Goal: Task Accomplishment & Management: Manage account settings

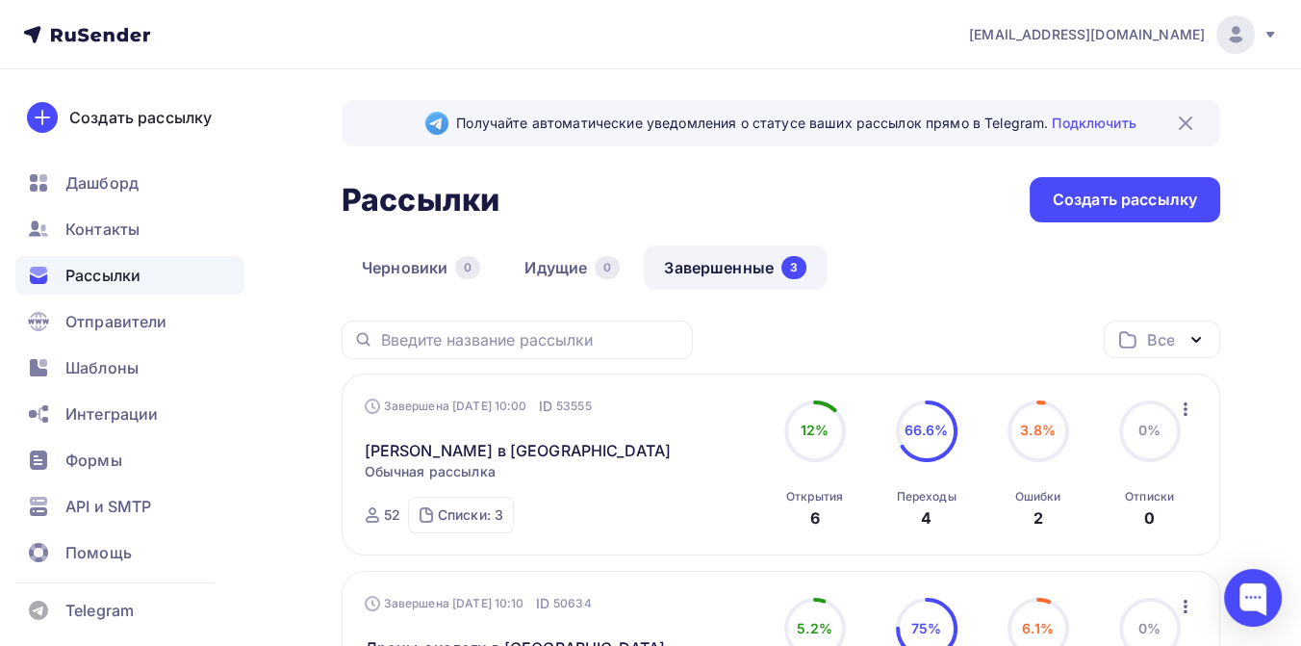
click at [1270, 33] on icon at bounding box center [1270, 35] width 8 height 6
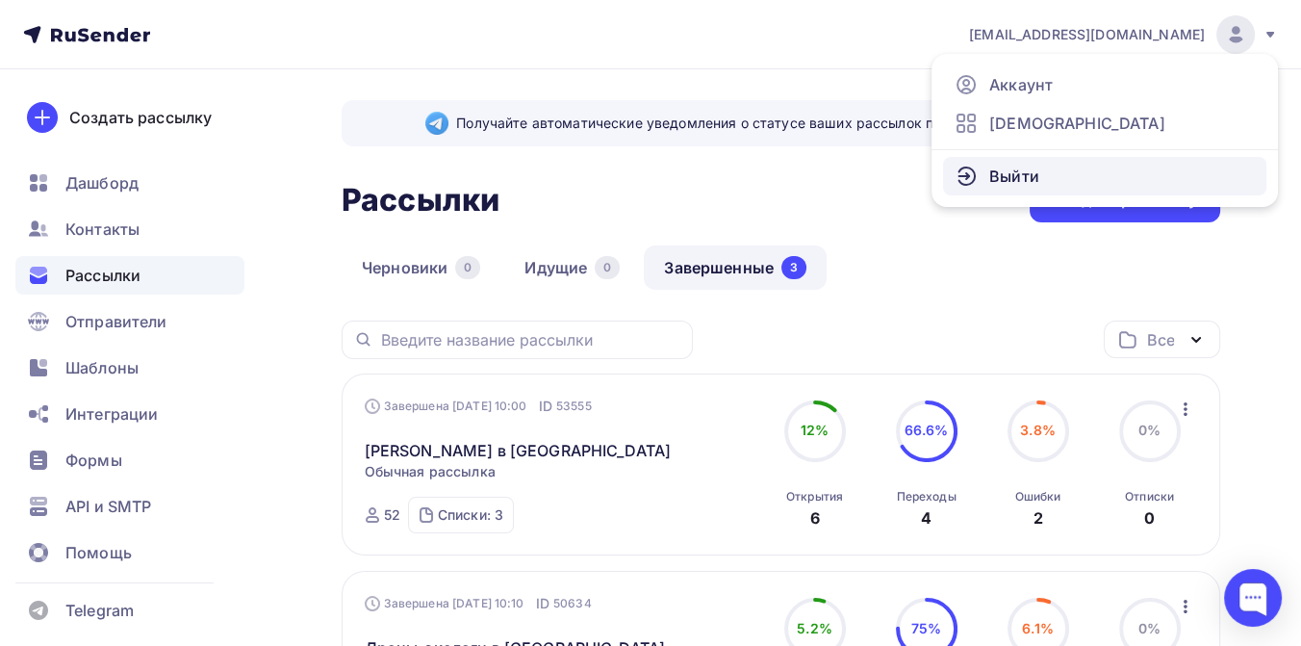
click at [1037, 170] on link "Выйти" at bounding box center [1104, 176] width 323 height 38
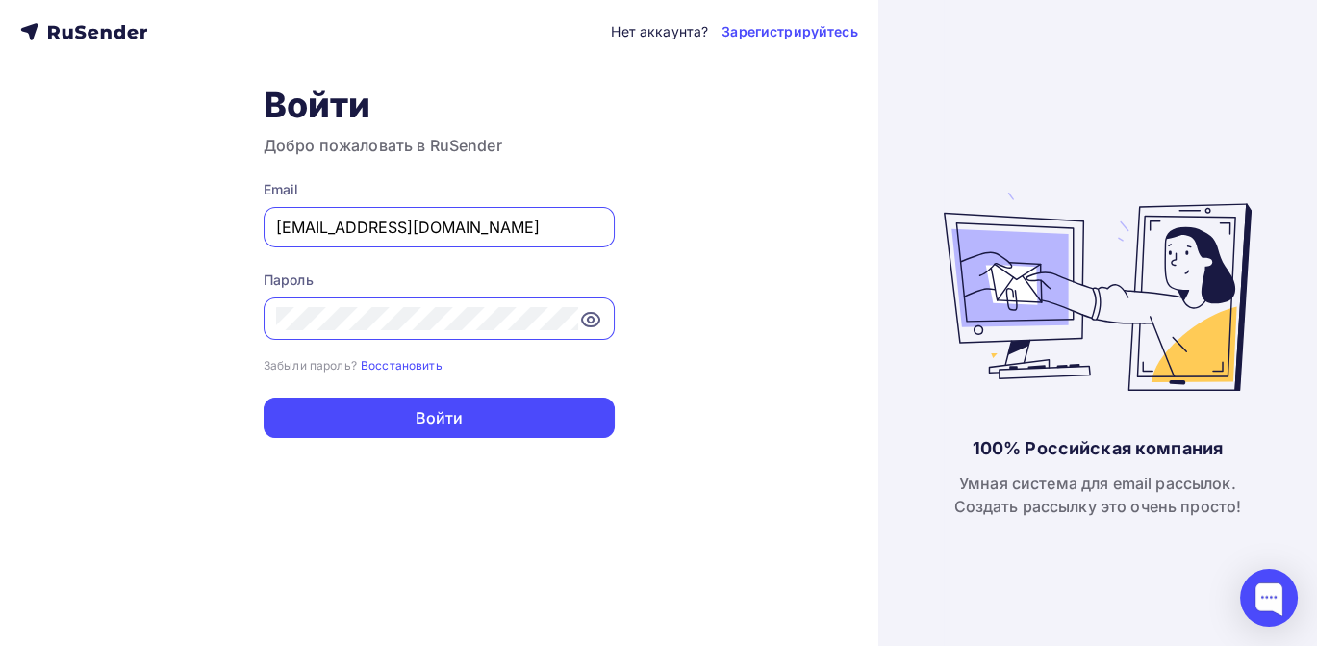
click at [470, 223] on input "[EMAIL_ADDRESS][DOMAIN_NAME]" at bounding box center [439, 227] width 326 height 23
click at [483, 221] on input "[EMAIL_ADDRESS][DOMAIN_NAME]" at bounding box center [439, 227] width 326 height 23
type input "[EMAIL_ADDRESS][DOMAIN_NAME]"
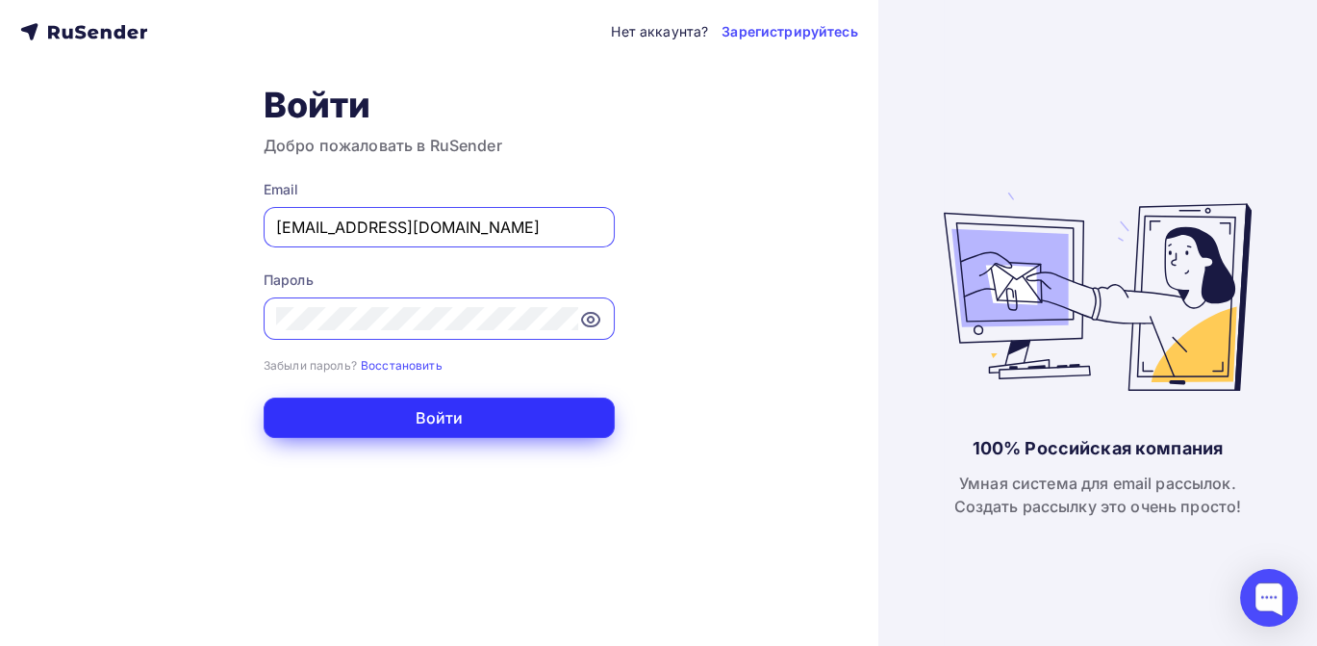
click at [483, 426] on button "Войти" at bounding box center [439, 417] width 351 height 40
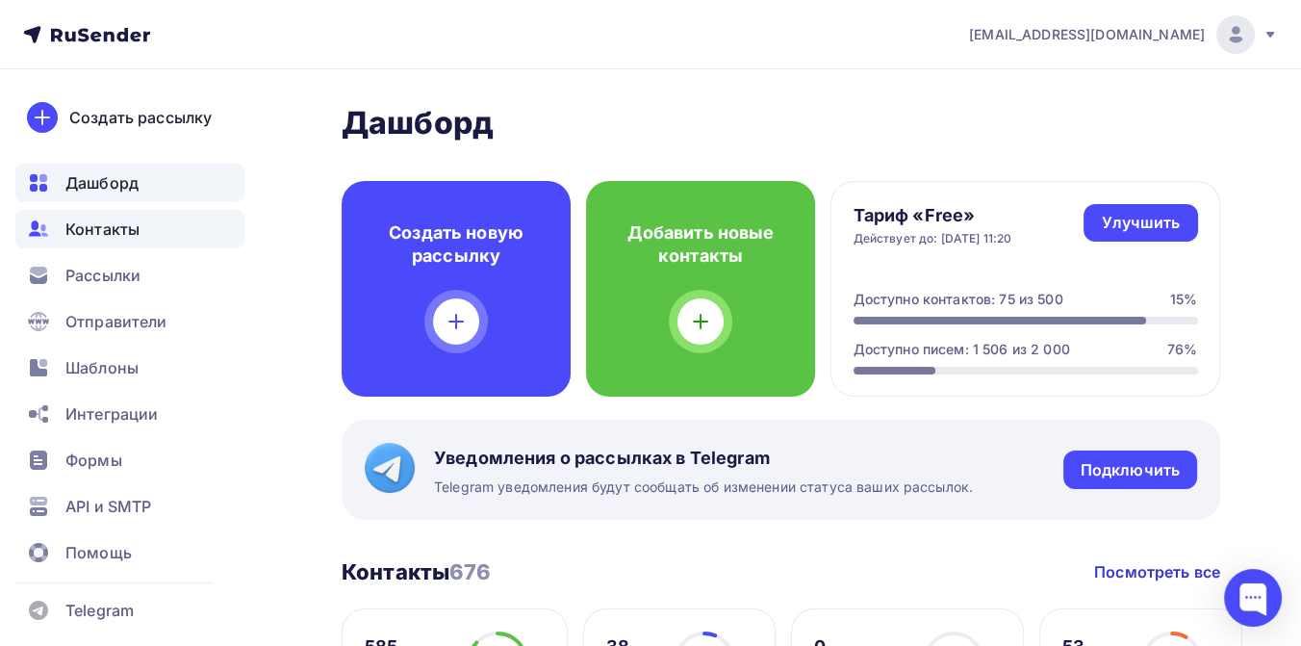
click at [115, 231] on span "Контакты" at bounding box center [102, 228] width 74 height 23
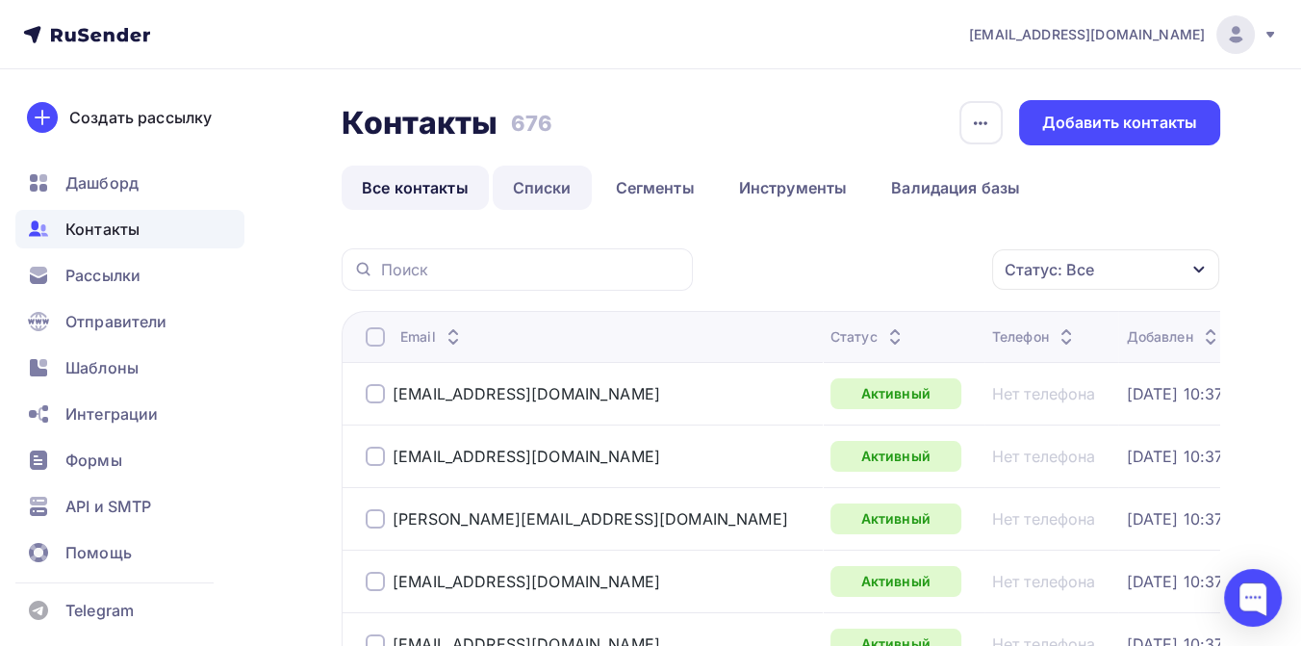
click at [530, 188] on link "Списки" at bounding box center [542, 187] width 99 height 44
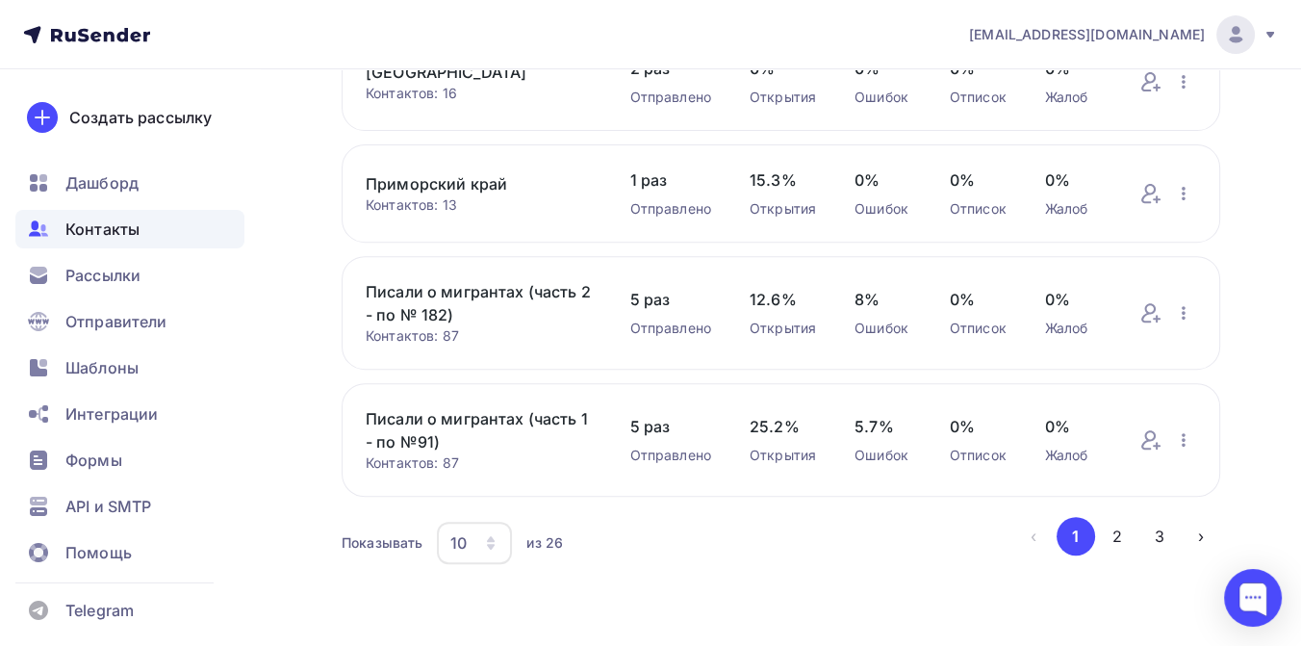
scroll to position [917, 0]
click at [1115, 533] on button "2" at bounding box center [1117, 536] width 38 height 38
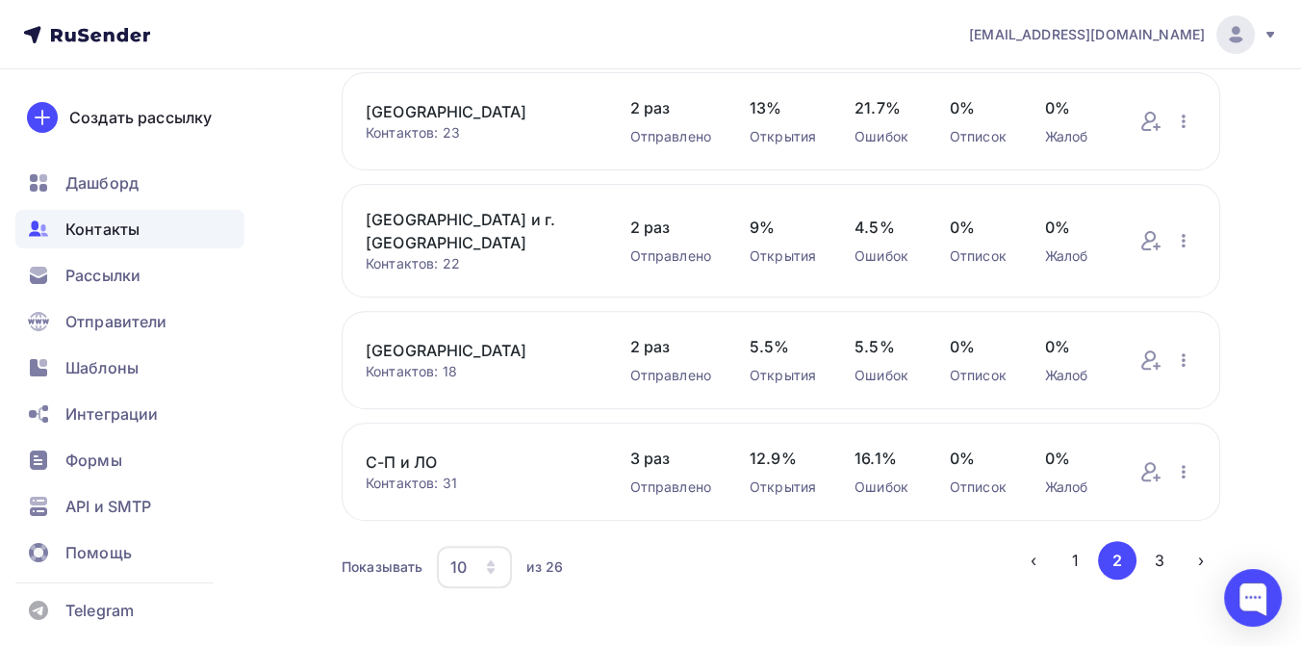
scroll to position [871, 0]
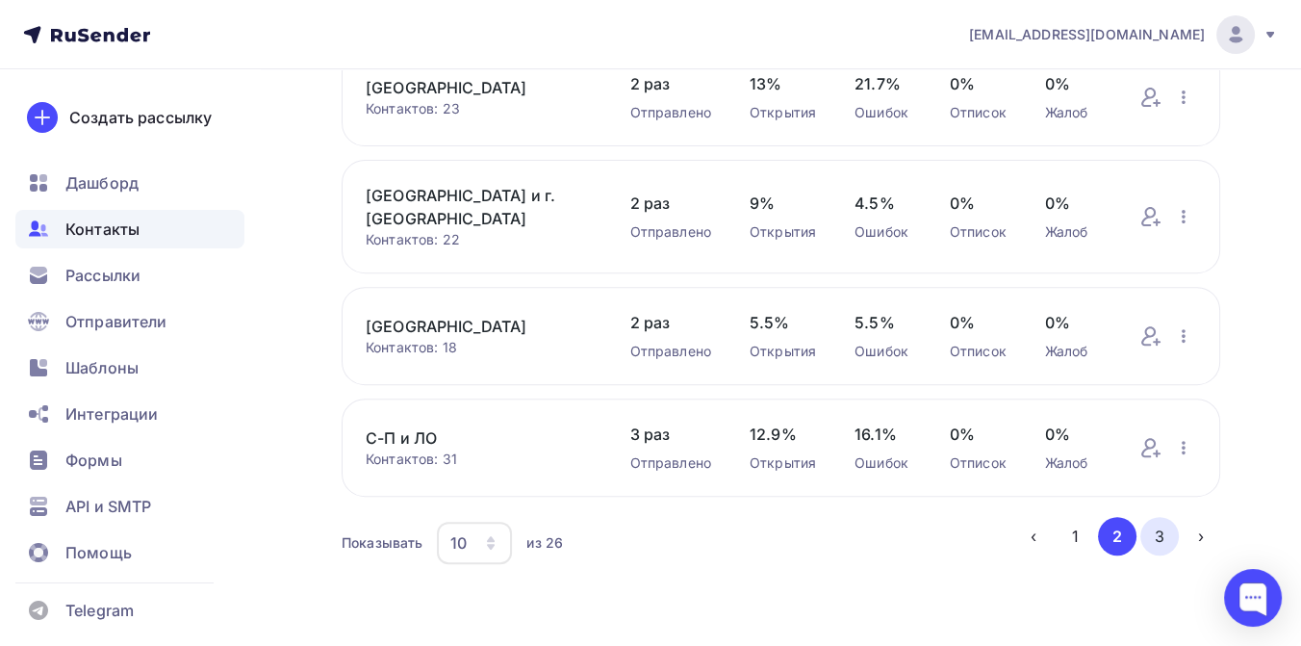
click at [1161, 534] on button "3" at bounding box center [1159, 536] width 38 height 38
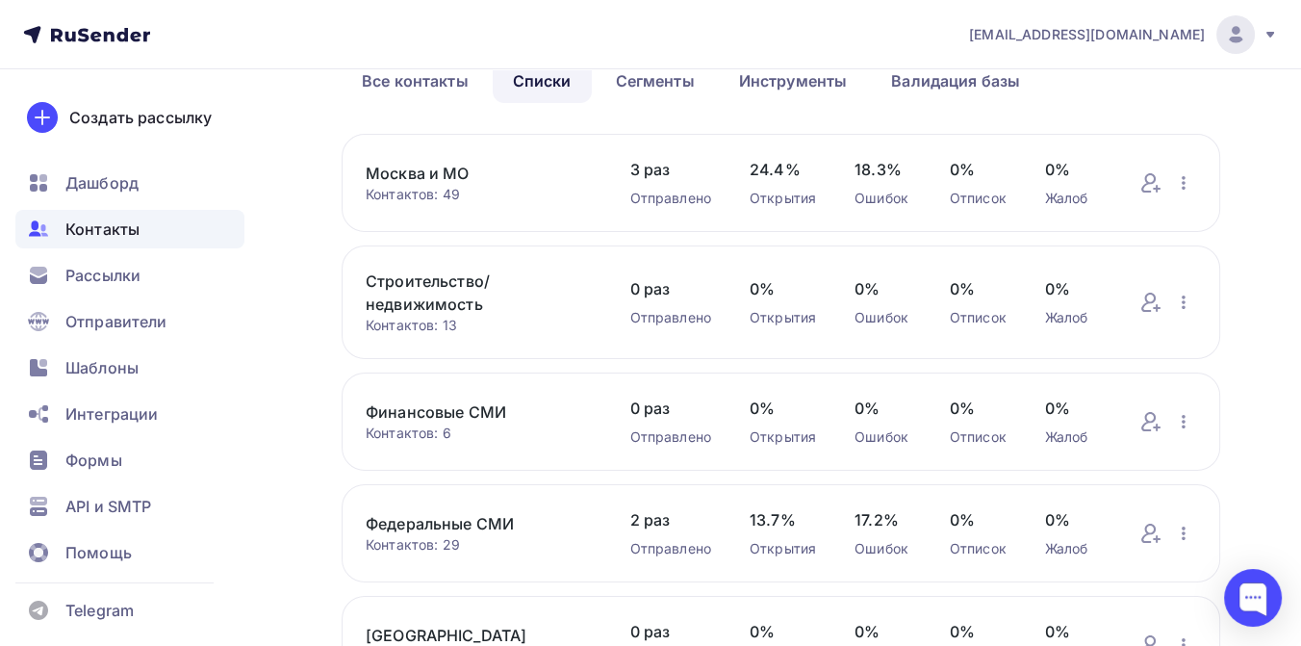
scroll to position [0, 0]
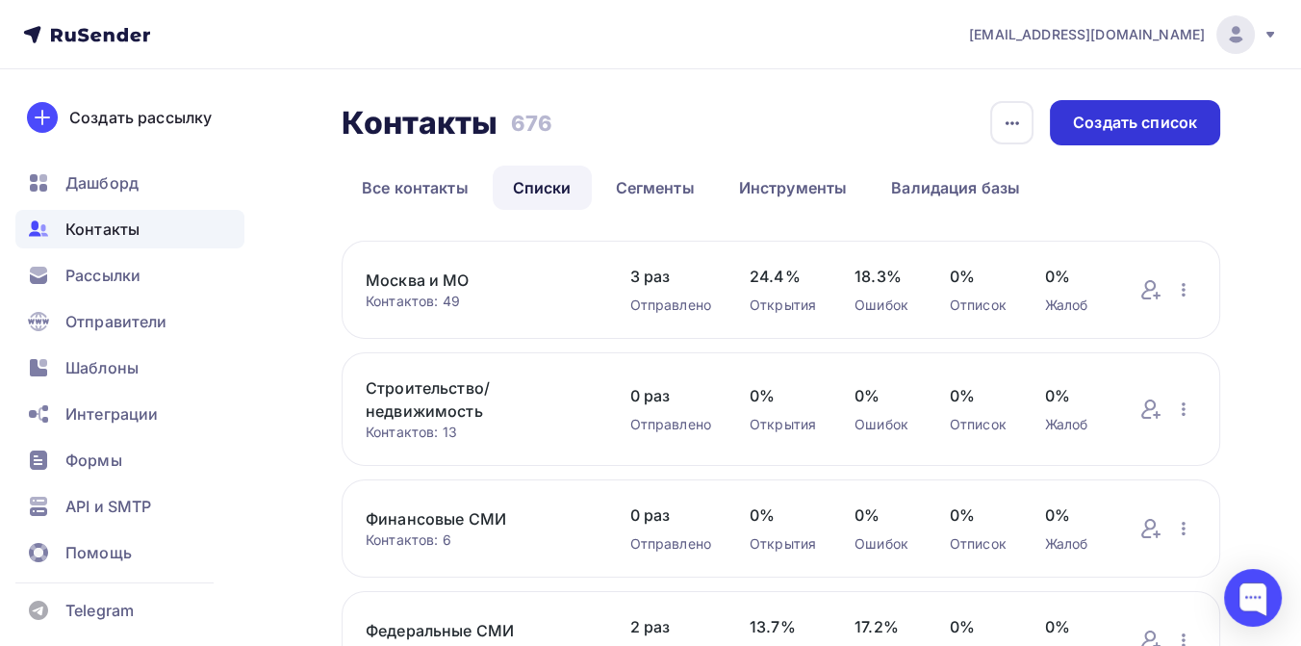
click at [1073, 119] on div "Создать список" at bounding box center [1135, 123] width 124 height 22
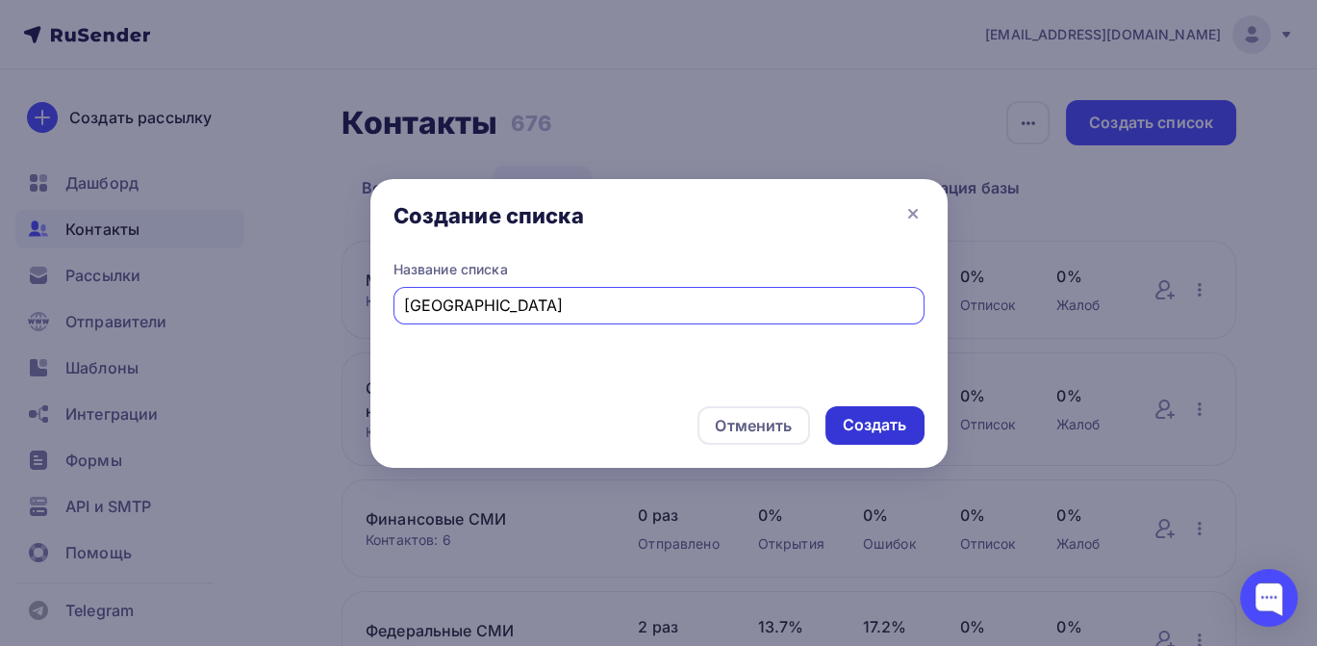
type input "[GEOGRAPHIC_DATA]"
click at [839, 419] on div "Создать" at bounding box center [875, 425] width 99 height 38
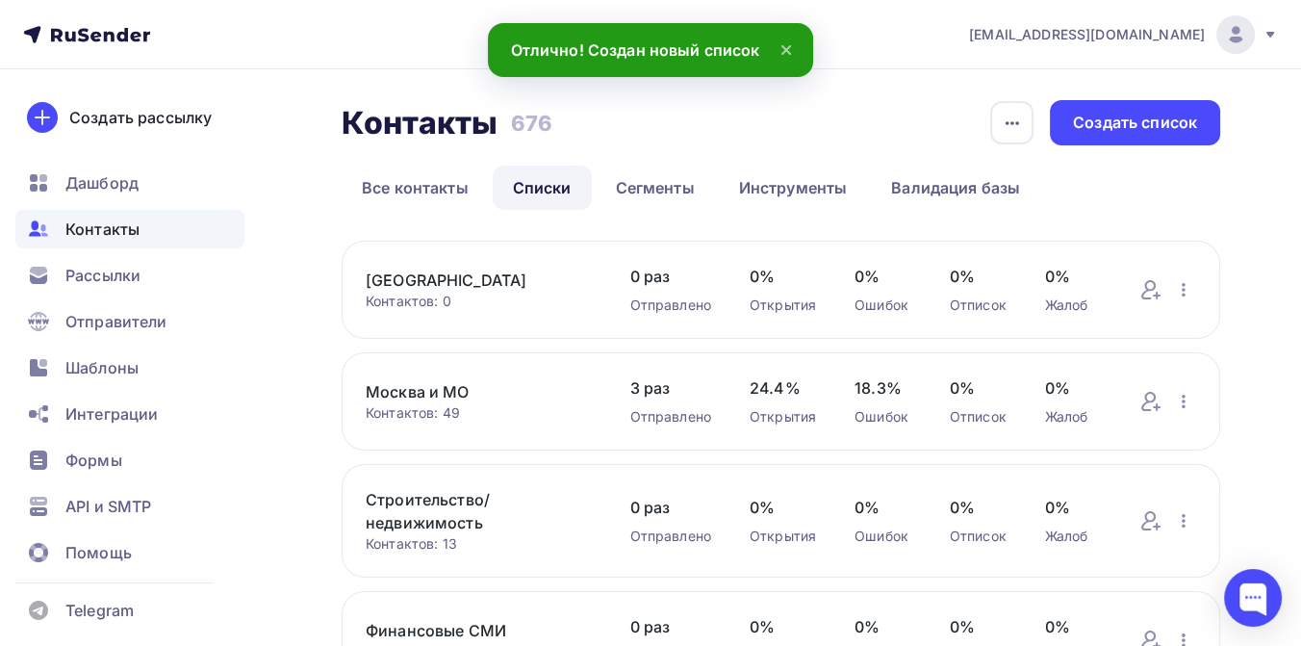
click at [488, 279] on link "[GEOGRAPHIC_DATA]" at bounding box center [479, 279] width 226 height 23
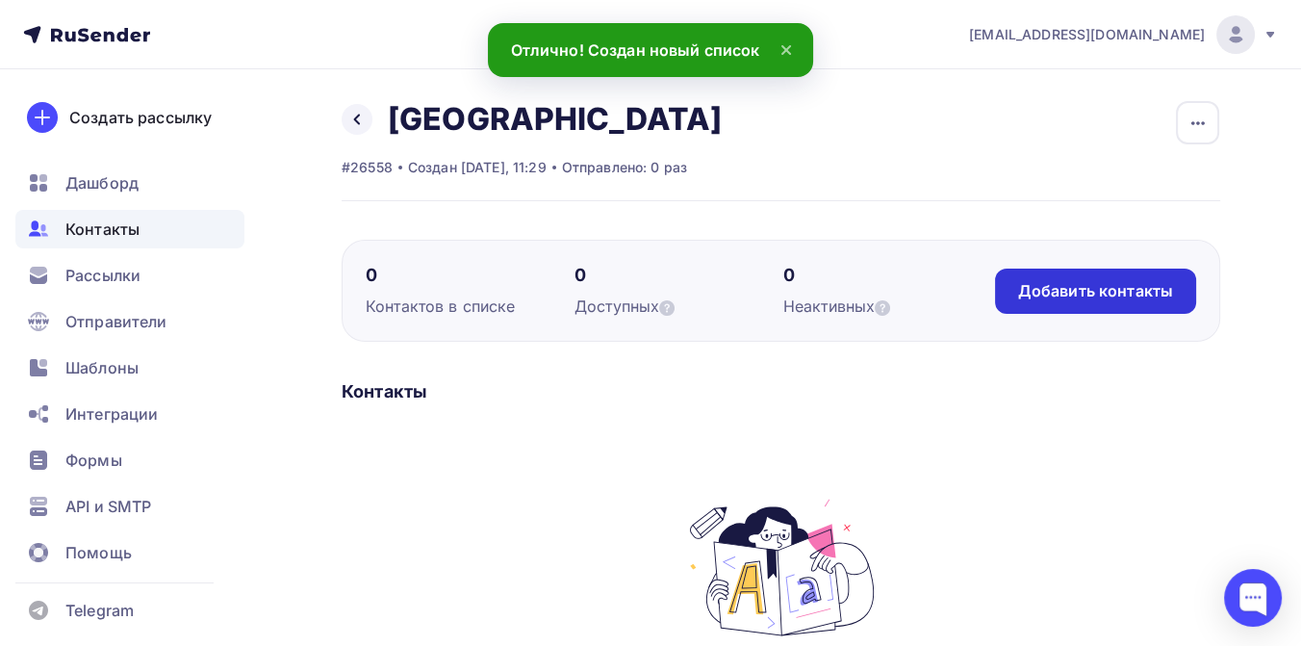
click at [1037, 286] on div "Добавить контакты" at bounding box center [1095, 291] width 155 height 22
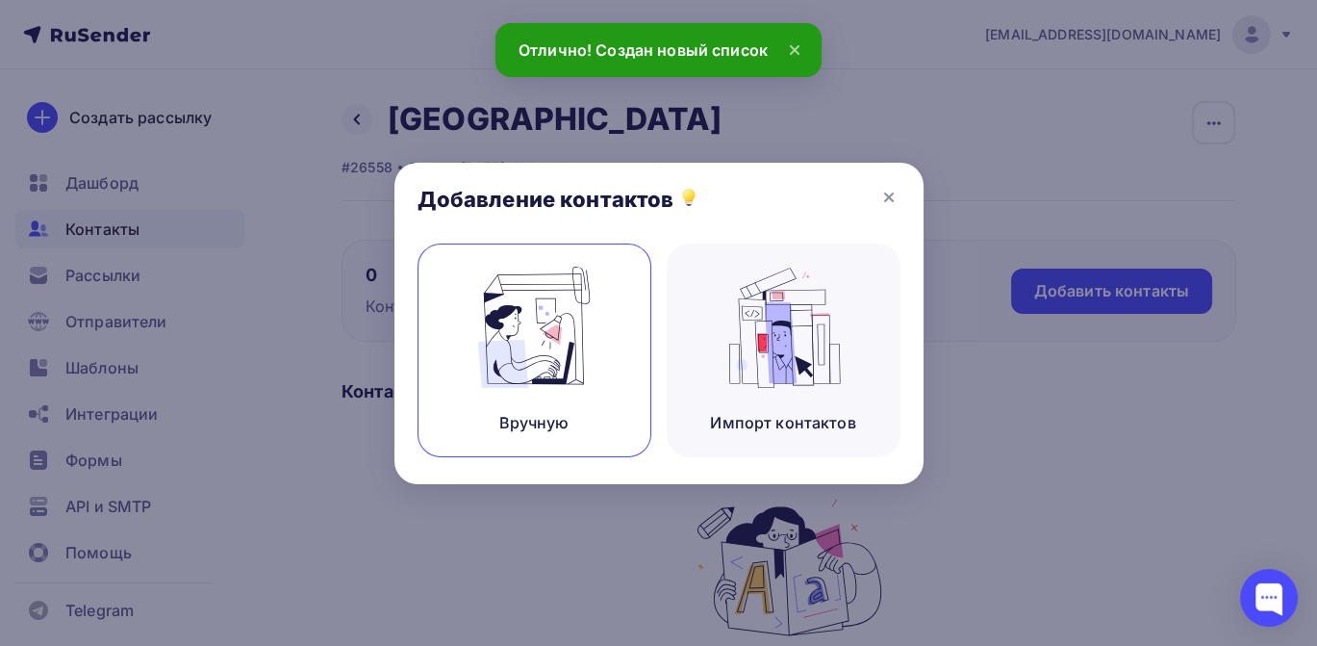
click at [521, 352] on img at bounding box center [534, 327] width 129 height 121
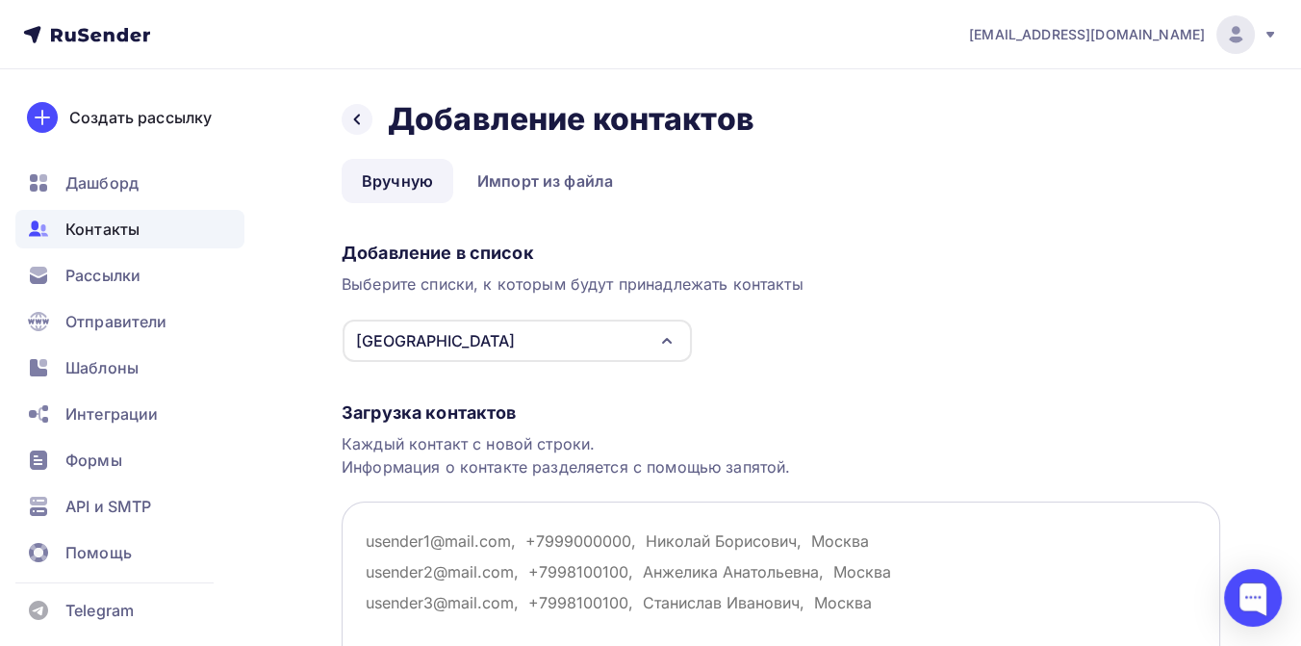
click at [408, 533] on textarea at bounding box center [781, 597] width 878 height 192
click at [408, 518] on textarea at bounding box center [781, 597] width 878 height 192
paste textarea "[EMAIL_ADDRESS][DOMAIN_NAME] [EMAIL_ADDRESS][DOMAIN_NAME] [EMAIL_ADDRESS][DOMAI…"
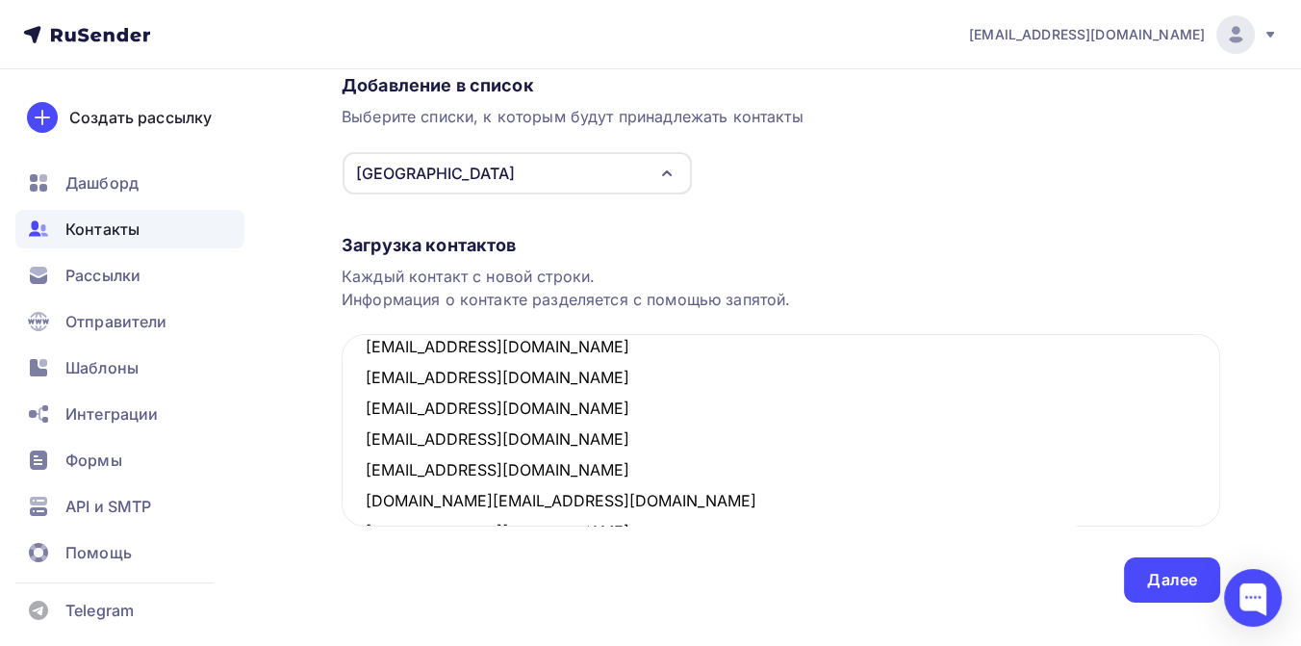
scroll to position [199, 0]
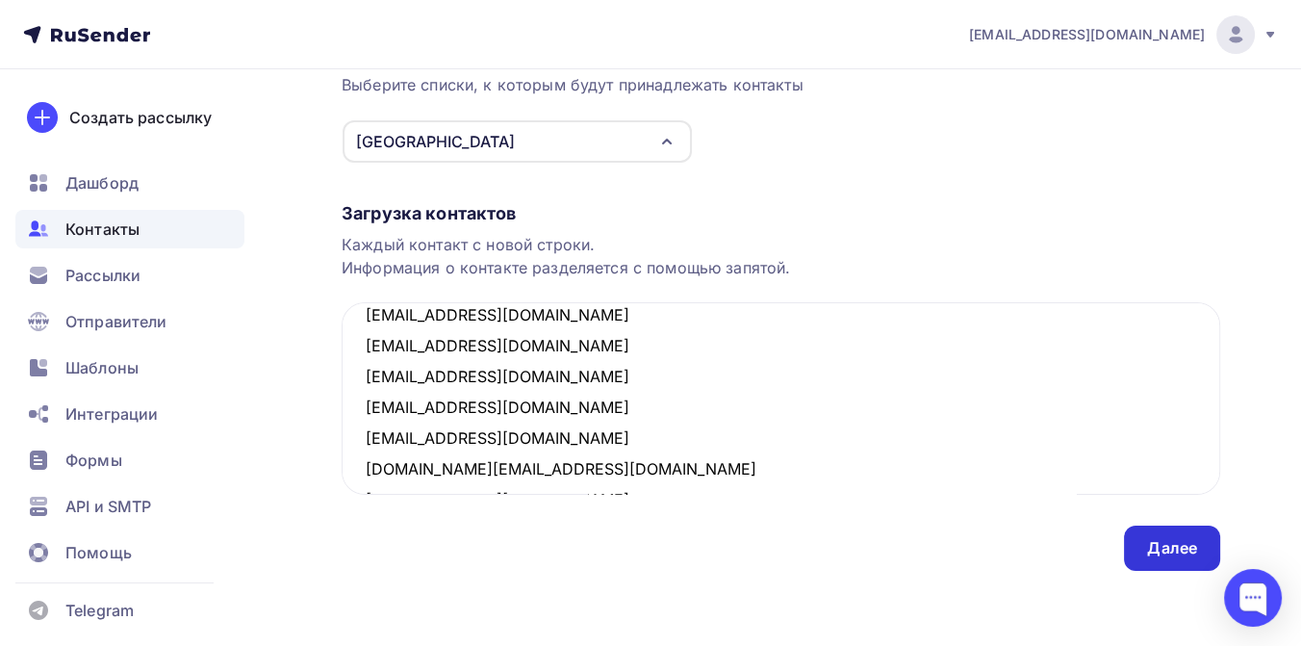
type textarea "[EMAIL_ADDRESS][DOMAIN_NAME] [EMAIL_ADDRESS][DOMAIN_NAME] [EMAIL_ADDRESS][DOMAI…"
click at [1187, 555] on div "Далее" at bounding box center [1172, 548] width 50 height 22
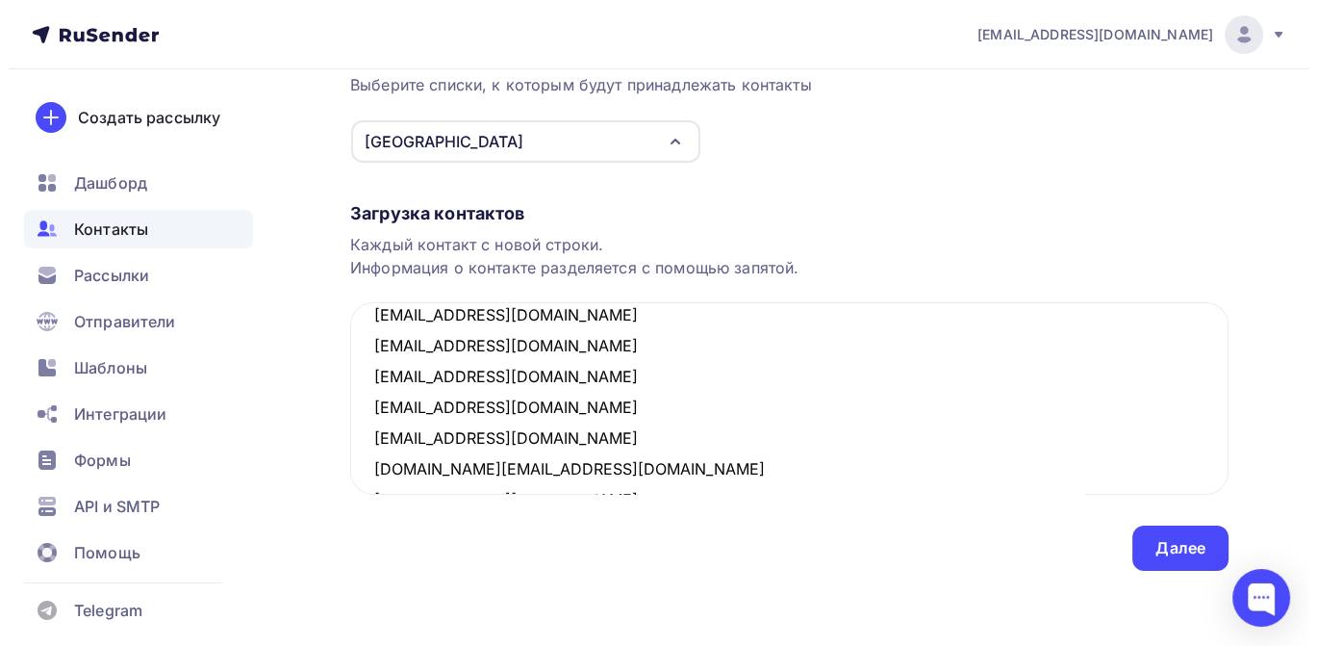
scroll to position [0, 0]
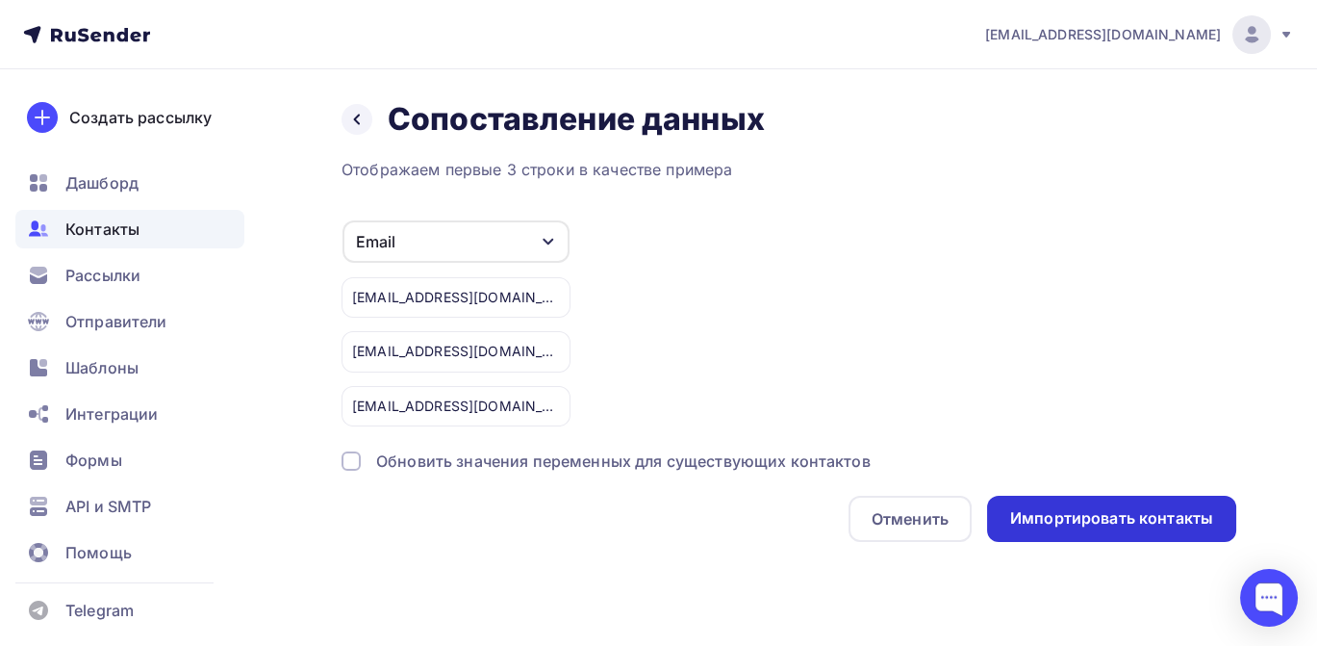
click at [1086, 520] on div "Импортировать контакты" at bounding box center [1111, 518] width 203 height 22
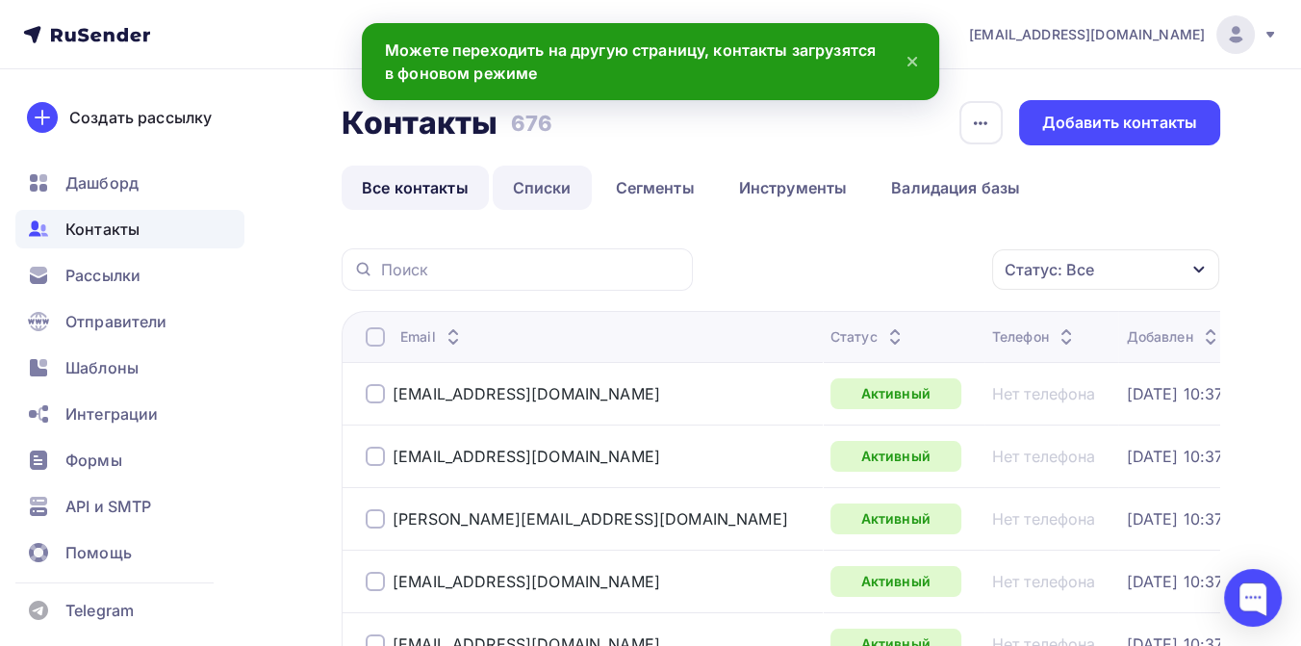
click at [538, 186] on link "Списки" at bounding box center [542, 187] width 99 height 44
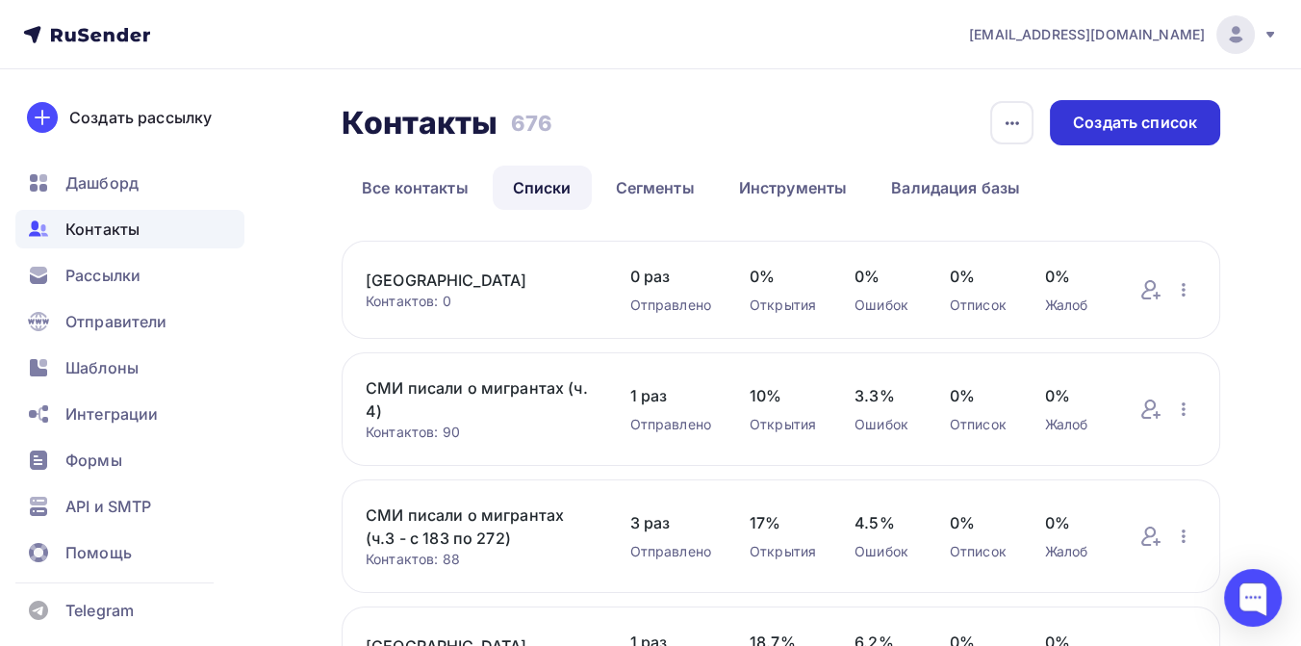
click at [1140, 123] on div "Создать список" at bounding box center [1135, 123] width 124 height 22
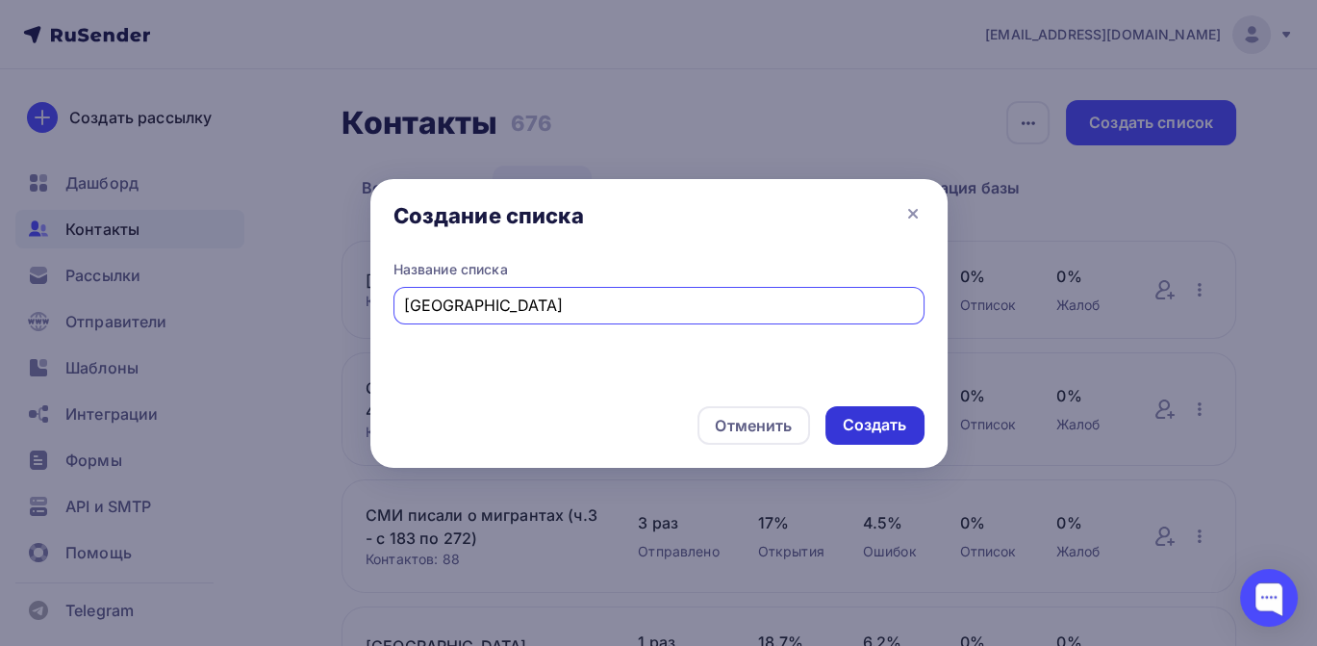
type input "[GEOGRAPHIC_DATA]"
click at [899, 427] on div "Создать" at bounding box center [875, 425] width 64 height 22
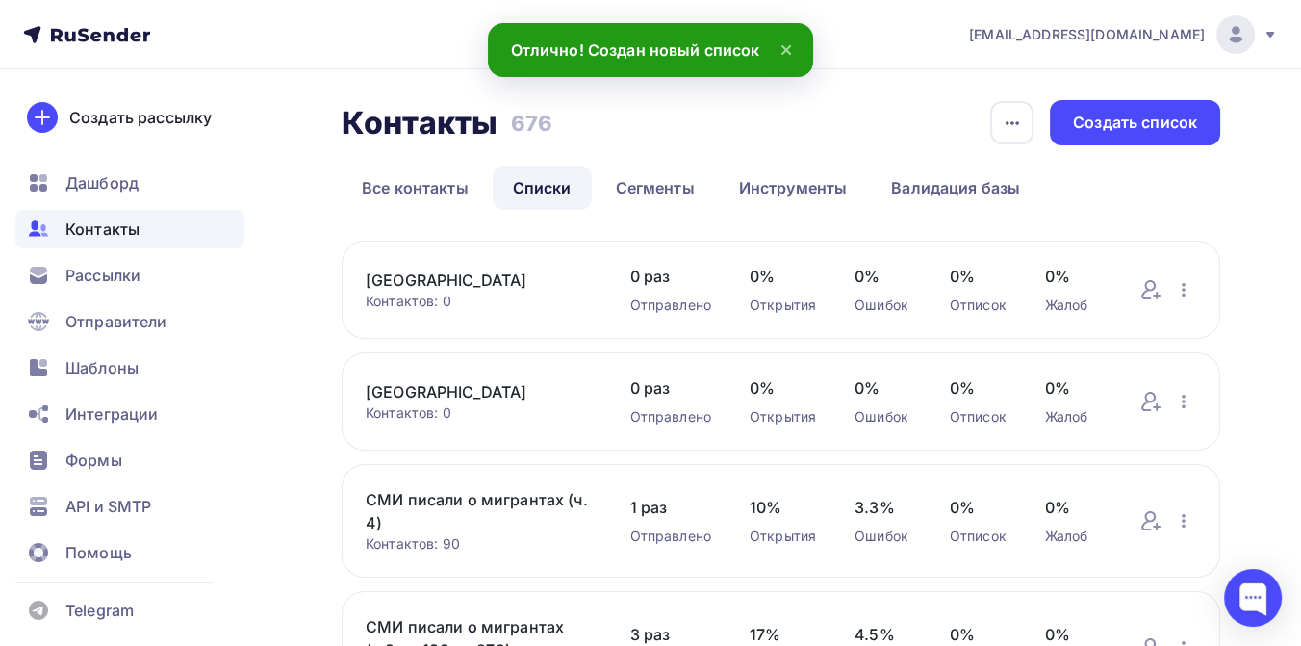
click at [471, 279] on link "[GEOGRAPHIC_DATA]" at bounding box center [479, 279] width 226 height 23
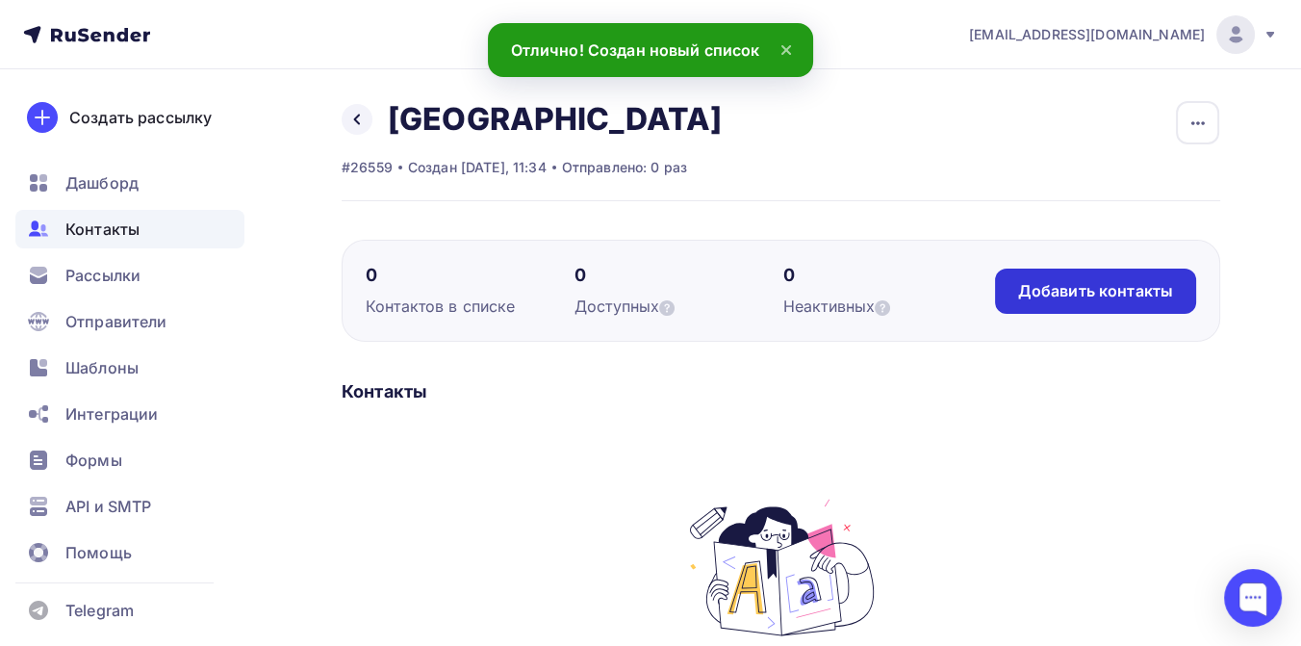
click at [1030, 285] on div "Добавить контакты" at bounding box center [1095, 291] width 155 height 22
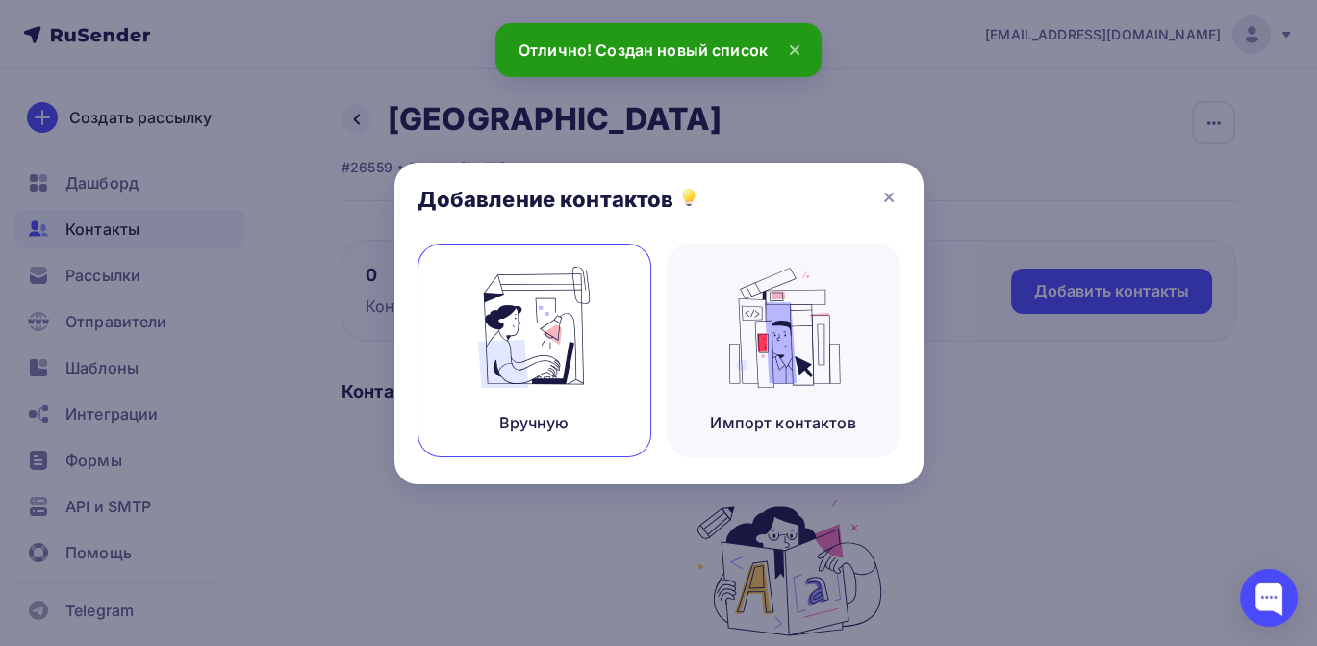
click at [546, 376] on img at bounding box center [534, 327] width 129 height 121
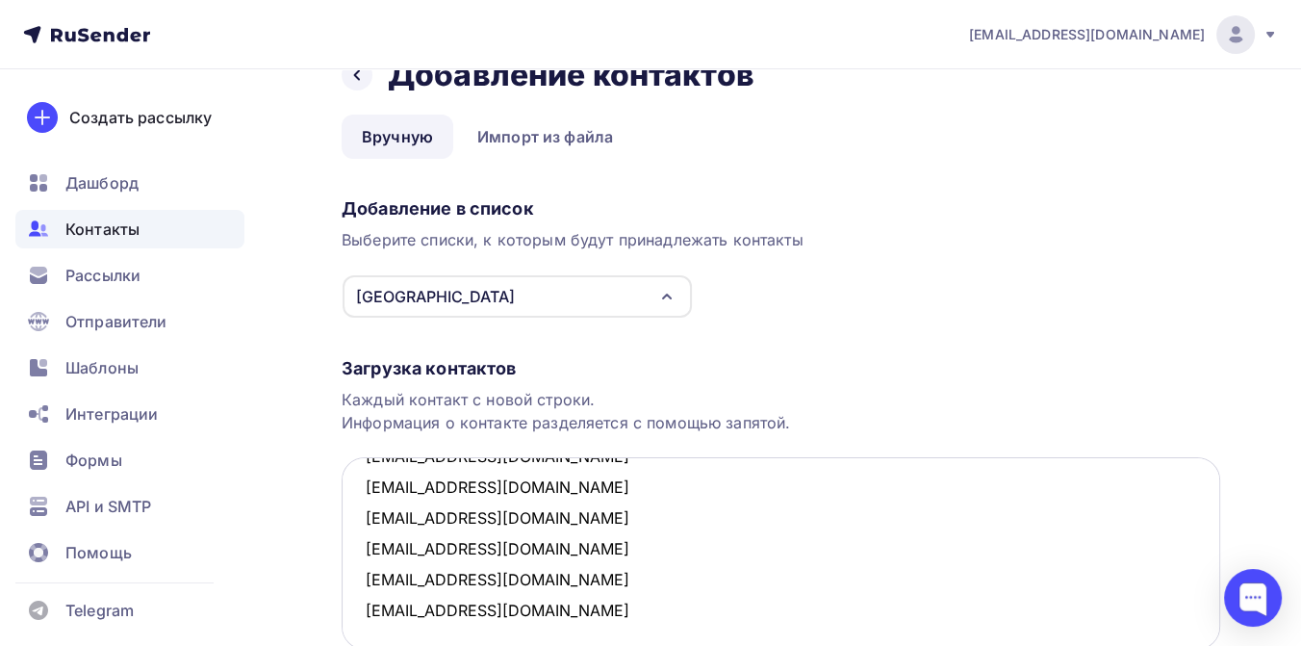
scroll to position [256, 0]
type textarea "[EMAIL_ADDRESS][DOMAIN_NAME] [EMAIL_ADDRESS][DOMAIN_NAME] [EMAIL_ADDRESS][DOMAI…"
click at [1261, 347] on div "Назад Добавление контактов Добавление контактов Вручную Импорт из файла Вручную…" at bounding box center [650, 413] width 1301 height 777
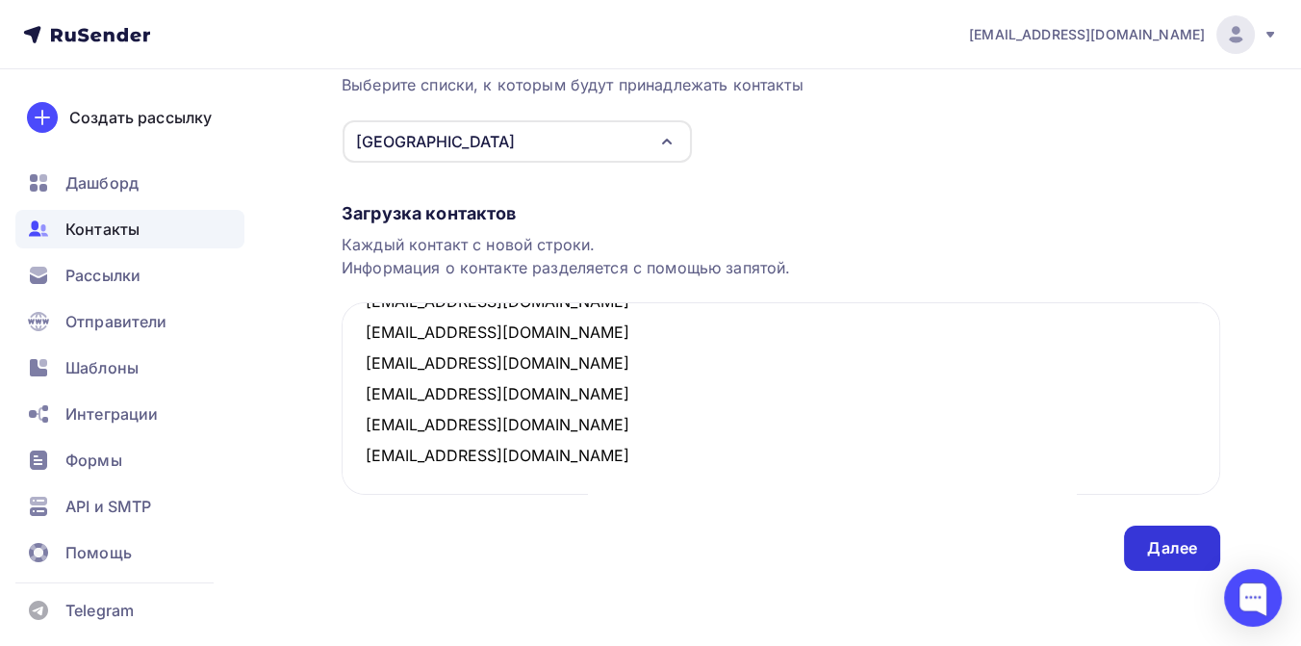
click at [1174, 533] on div "Далее" at bounding box center [1172, 547] width 96 height 45
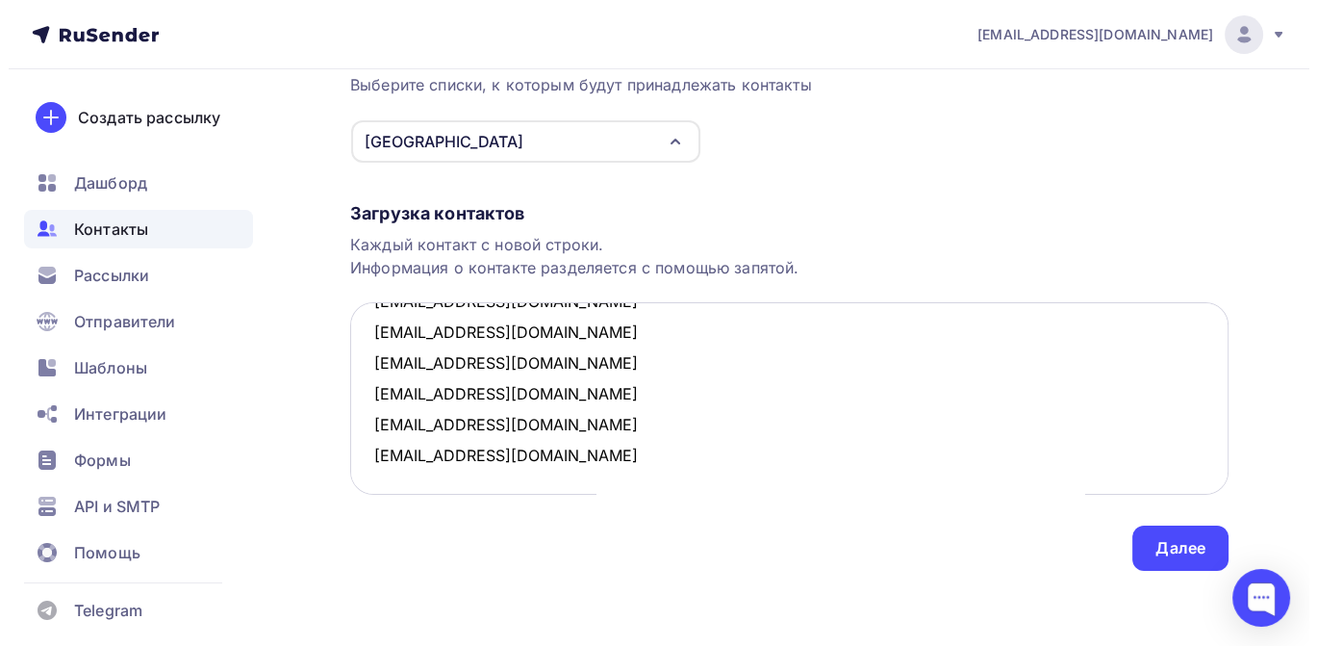
scroll to position [0, 0]
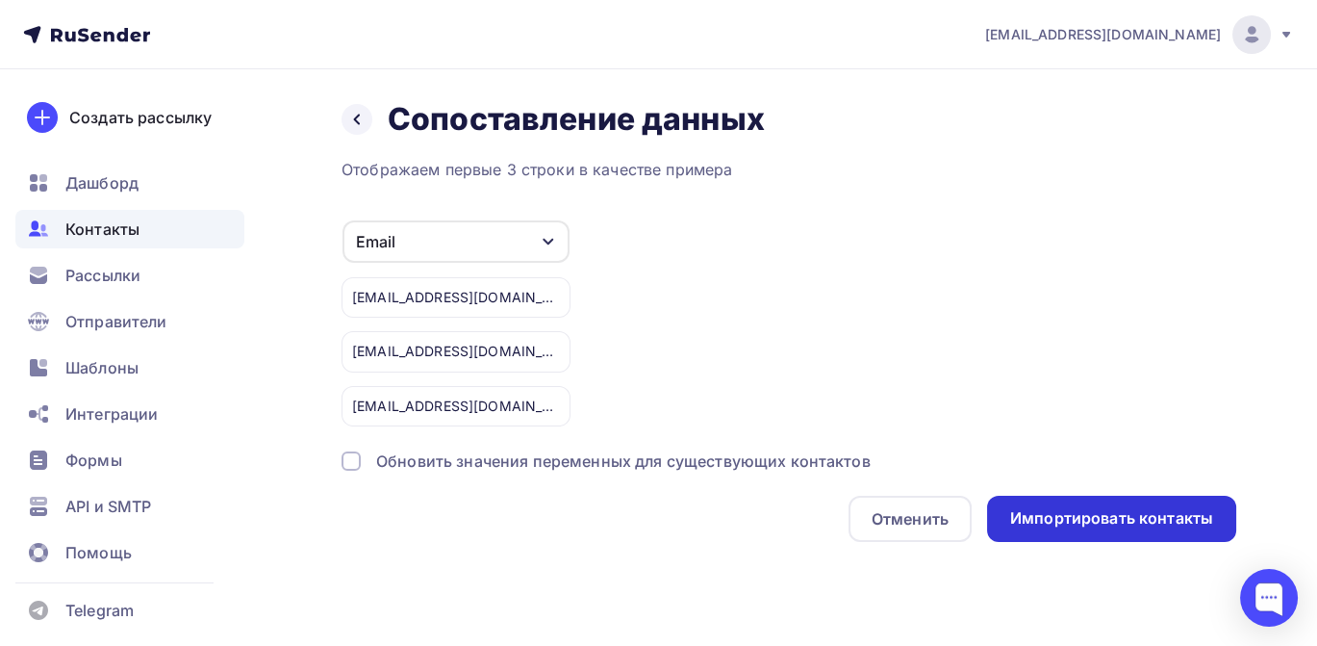
click at [1110, 508] on div "Импортировать контакты" at bounding box center [1111, 518] width 203 height 22
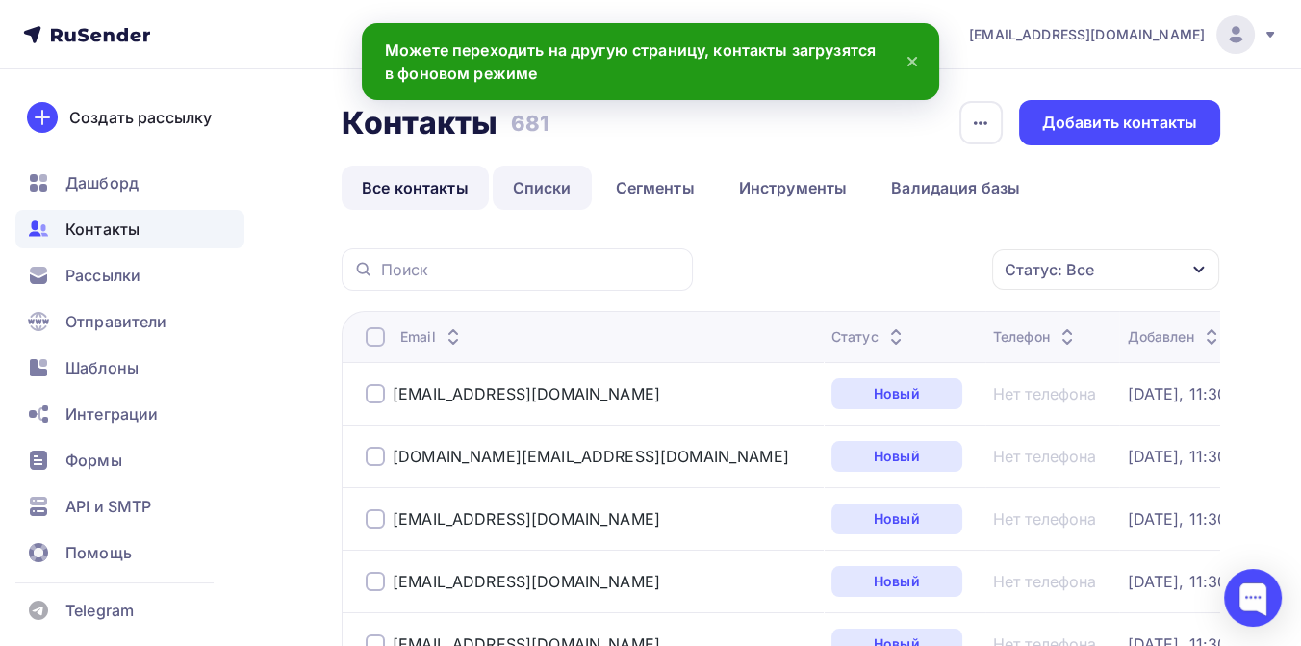
click at [528, 182] on link "Списки" at bounding box center [542, 187] width 99 height 44
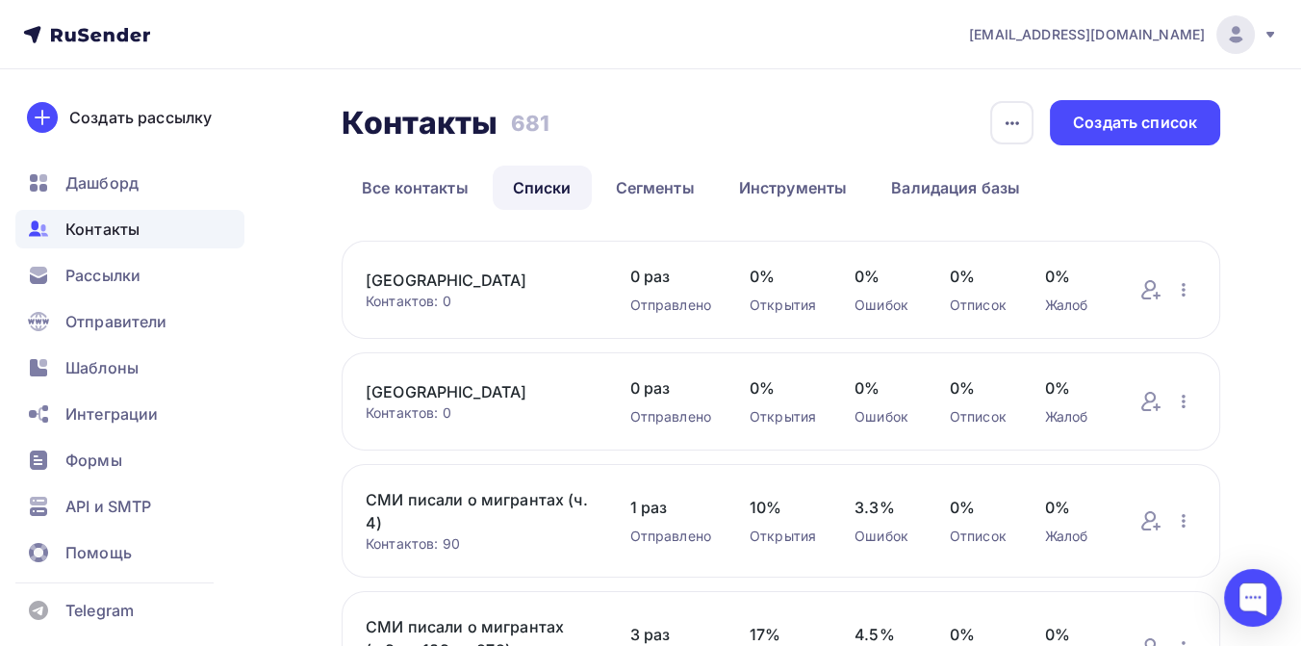
click at [1274, 36] on icon at bounding box center [1269, 34] width 15 height 15
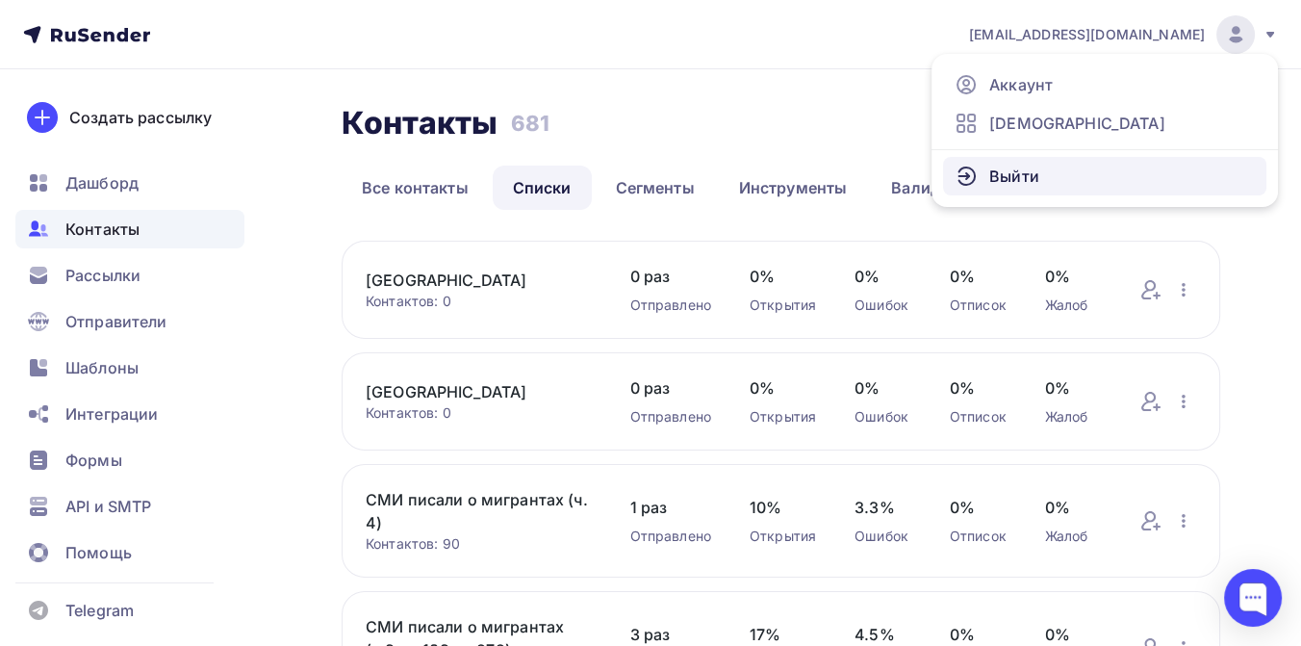
click at [1019, 173] on span "Выйти" at bounding box center [1014, 176] width 50 height 23
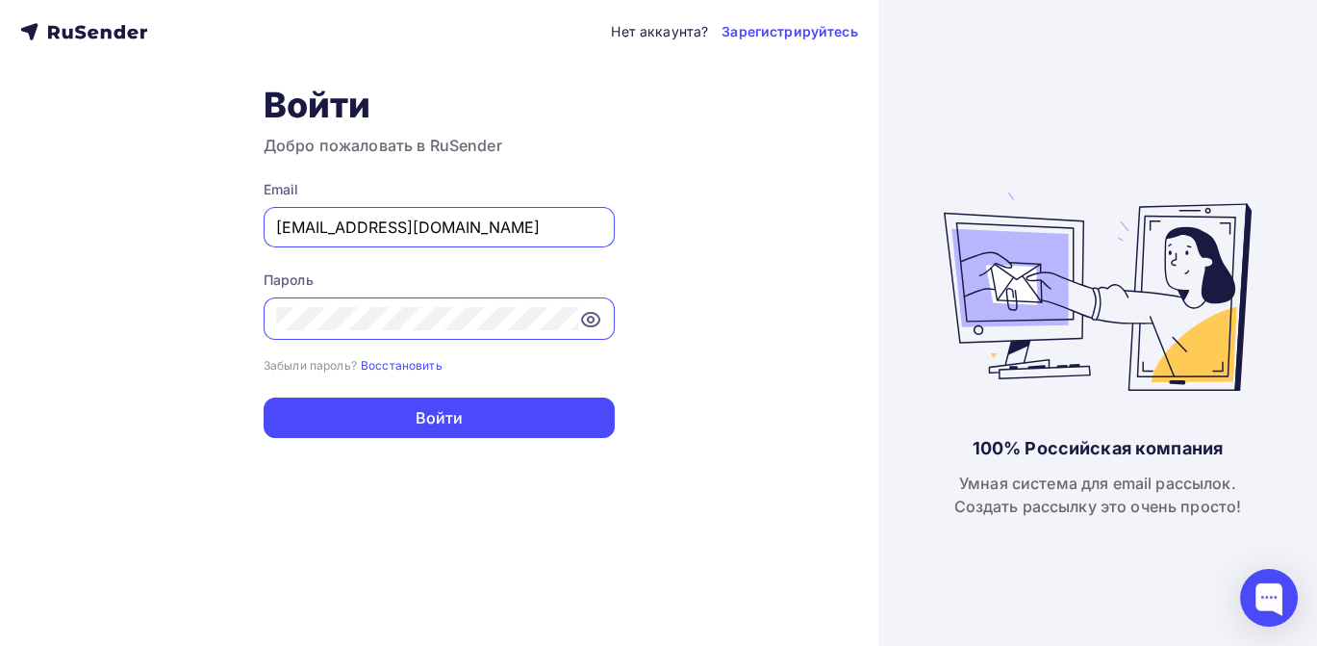
click at [492, 225] on input "[EMAIL_ADDRESS][DOMAIN_NAME]" at bounding box center [439, 227] width 326 height 23
type input "[EMAIL_ADDRESS][DOMAIN_NAME]"
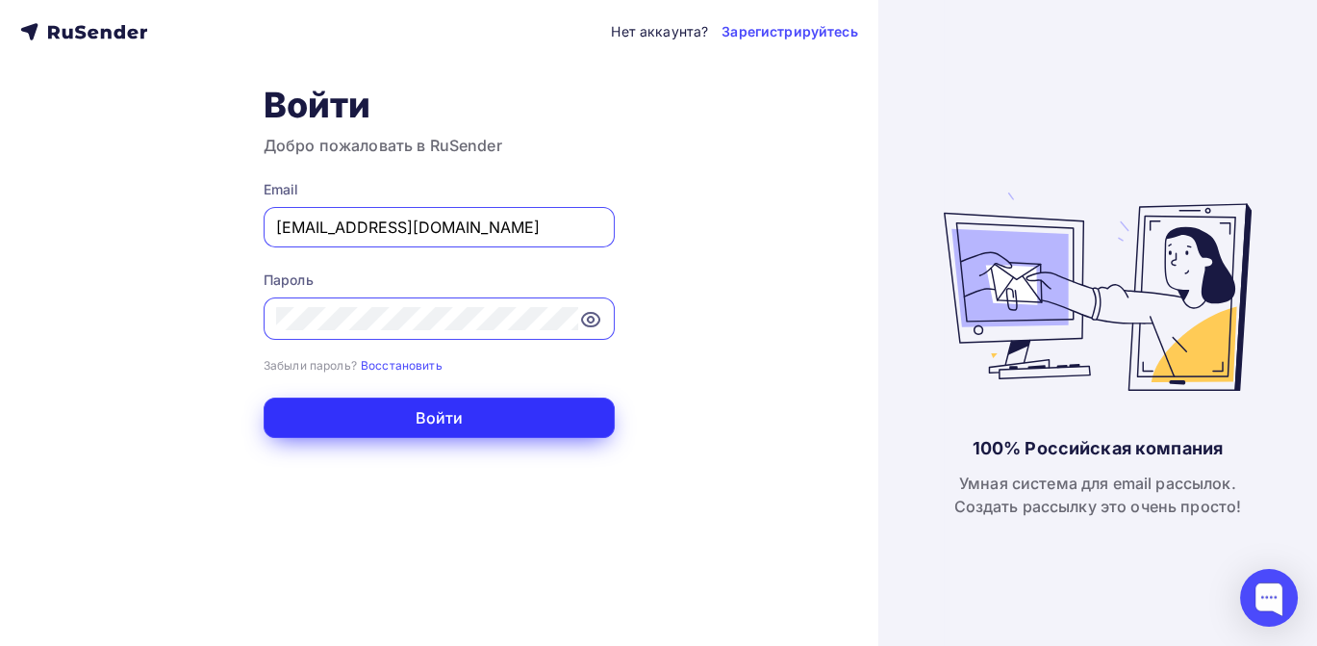
click at [471, 418] on button "Войти" at bounding box center [439, 417] width 351 height 40
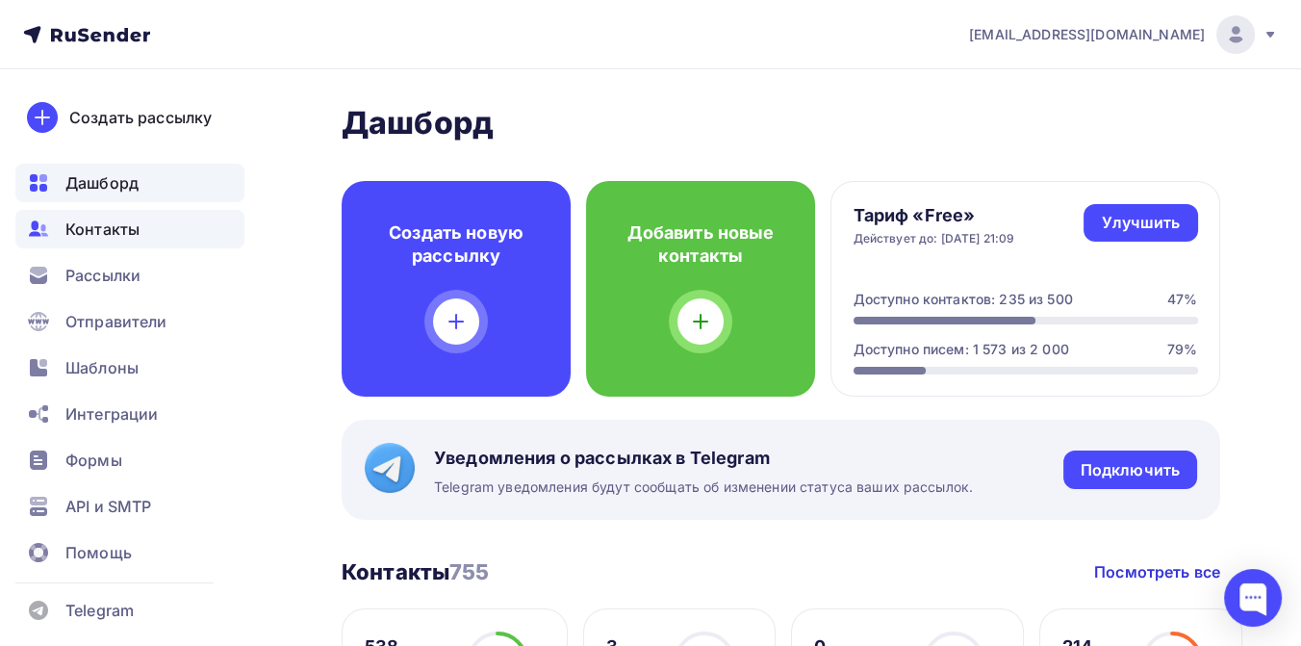
click at [107, 229] on span "Контакты" at bounding box center [102, 228] width 74 height 23
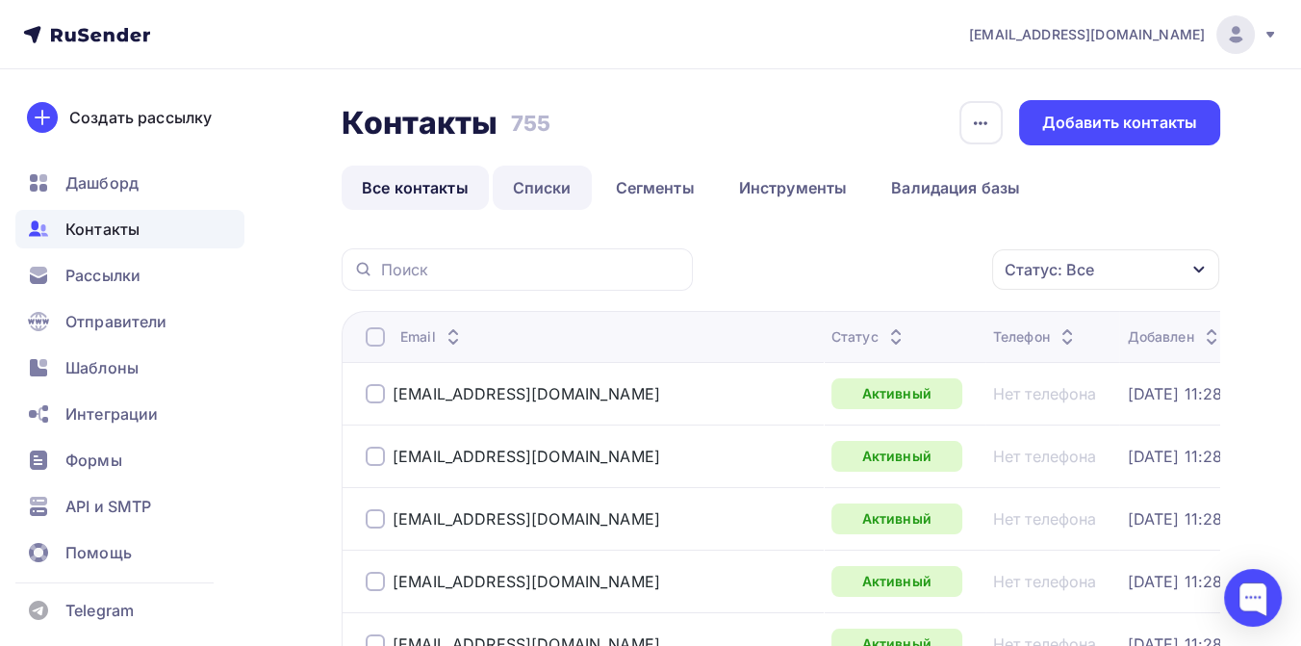
click at [544, 186] on link "Списки" at bounding box center [542, 187] width 99 height 44
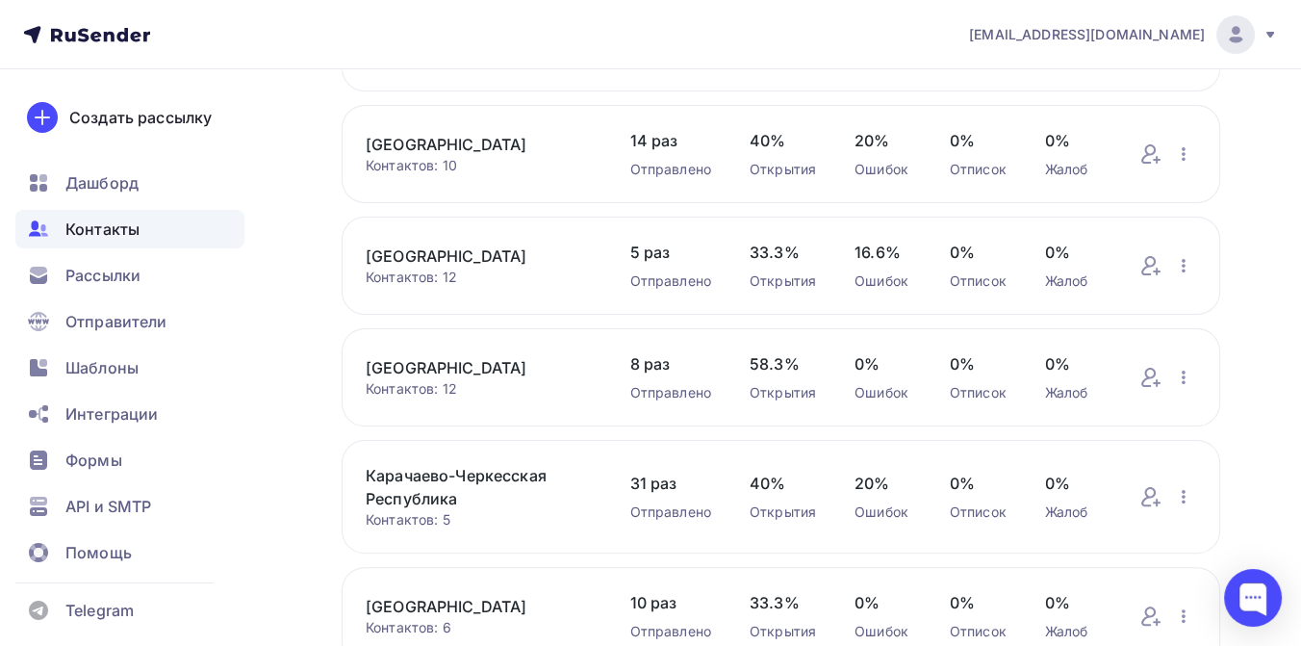
scroll to position [641, 0]
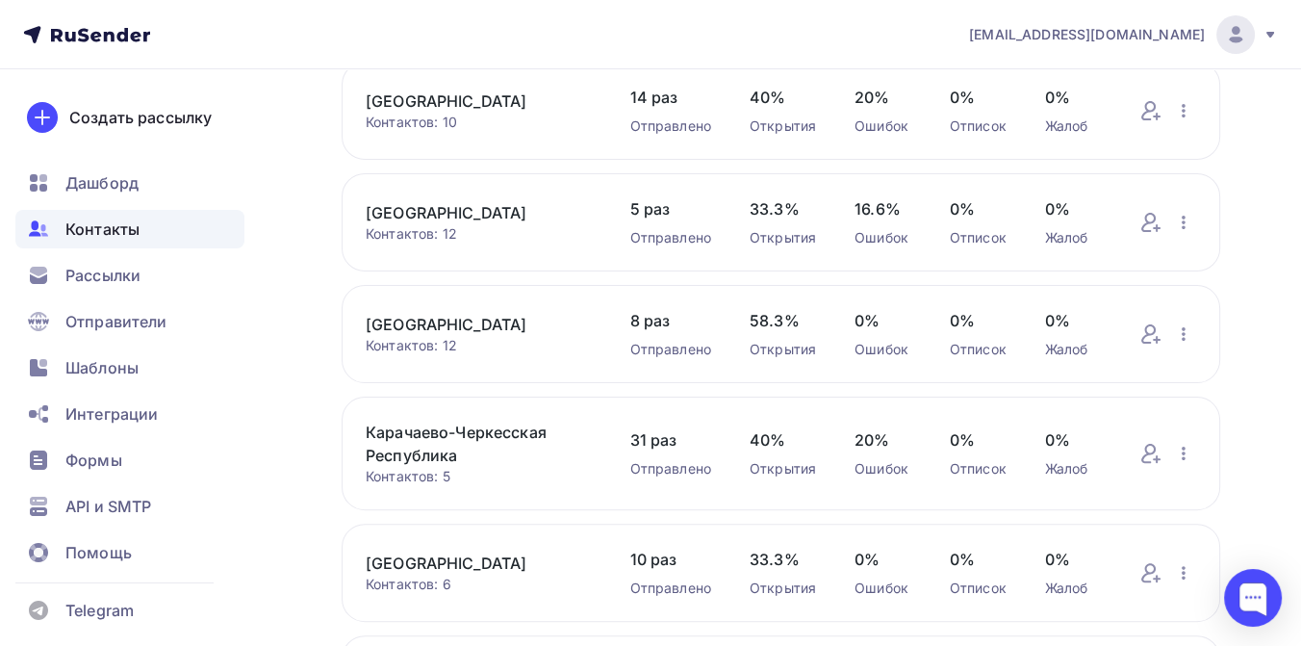
click at [496, 216] on link "[GEOGRAPHIC_DATA]" at bounding box center [479, 212] width 226 height 23
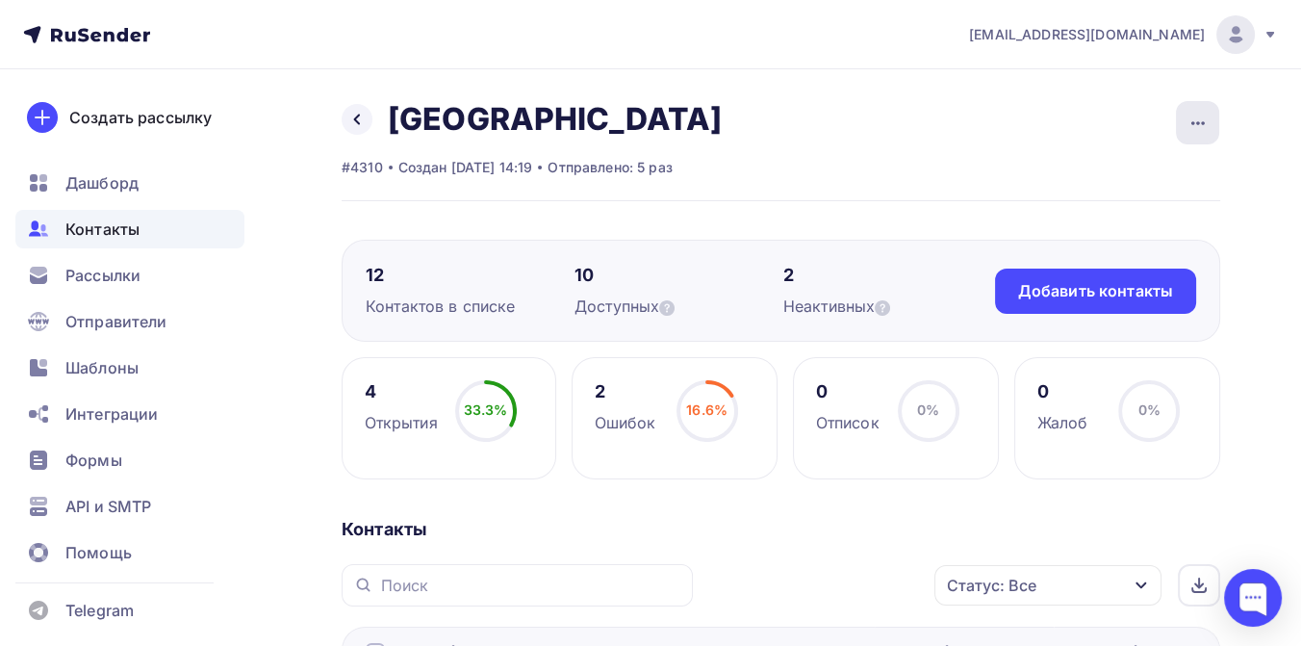
click at [1203, 125] on icon "button" at bounding box center [1197, 123] width 23 height 23
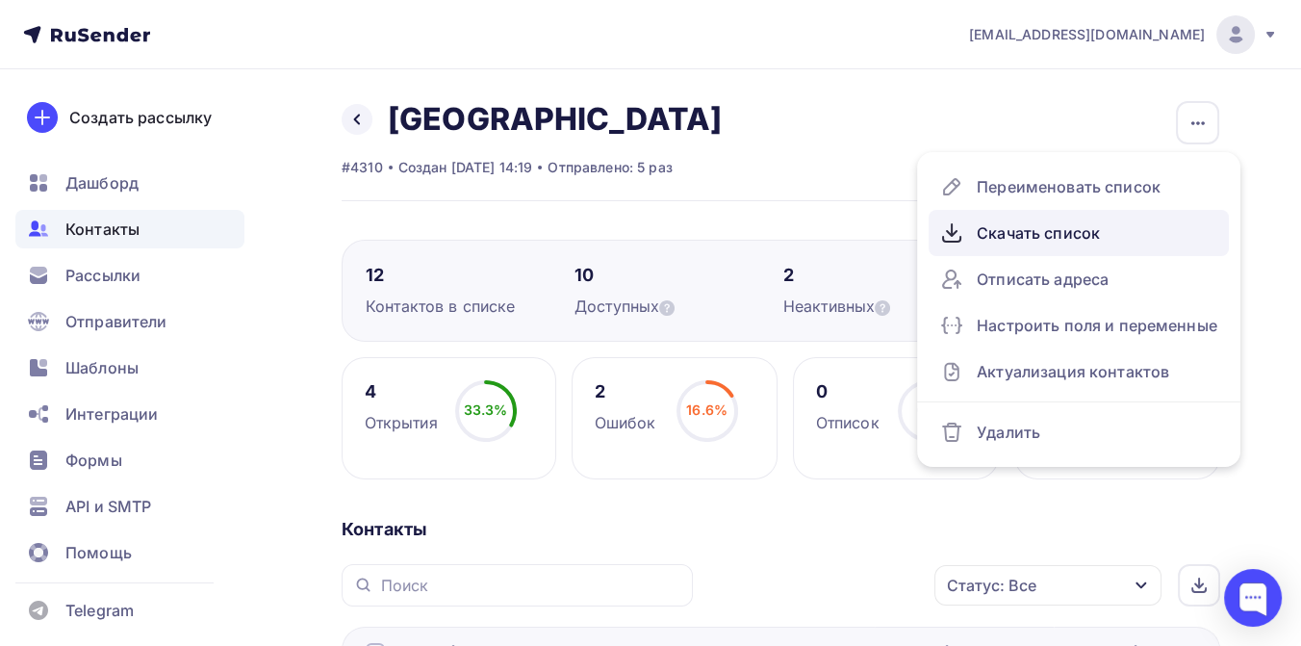
click at [1039, 225] on div "Скачать список" at bounding box center [1078, 232] width 277 height 31
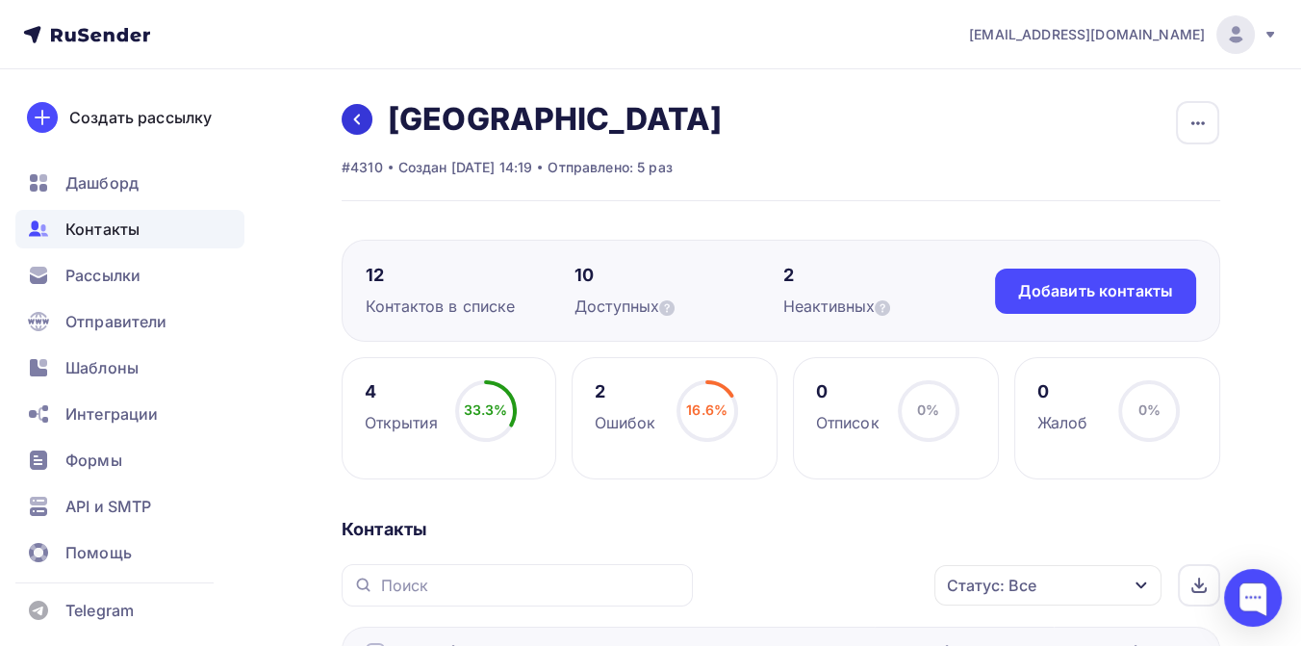
click at [361, 114] on icon at bounding box center [356, 119] width 15 height 15
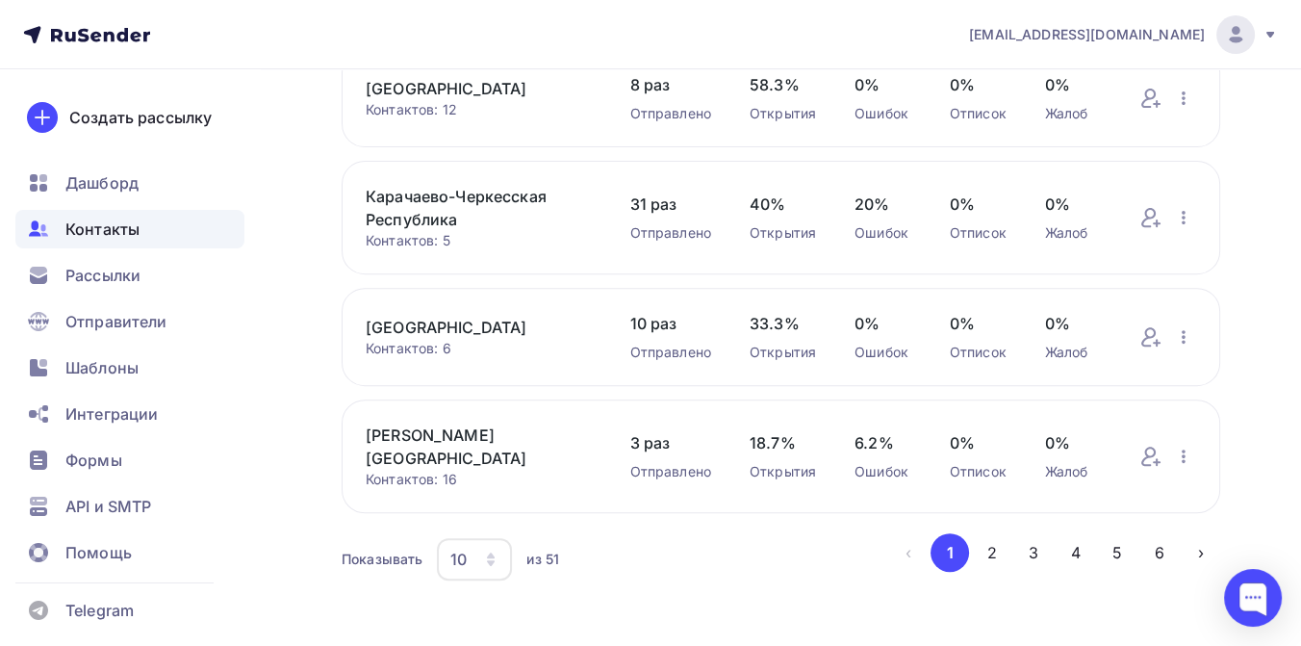
scroll to position [886, 0]
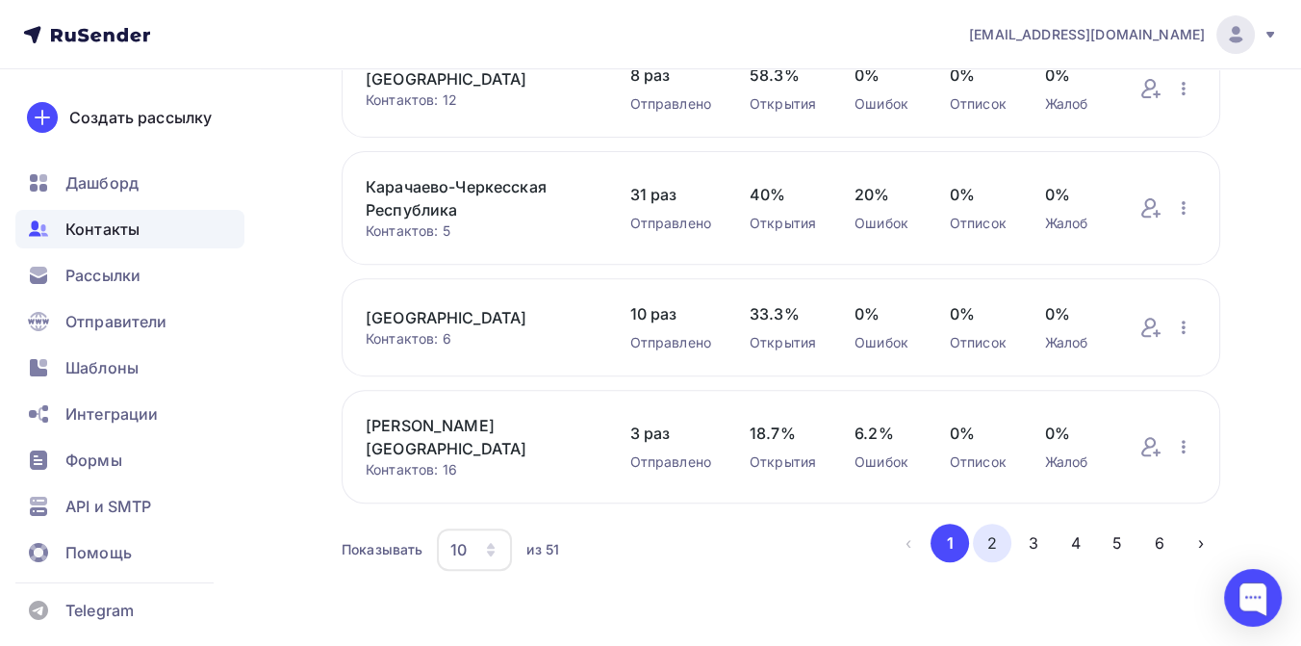
click at [987, 534] on button "2" at bounding box center [992, 542] width 38 height 38
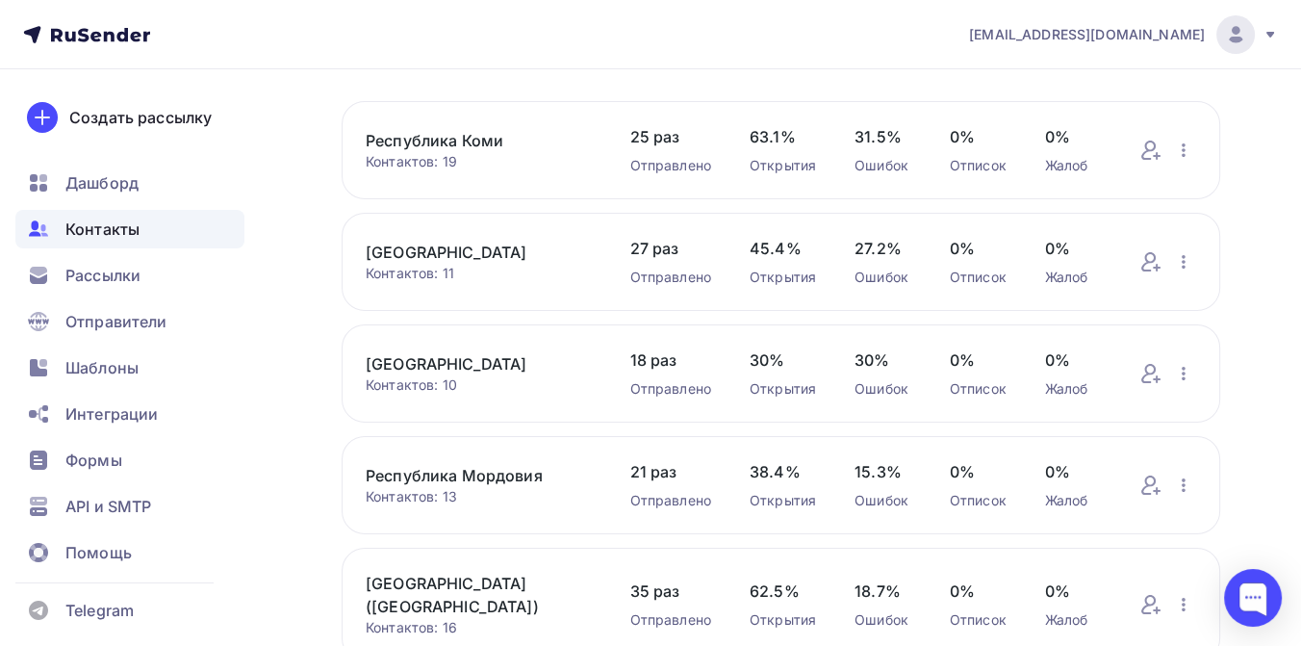
scroll to position [107, 0]
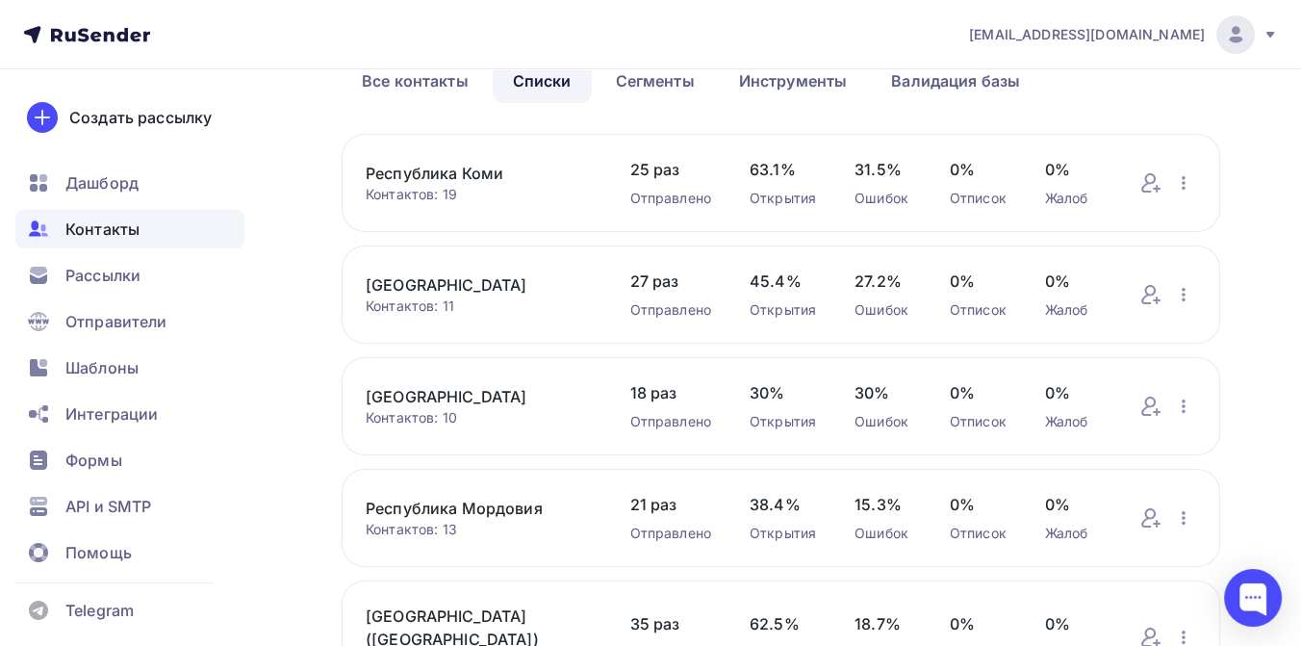
click at [401, 287] on link "[GEOGRAPHIC_DATA]" at bounding box center [479, 284] width 226 height 23
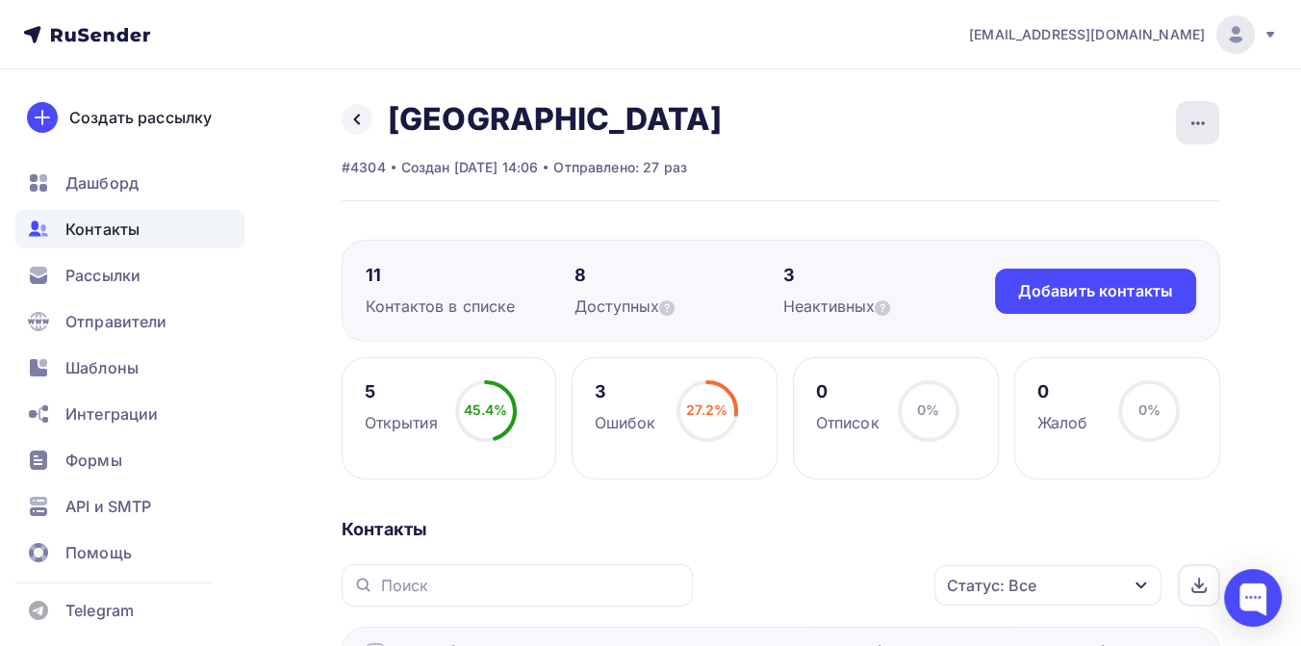
click at [1198, 123] on icon "button" at bounding box center [1196, 123] width 13 height 4
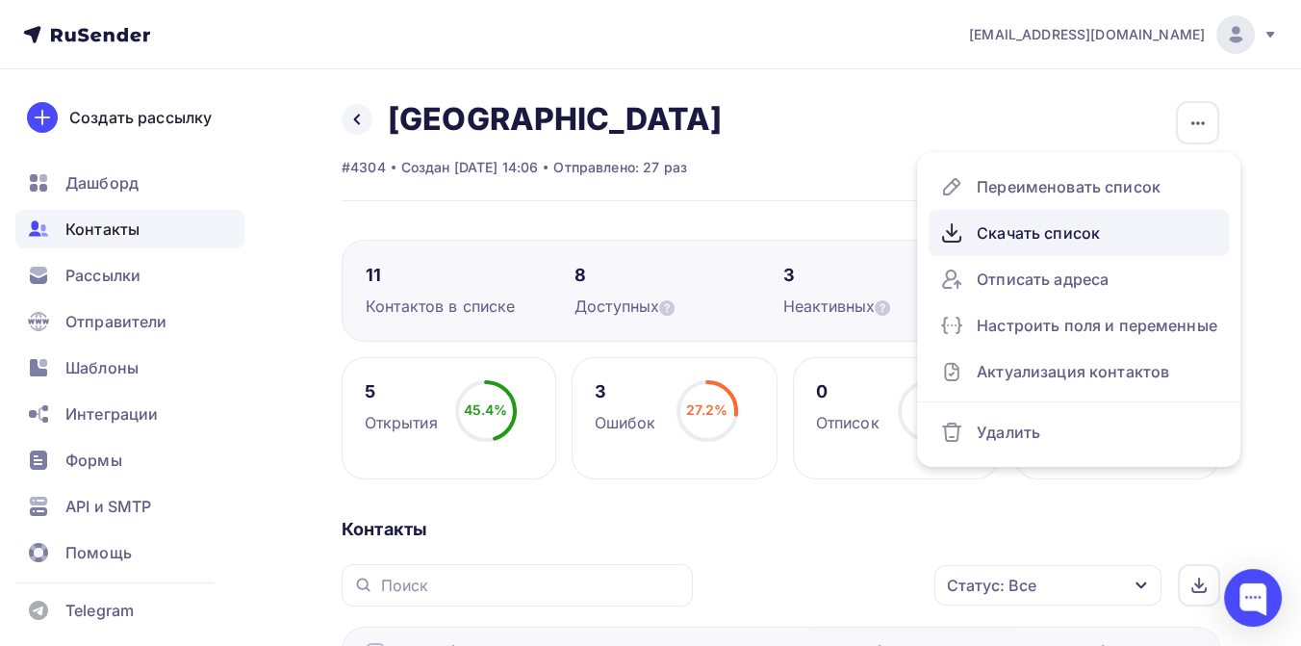
click at [1023, 237] on div "Скачать список" at bounding box center [1078, 232] width 277 height 31
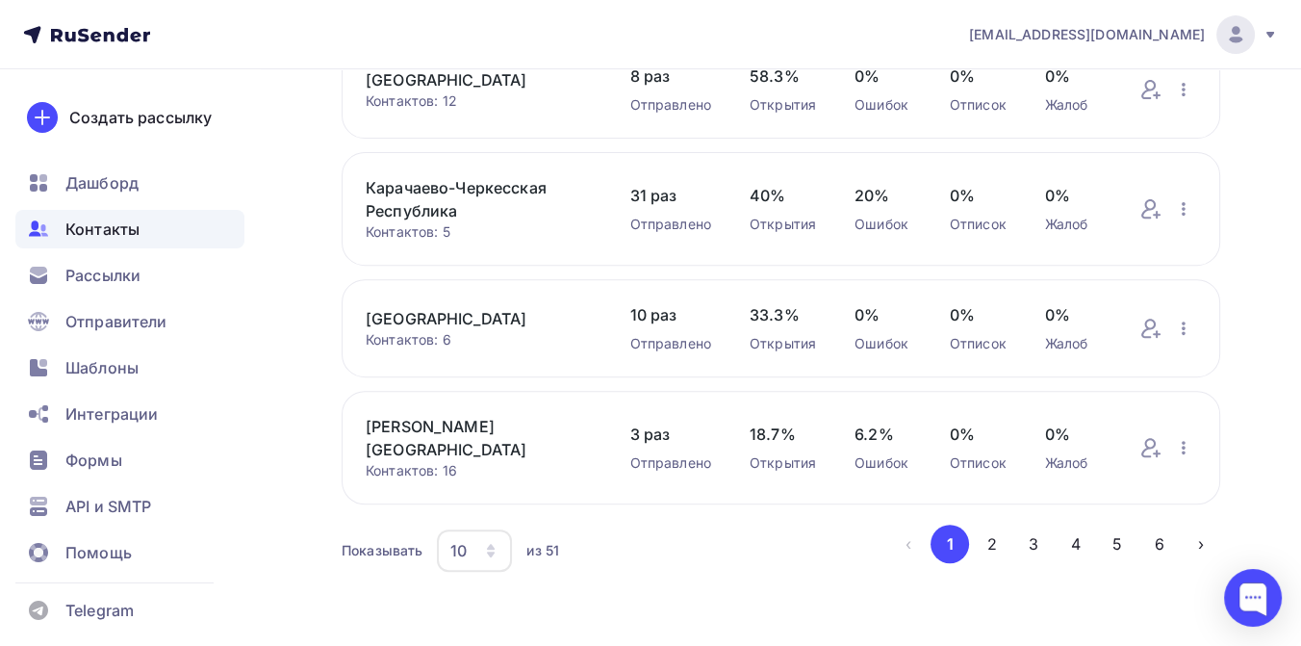
scroll to position [886, 0]
click at [996, 538] on button "2" at bounding box center [992, 542] width 38 height 38
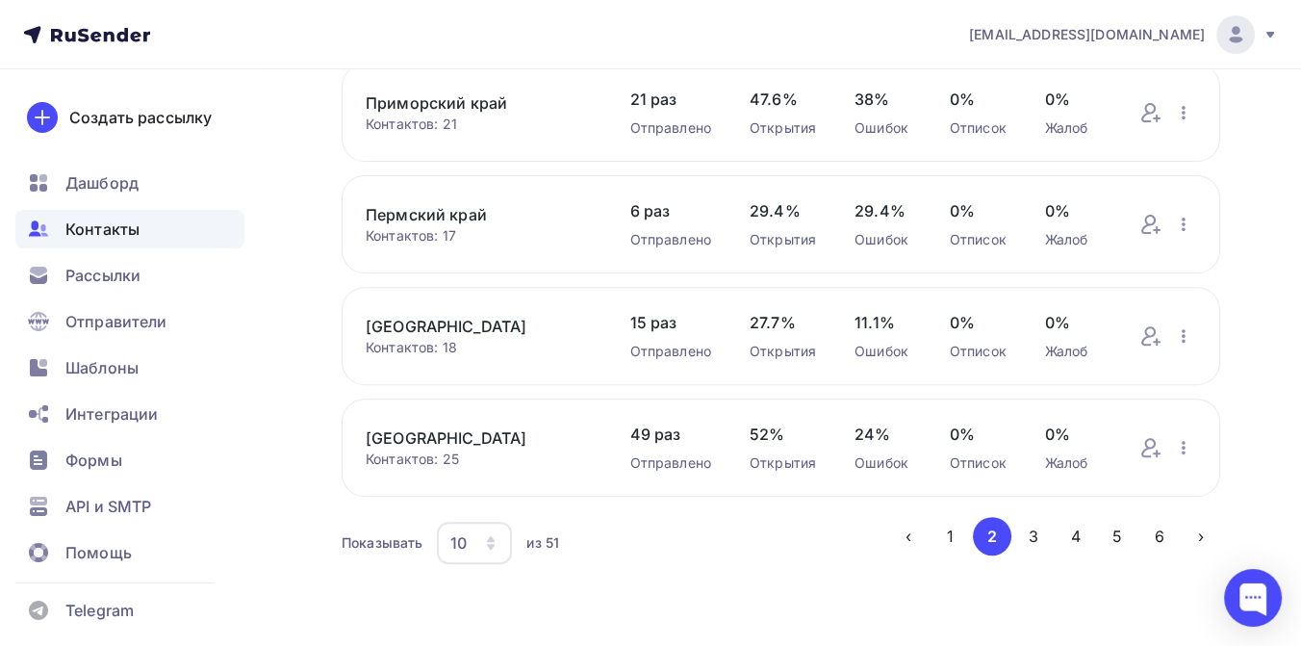
scroll to position [854, 0]
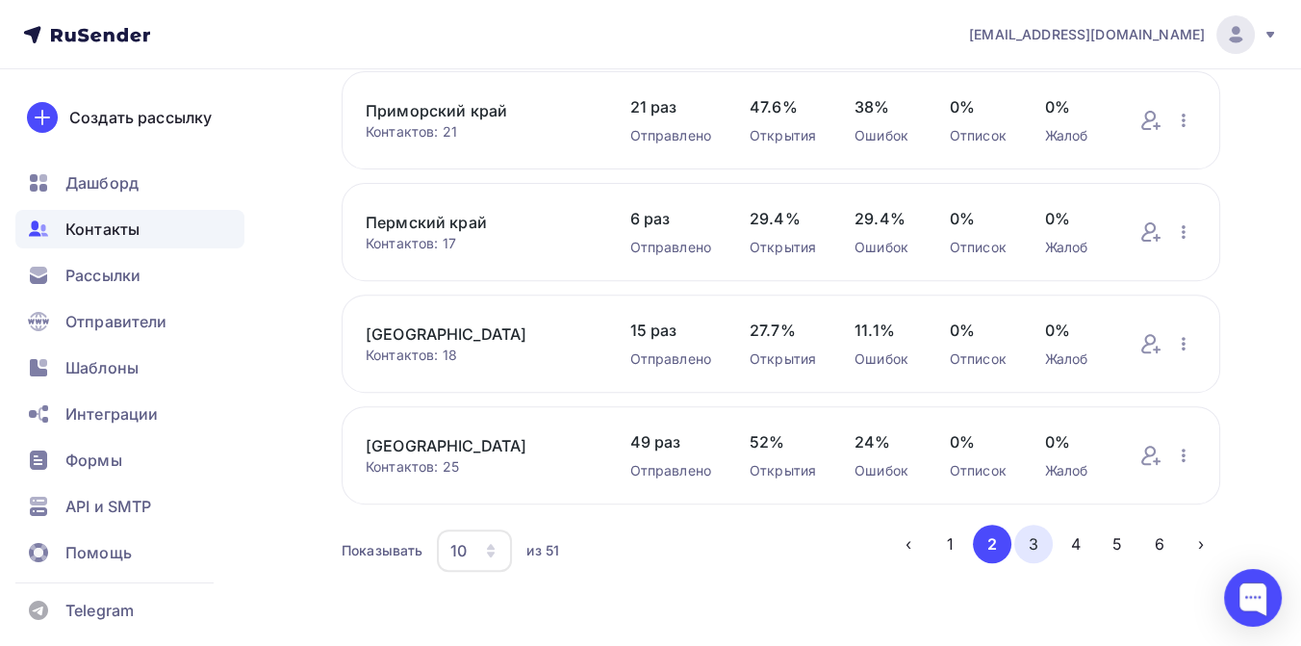
click at [1039, 541] on button "3" at bounding box center [1033, 543] width 38 height 38
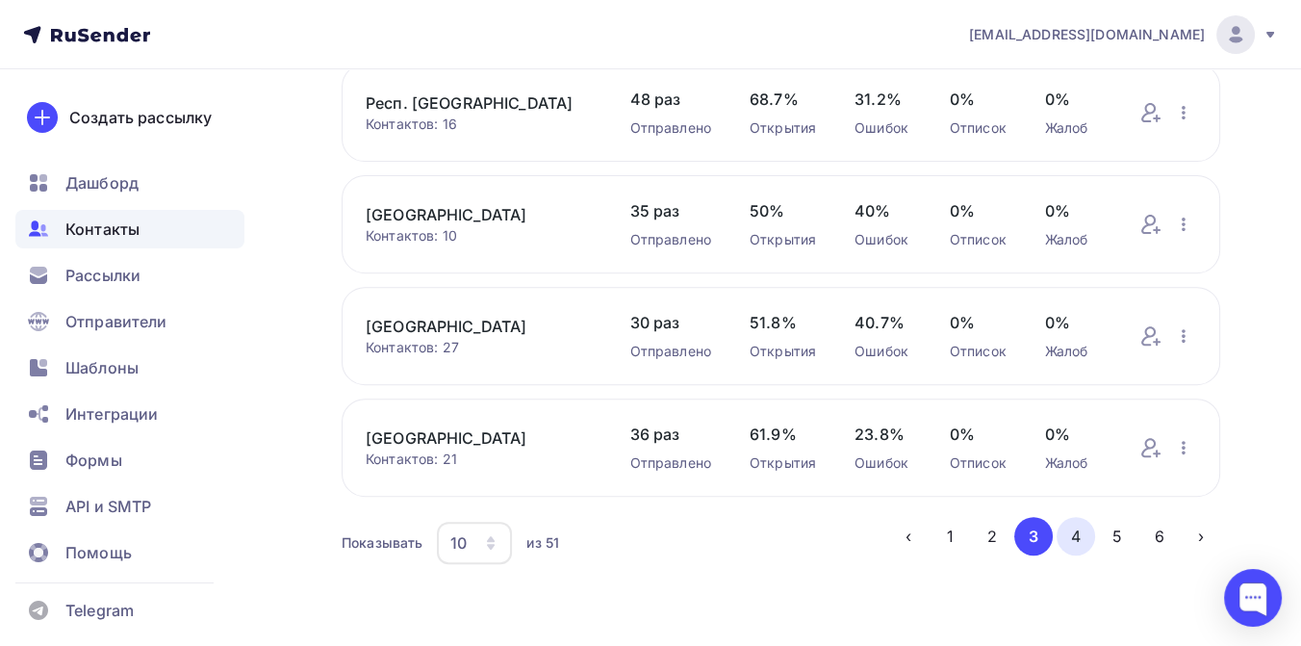
click at [1074, 536] on button "4" at bounding box center [1075, 536] width 38 height 38
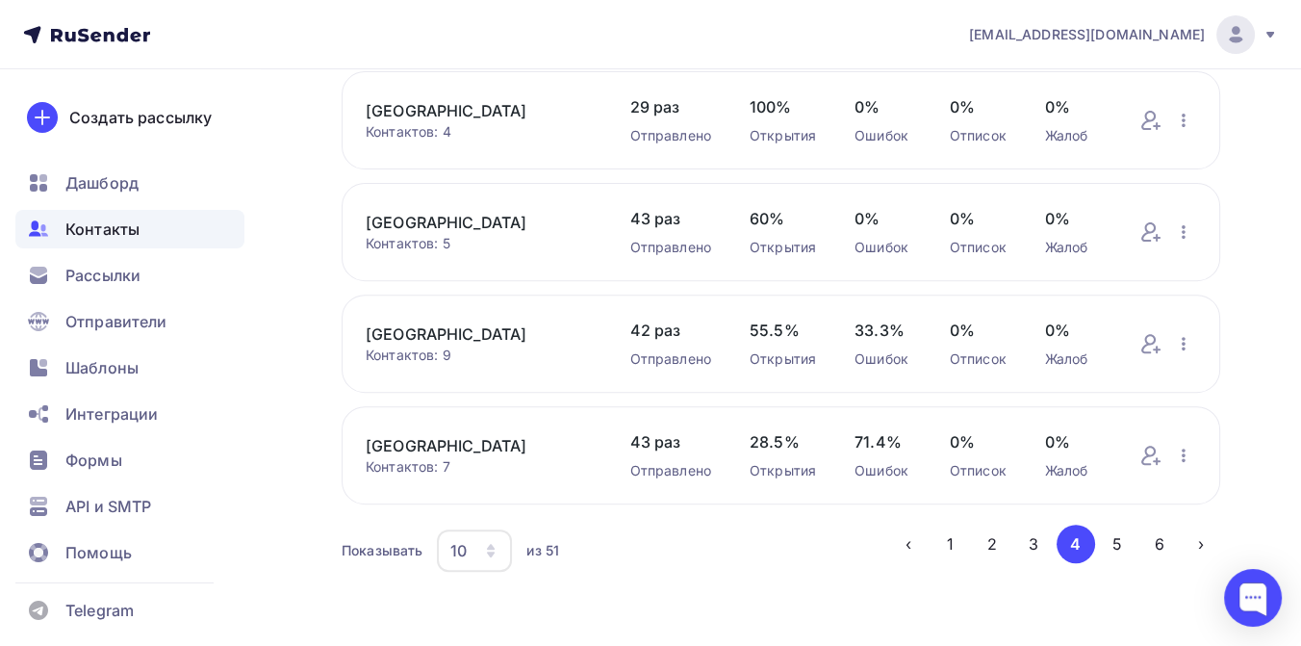
scroll to position [871, 0]
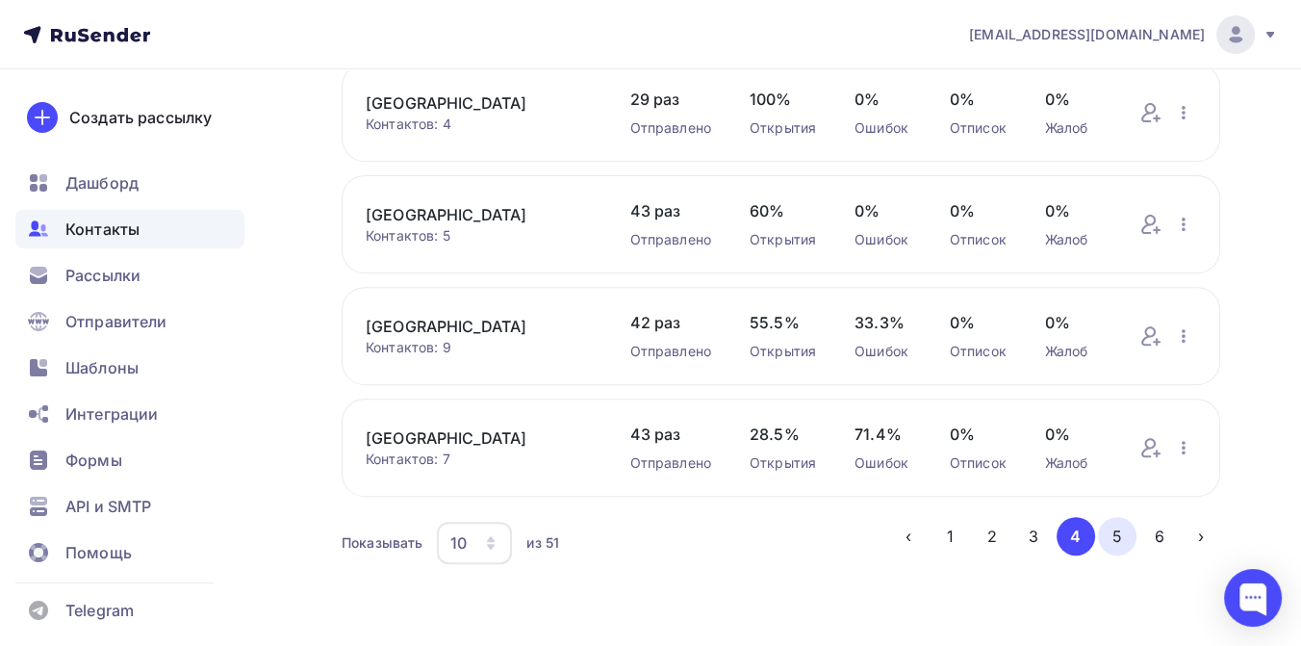
click at [1111, 538] on button "5" at bounding box center [1117, 536] width 38 height 38
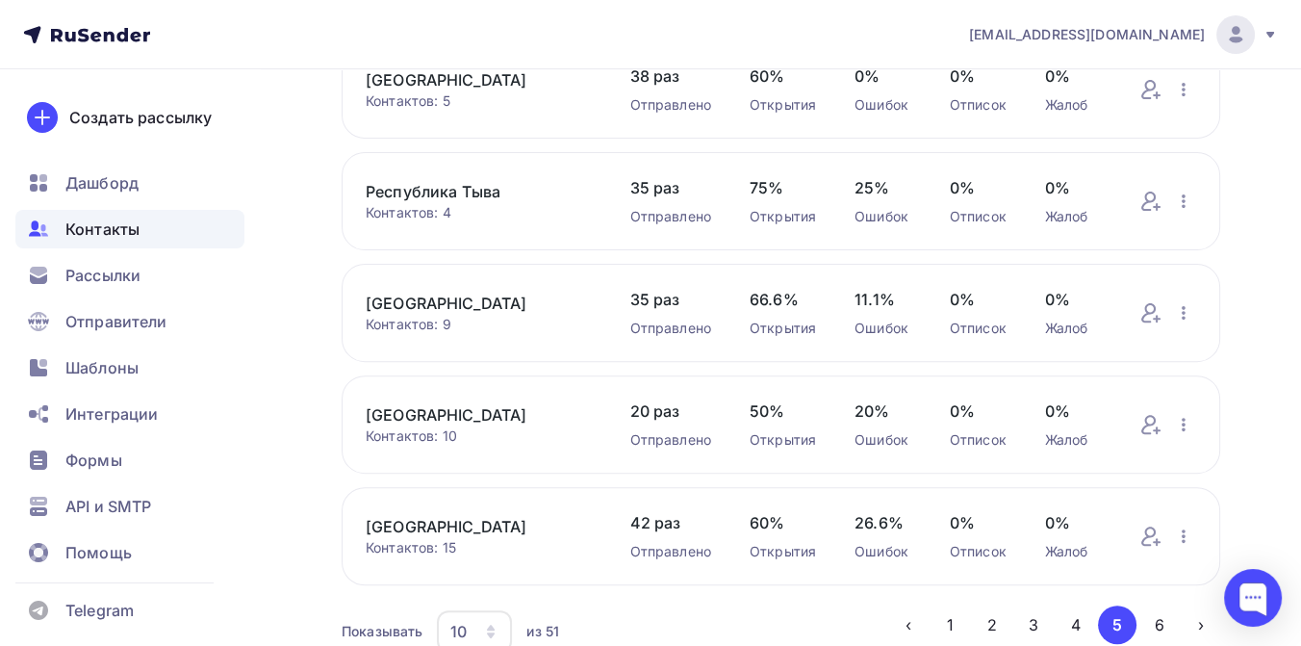
scroll to position [854, 0]
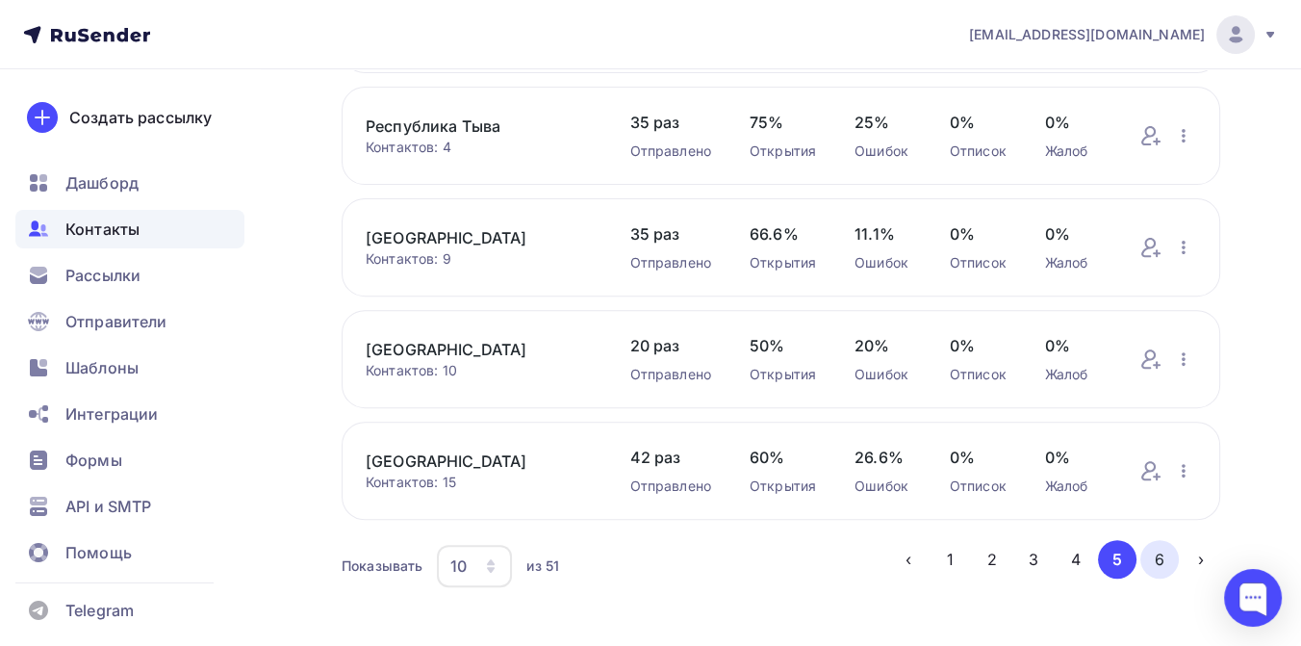
click at [1150, 558] on button "6" at bounding box center [1159, 559] width 38 height 38
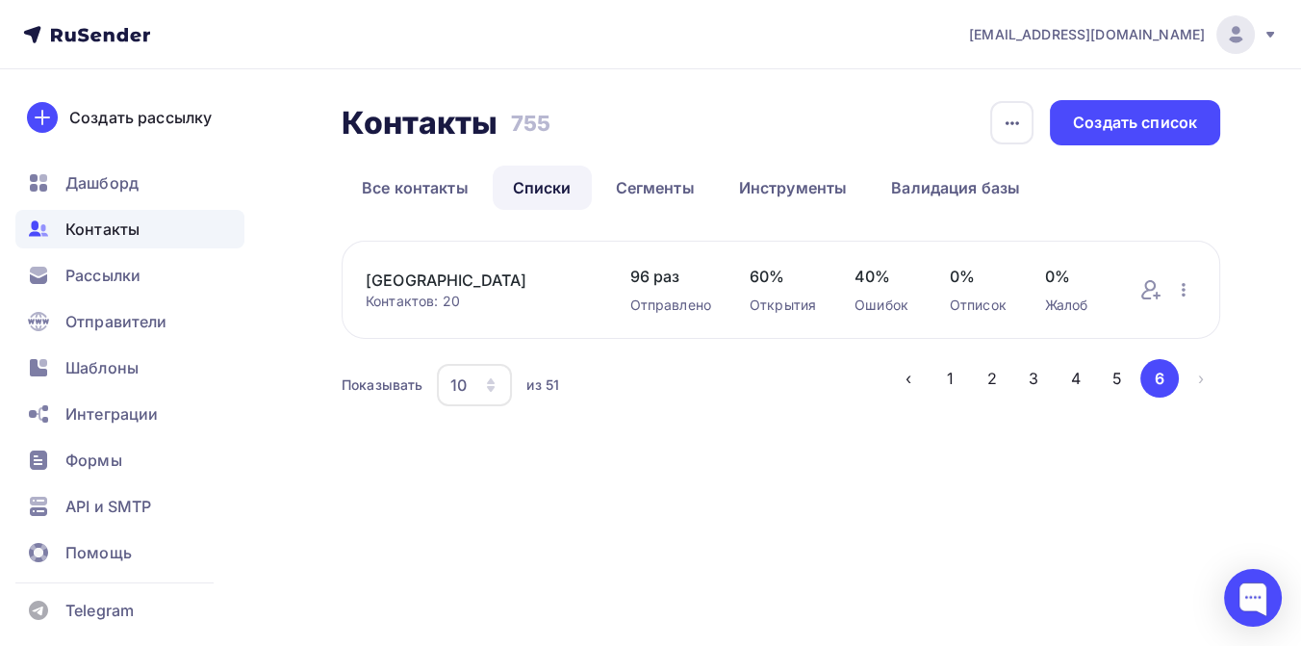
scroll to position [0, 0]
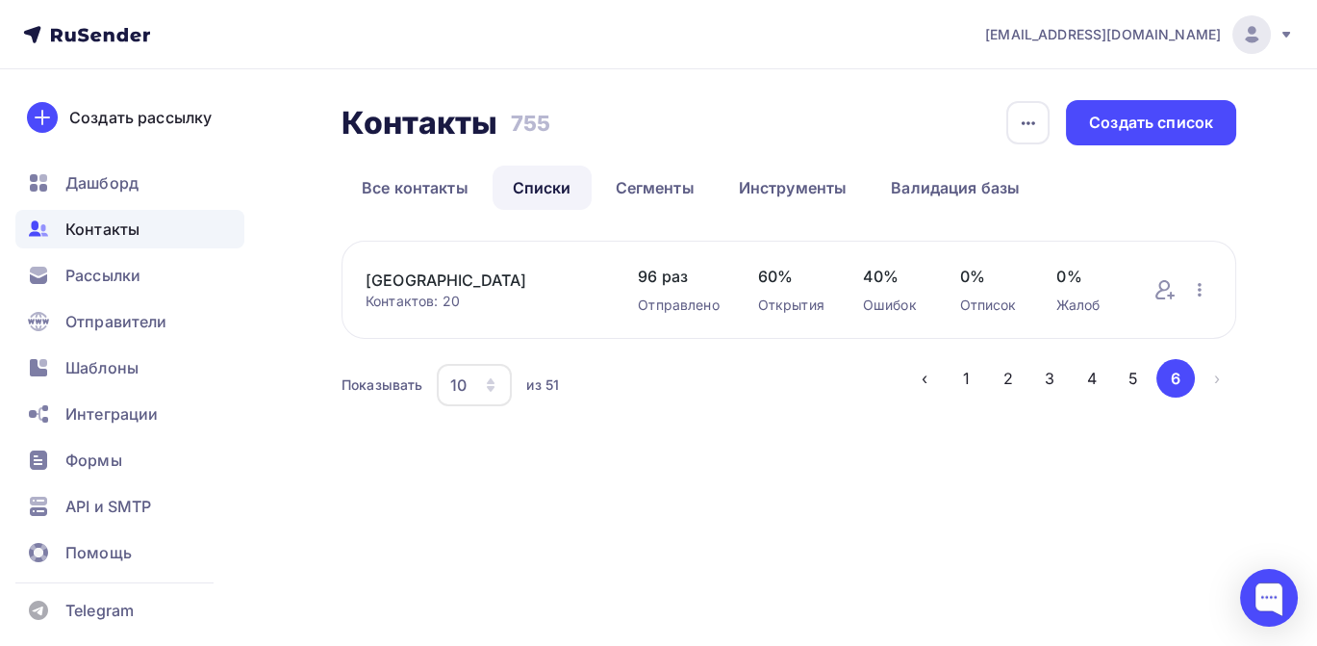
click at [1289, 33] on icon at bounding box center [1286, 34] width 15 height 15
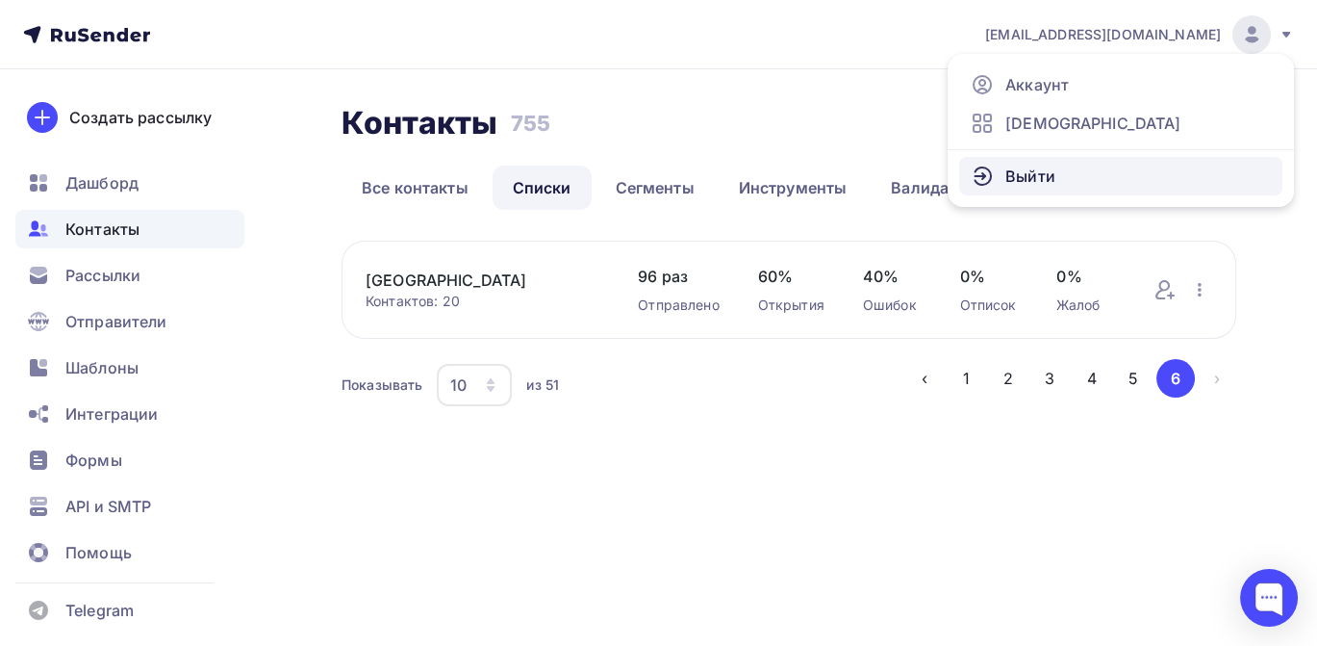
click at [1005, 172] on span "Выйти" at bounding box center [1030, 176] width 50 height 23
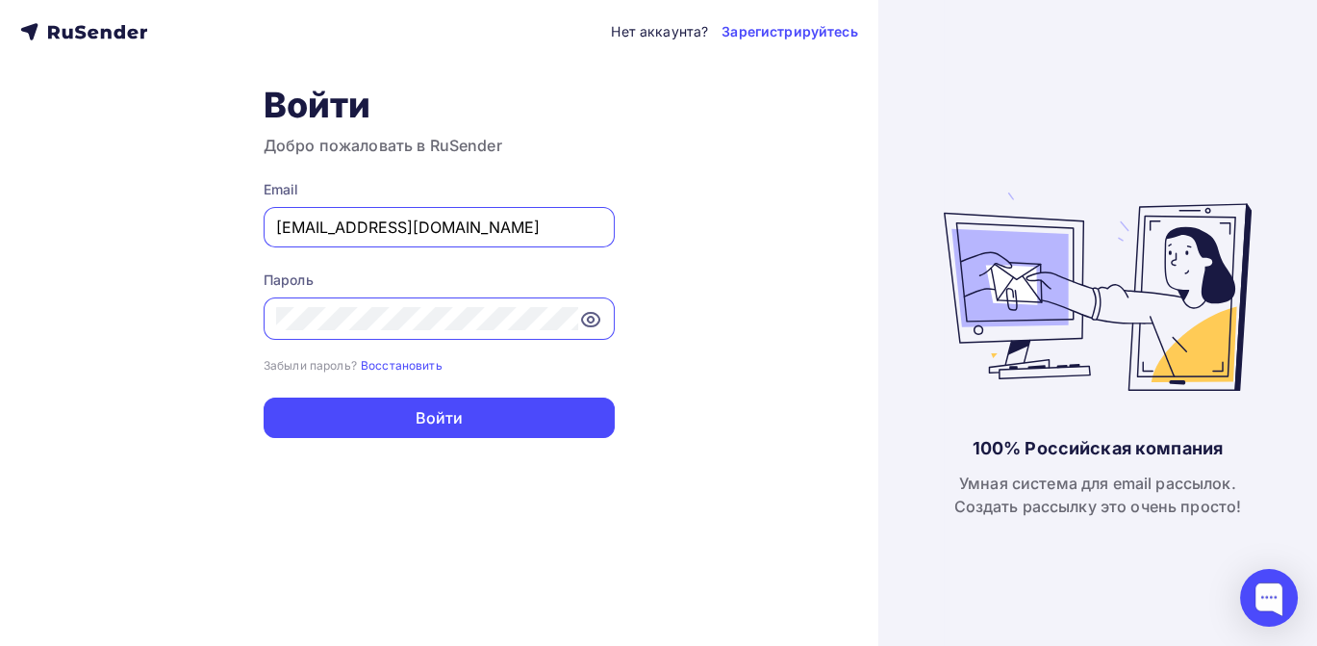
click at [447, 233] on input "[EMAIL_ADDRESS][DOMAIN_NAME]" at bounding box center [439, 227] width 326 height 23
type input "[EMAIL_ADDRESS][DOMAIN_NAME]"
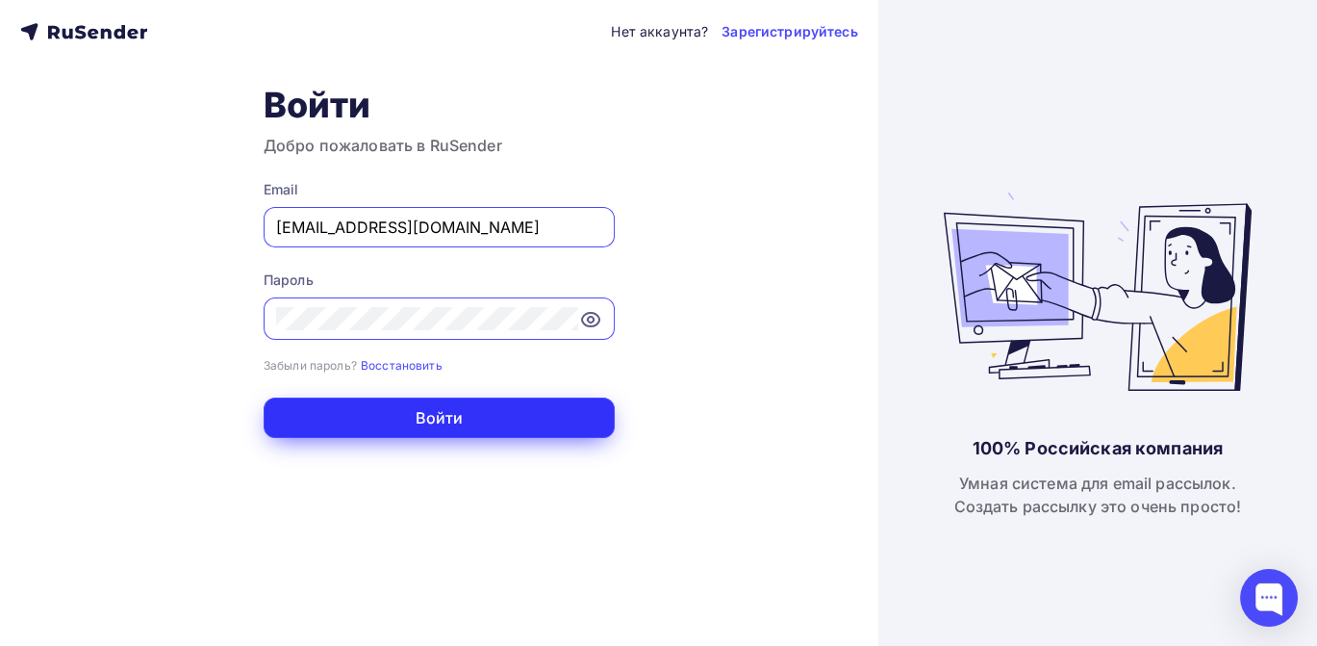
click at [455, 425] on button "Войти" at bounding box center [439, 417] width 351 height 40
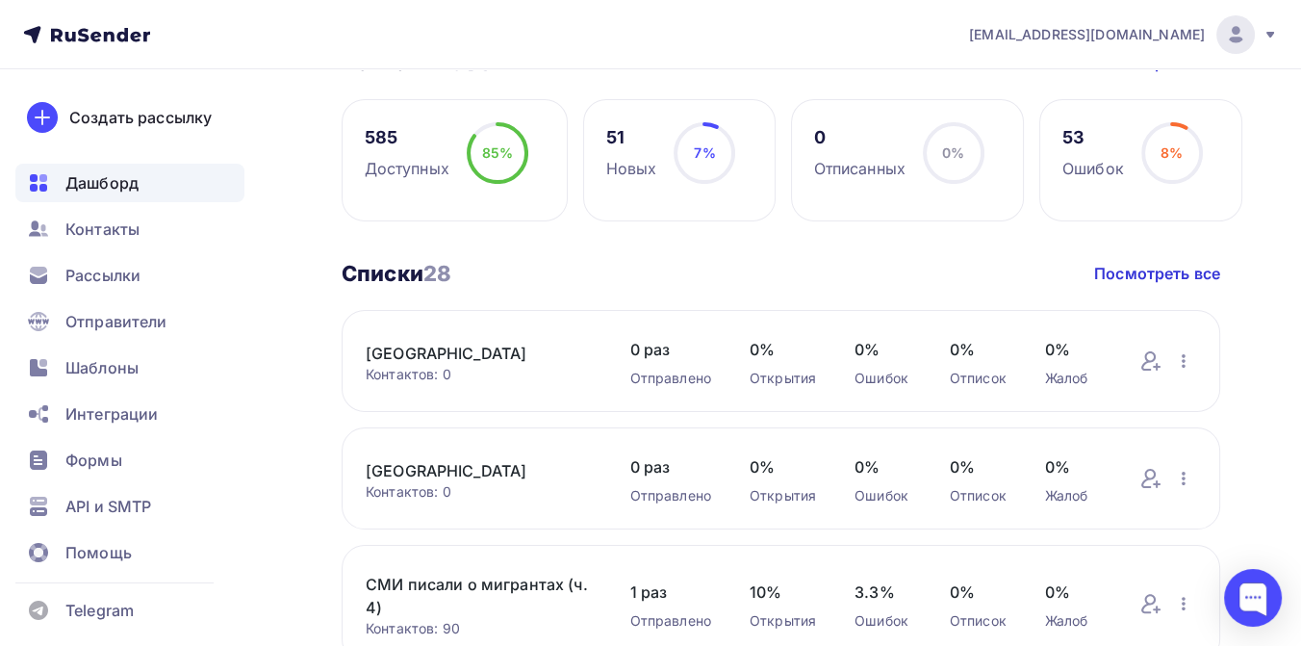
scroll to position [534, 0]
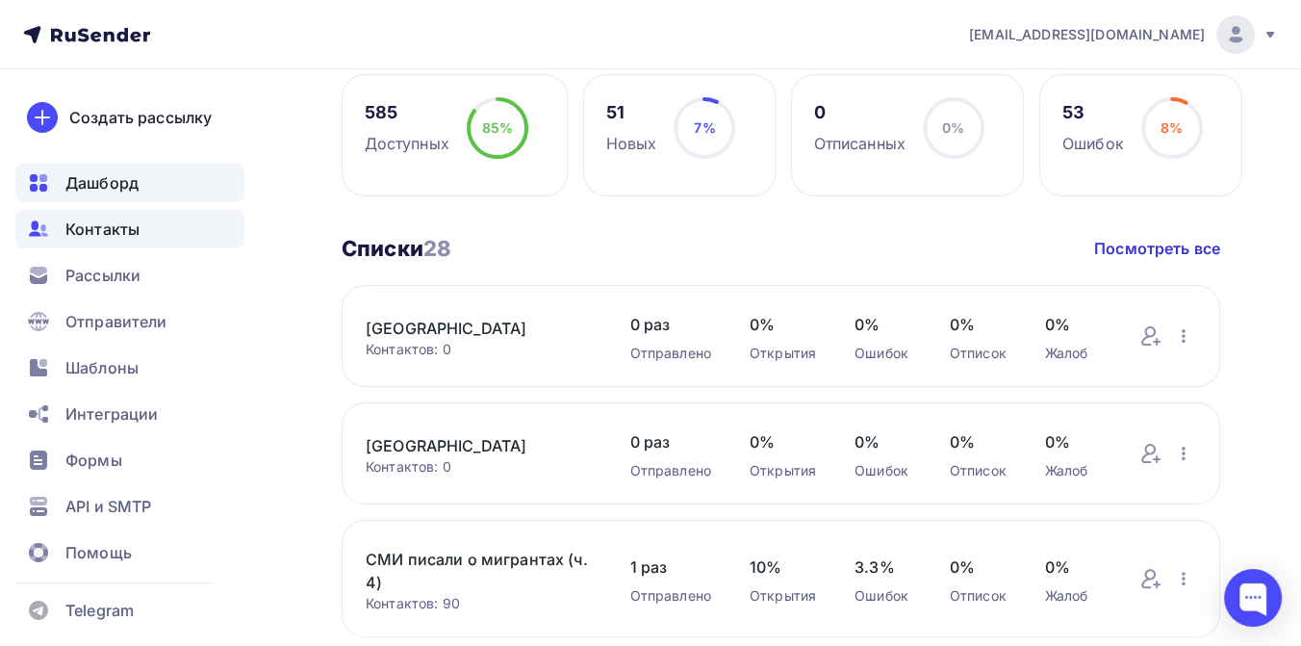
click at [107, 235] on span "Контакты" at bounding box center [102, 228] width 74 height 23
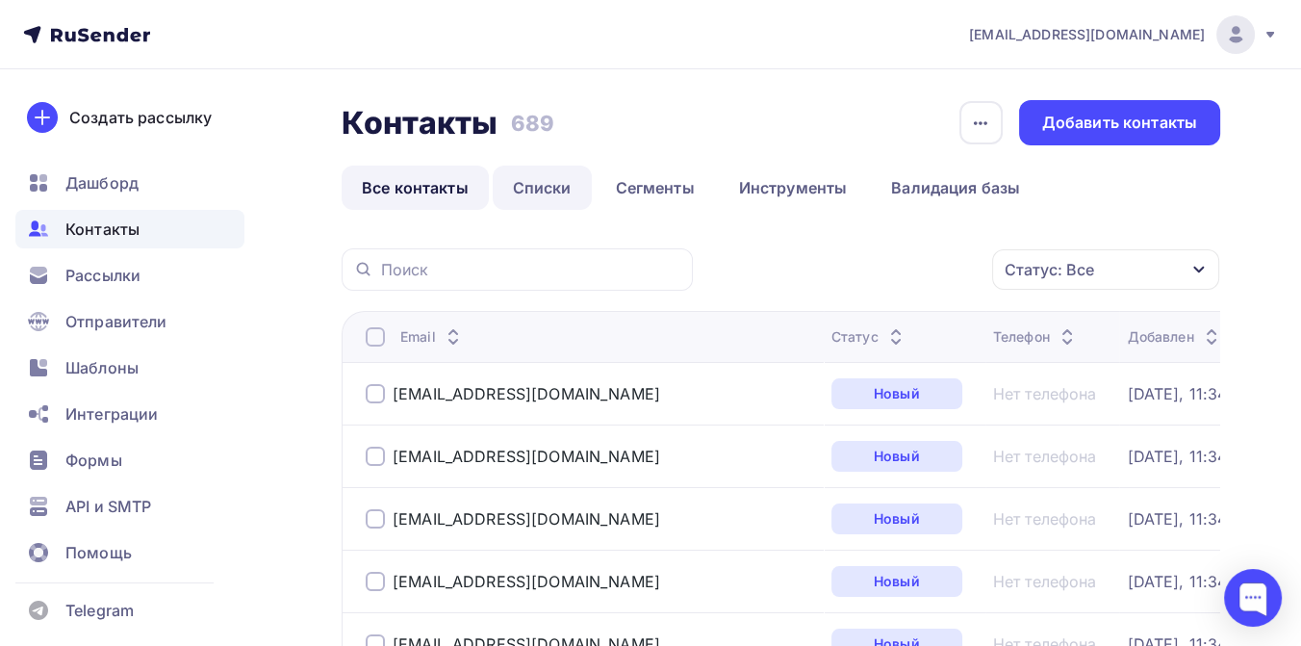
click at [544, 191] on link "Списки" at bounding box center [542, 187] width 99 height 44
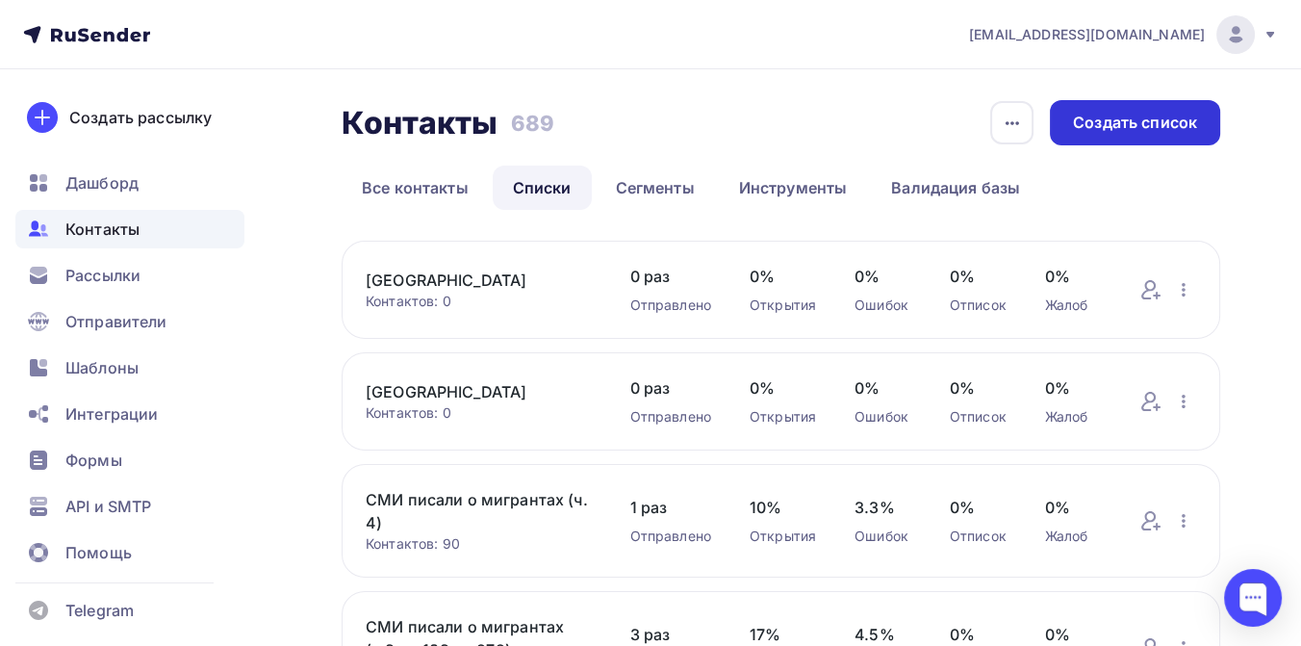
click at [1100, 126] on div "Создать список" at bounding box center [1135, 123] width 124 height 22
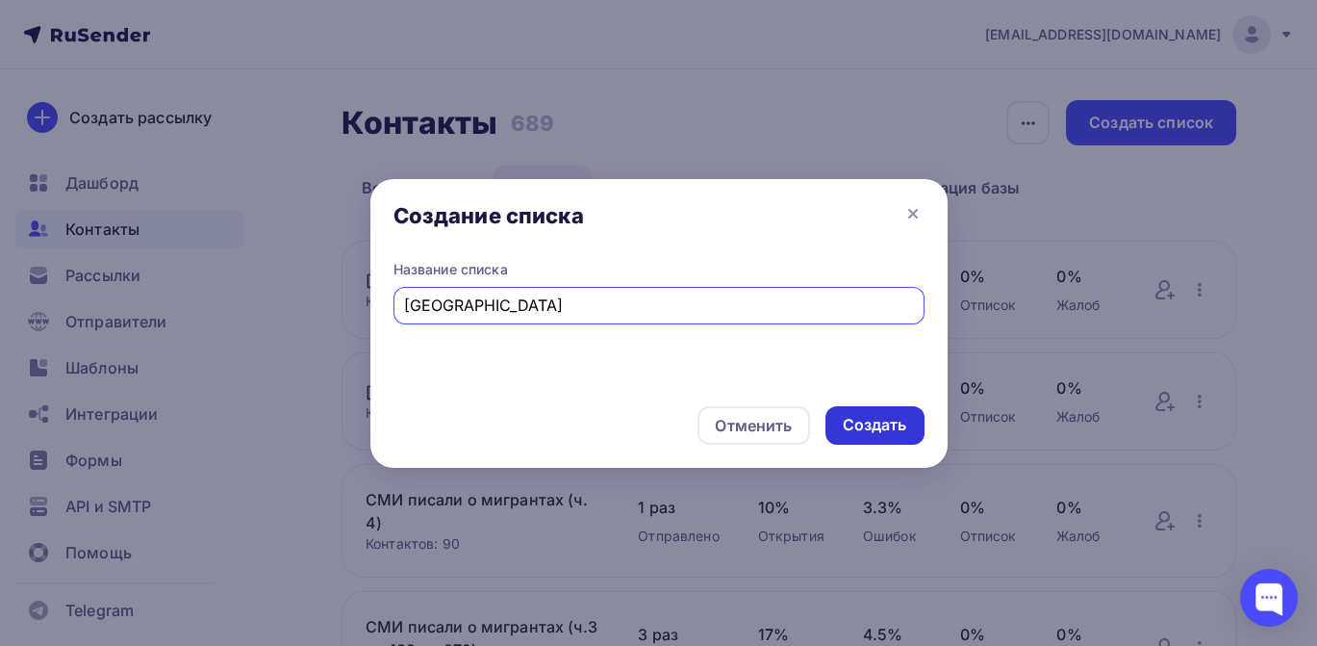
type input "[GEOGRAPHIC_DATA]"
click at [850, 415] on div "Создать" at bounding box center [875, 425] width 64 height 22
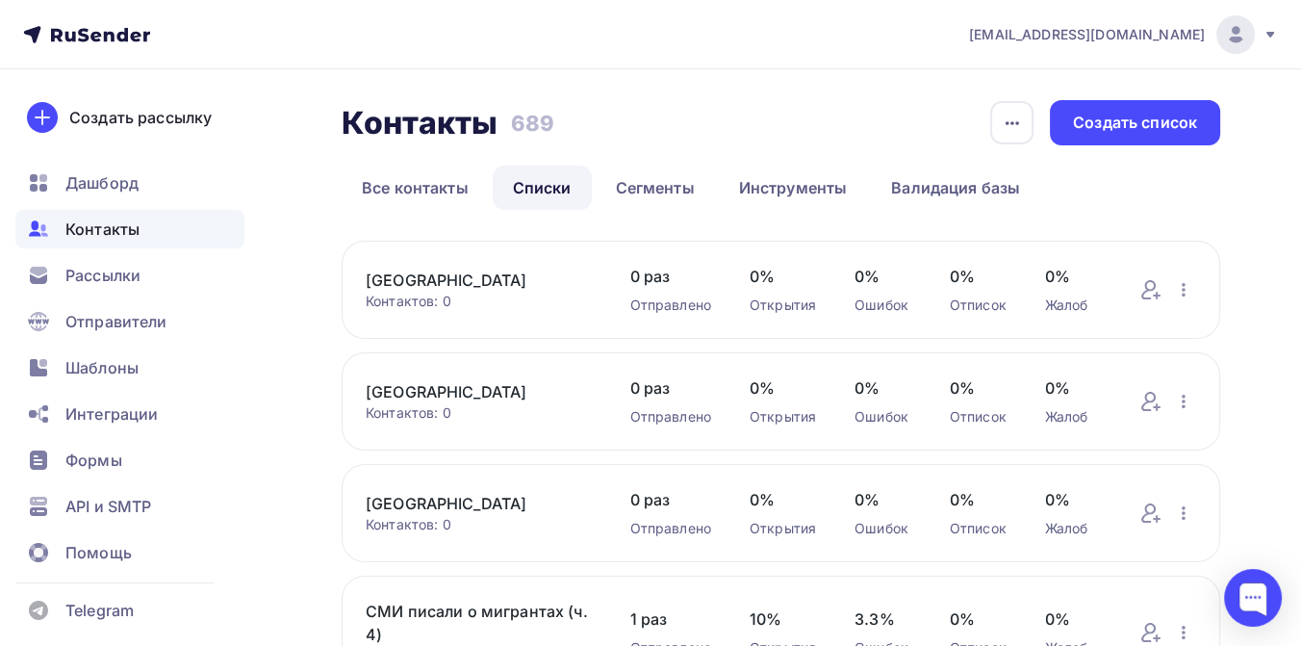
click at [474, 283] on link "[GEOGRAPHIC_DATA]" at bounding box center [479, 279] width 226 height 23
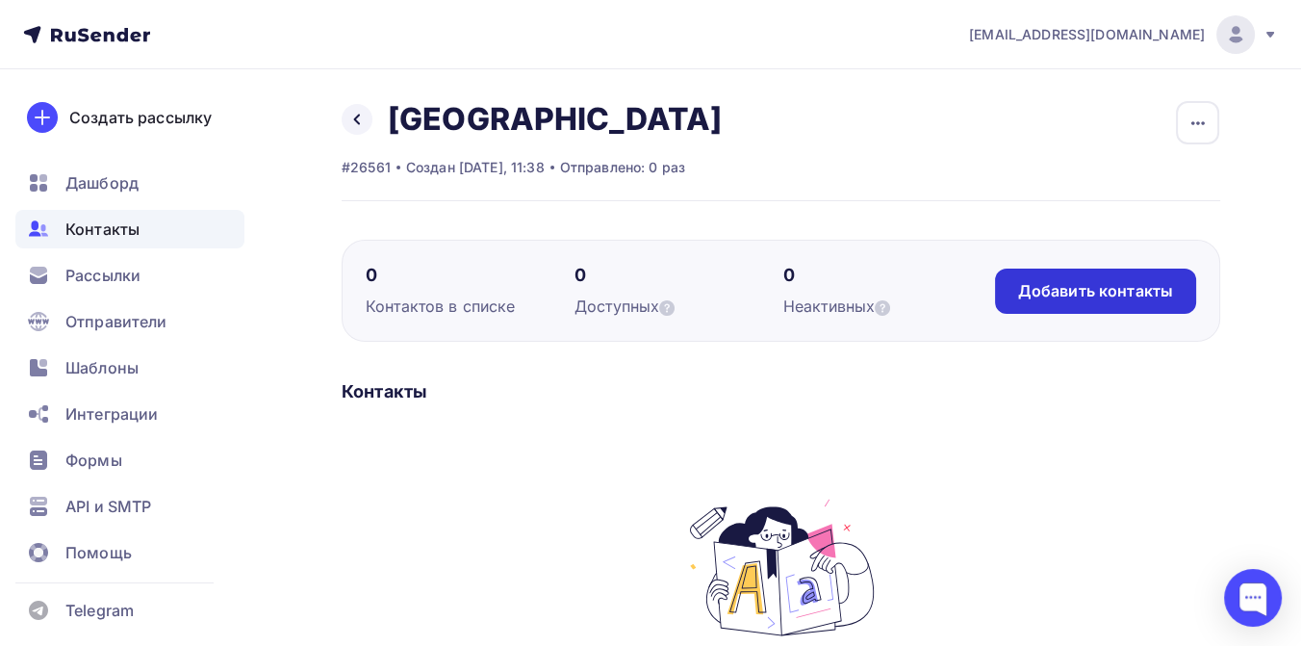
click at [1036, 285] on div "Добавить контакты" at bounding box center [1095, 291] width 155 height 22
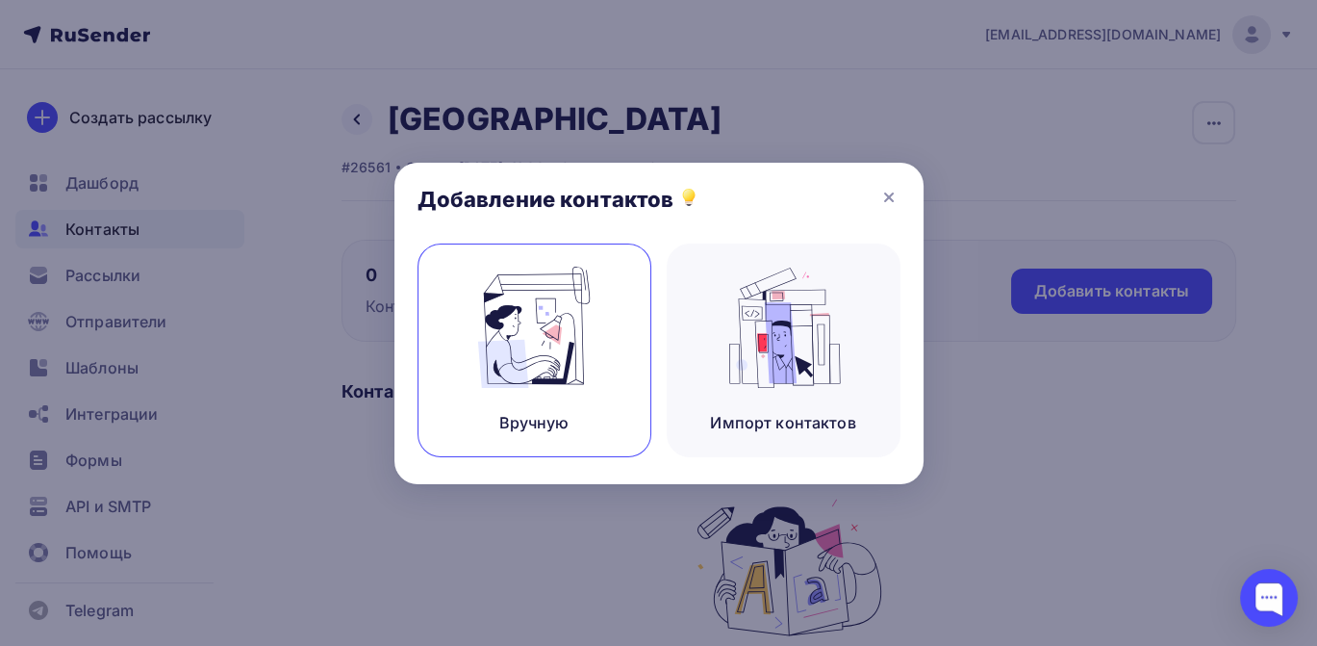
click at [572, 333] on img at bounding box center [534, 327] width 129 height 121
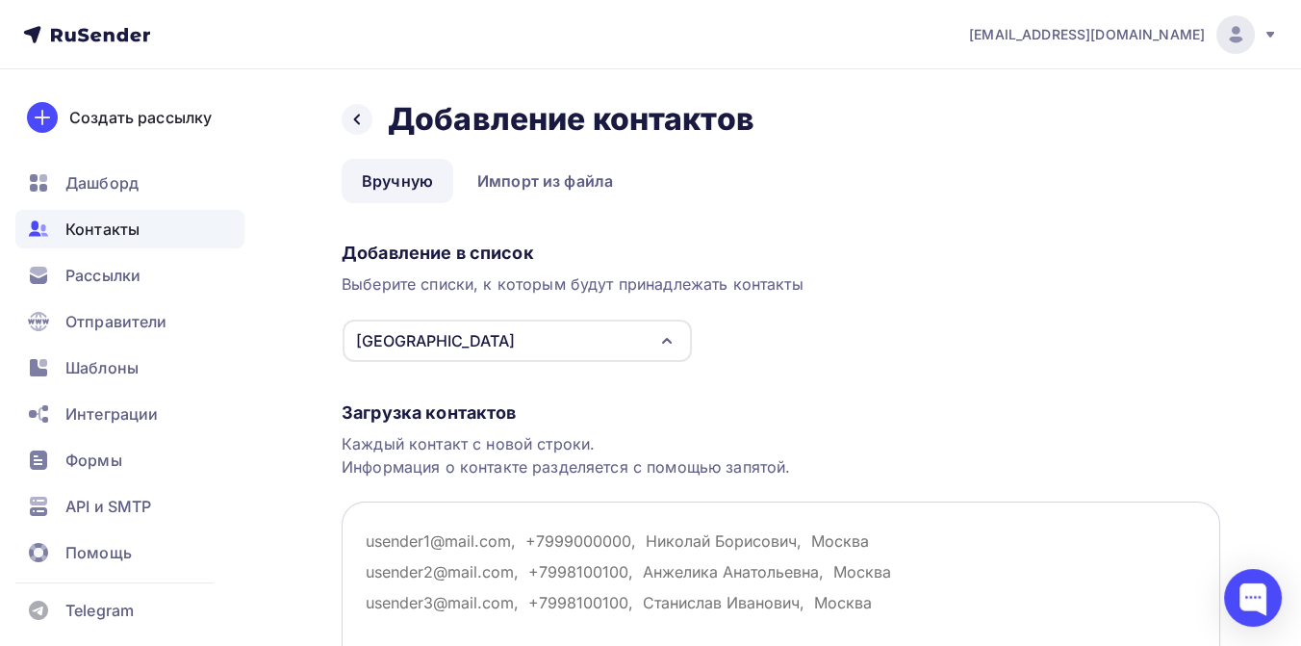
click at [401, 527] on textarea at bounding box center [781, 597] width 878 height 192
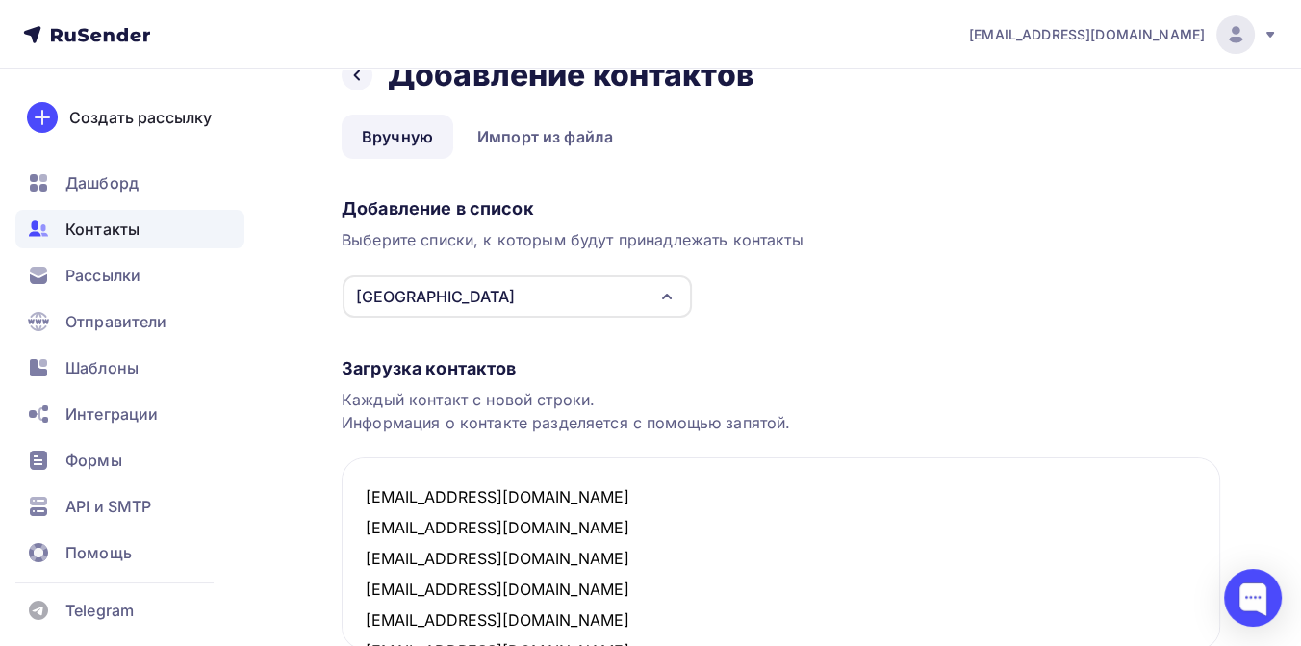
type textarea "[EMAIL_ADDRESS][DOMAIN_NAME] [EMAIL_ADDRESS][DOMAIN_NAME] [EMAIL_ADDRESS][DOMAI…"
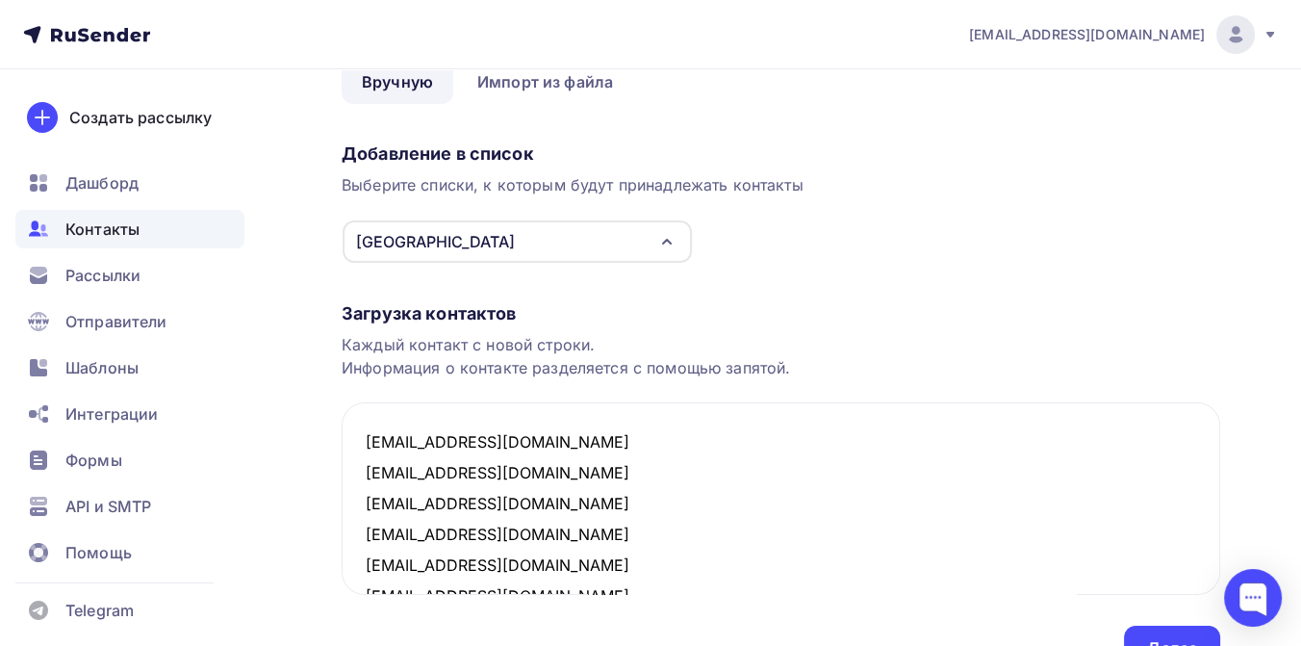
scroll to position [199, 0]
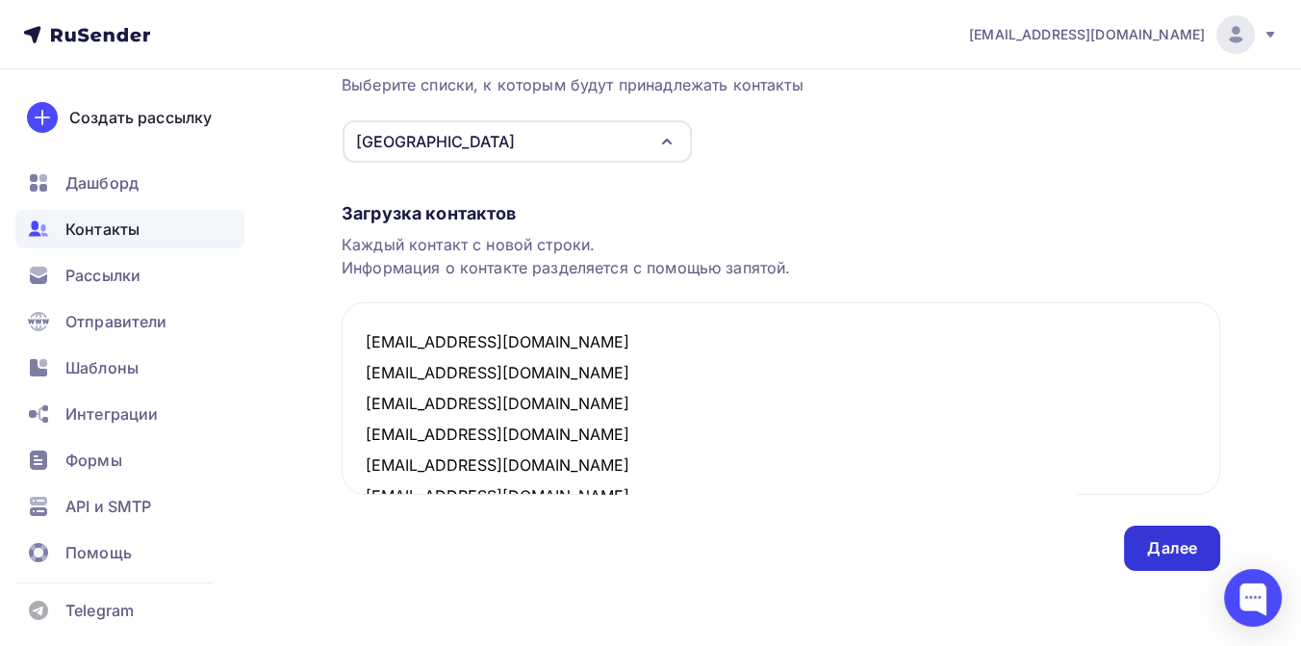
click at [1138, 544] on div "Далее" at bounding box center [1172, 547] width 96 height 45
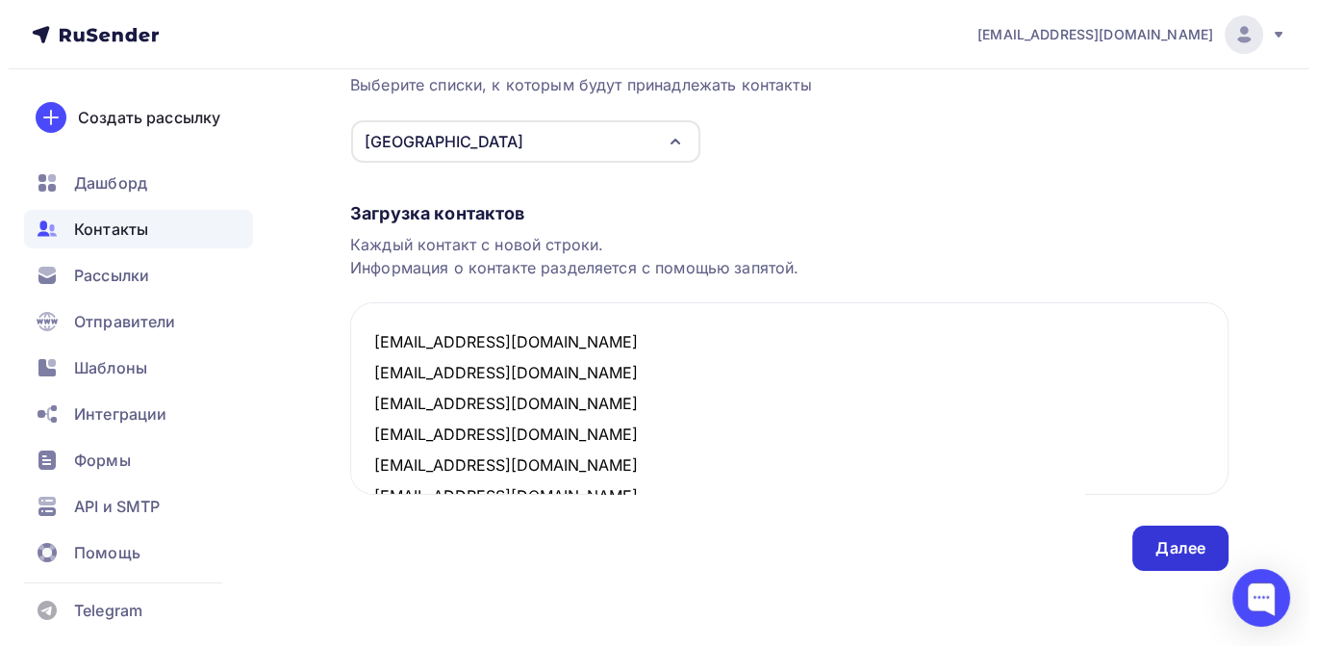
scroll to position [0, 0]
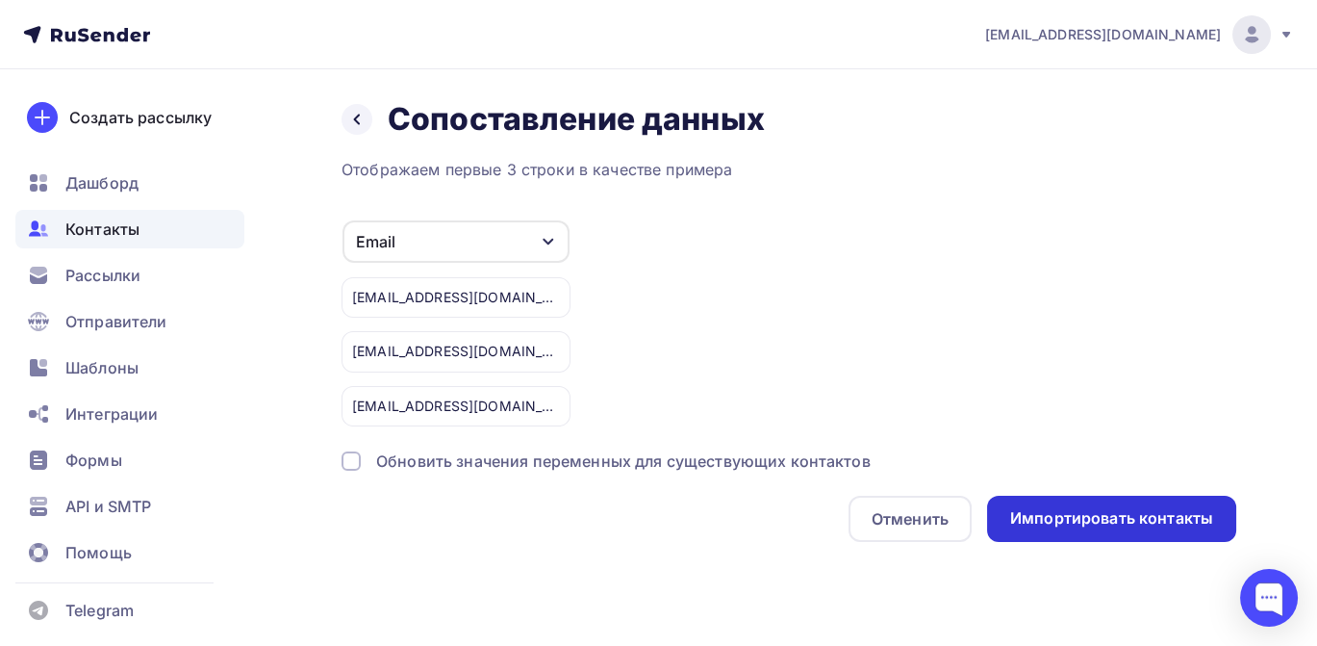
click at [1085, 511] on div "Импортировать контакты" at bounding box center [1111, 518] width 203 height 22
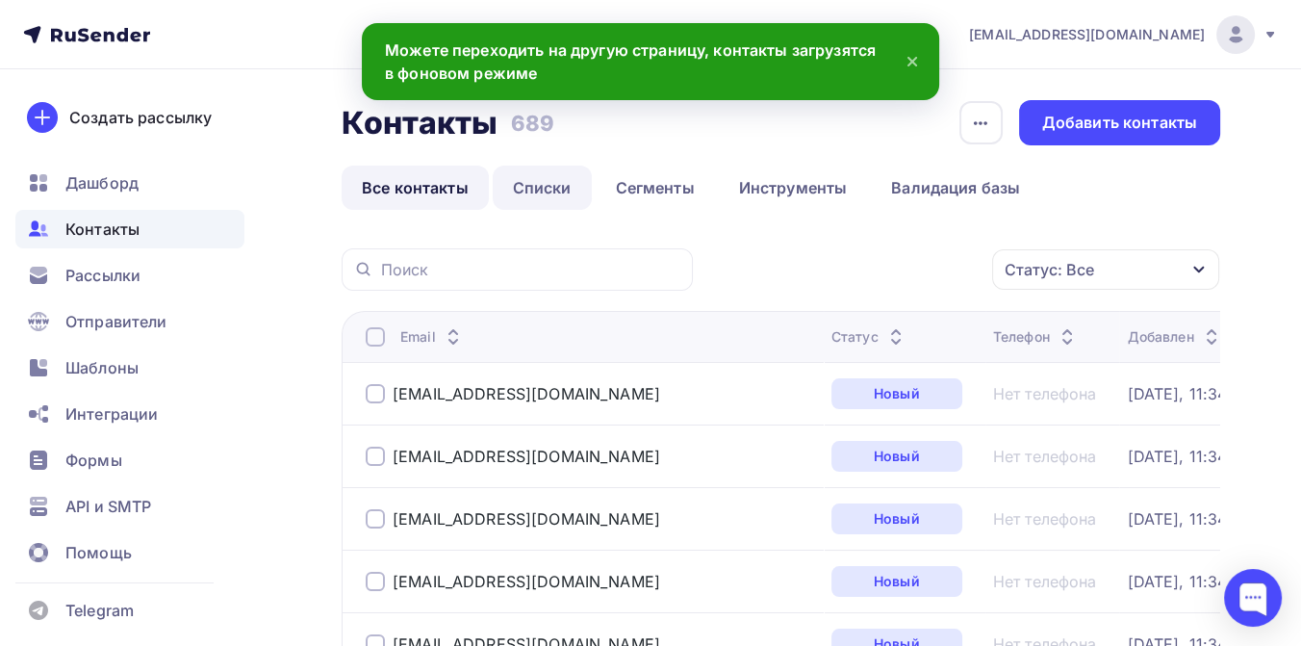
click at [554, 187] on link "Списки" at bounding box center [542, 187] width 99 height 44
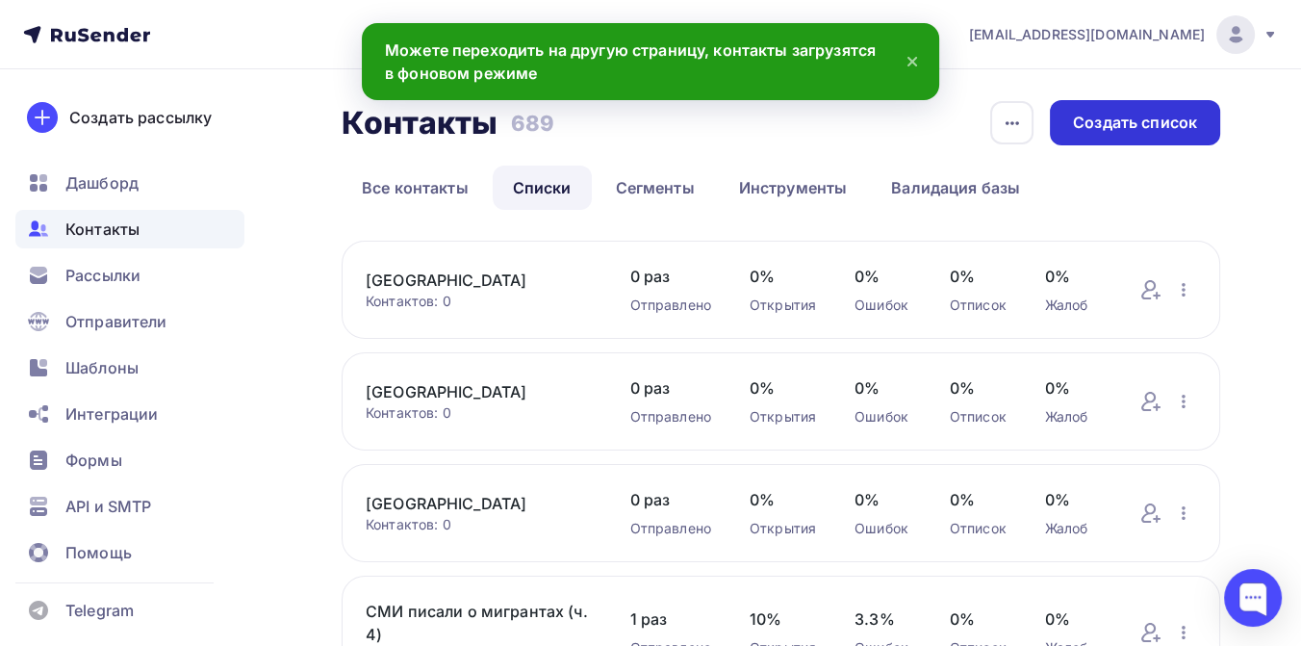
click at [1071, 126] on div "Создать список" at bounding box center [1135, 122] width 170 height 45
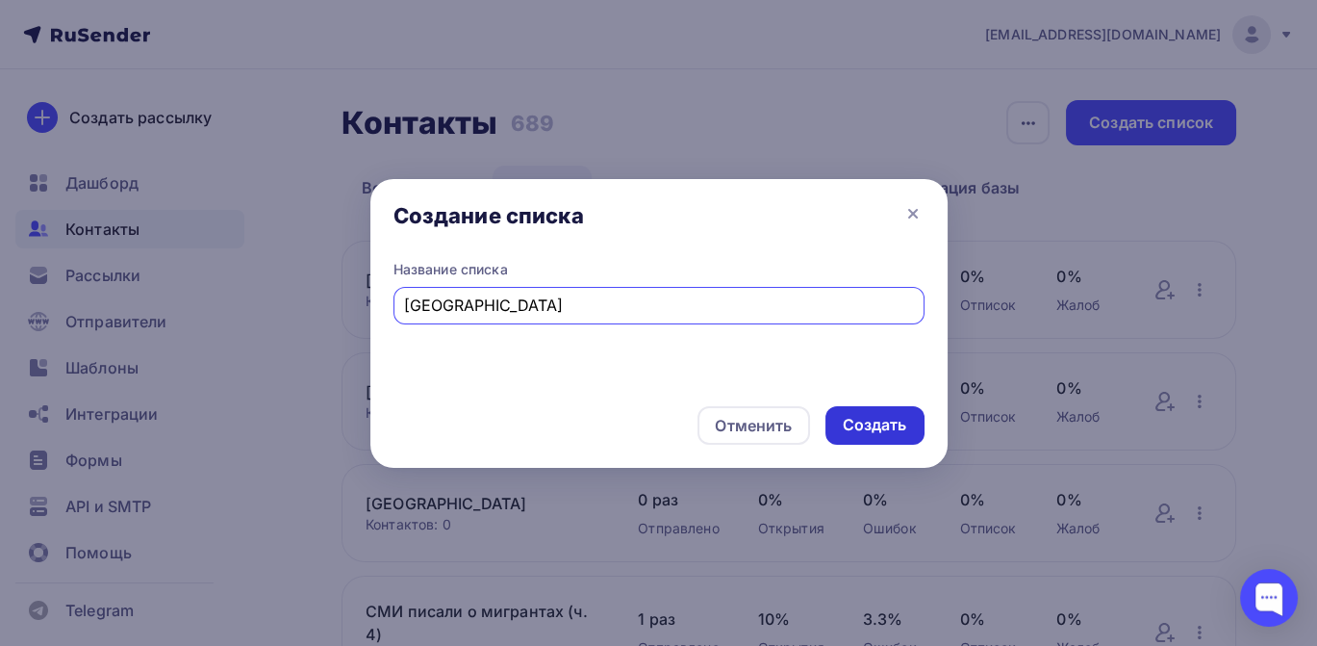
type input "[GEOGRAPHIC_DATA]"
click at [868, 414] on div "Создать" at bounding box center [875, 425] width 64 height 22
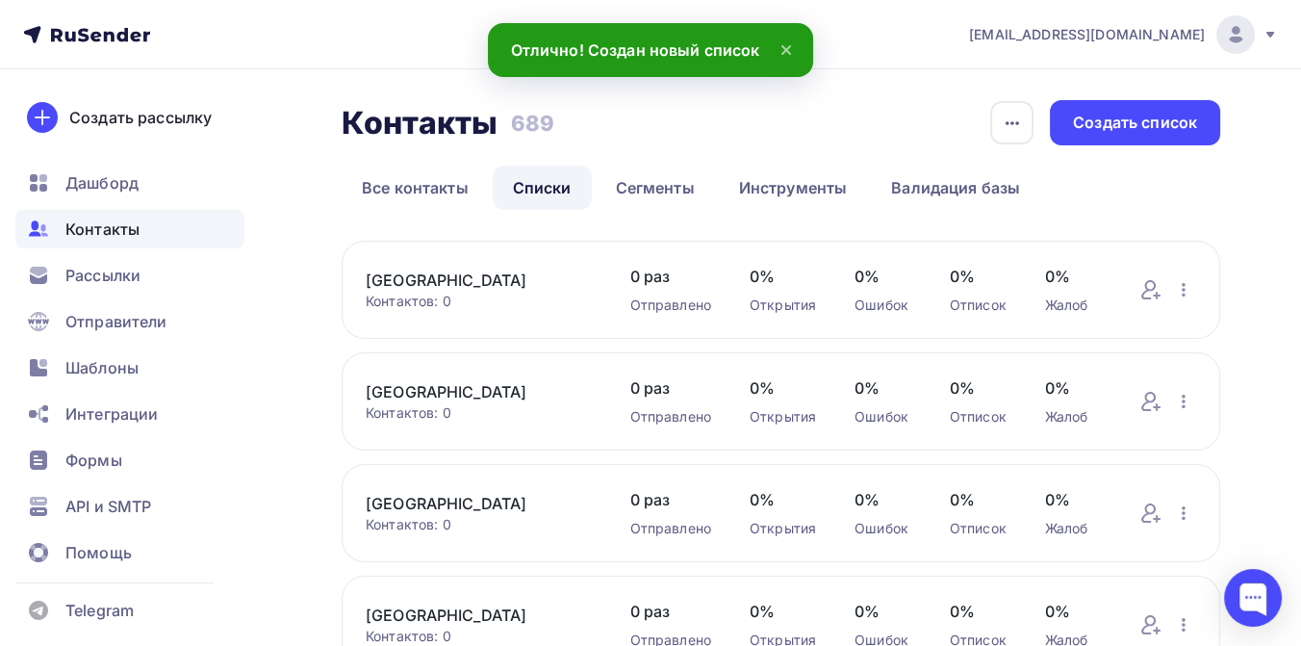
click at [469, 282] on link "[GEOGRAPHIC_DATA]" at bounding box center [479, 279] width 226 height 23
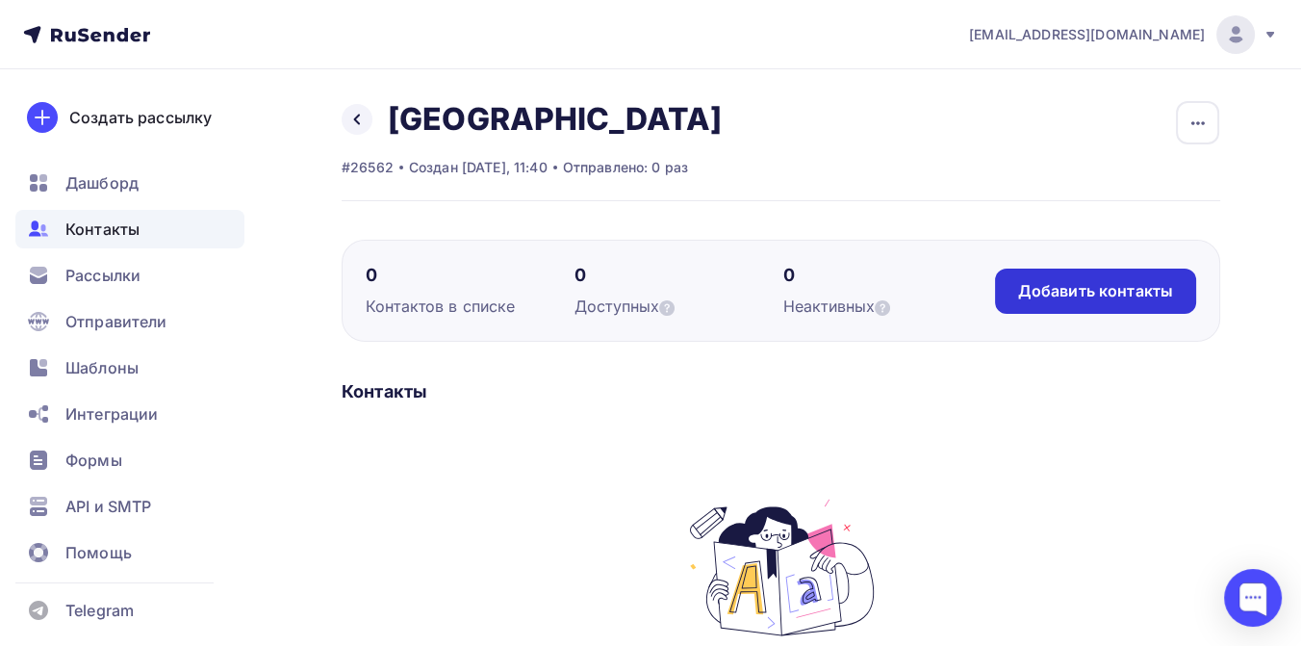
click at [1048, 293] on div "Добавить контакты" at bounding box center [1095, 291] width 155 height 22
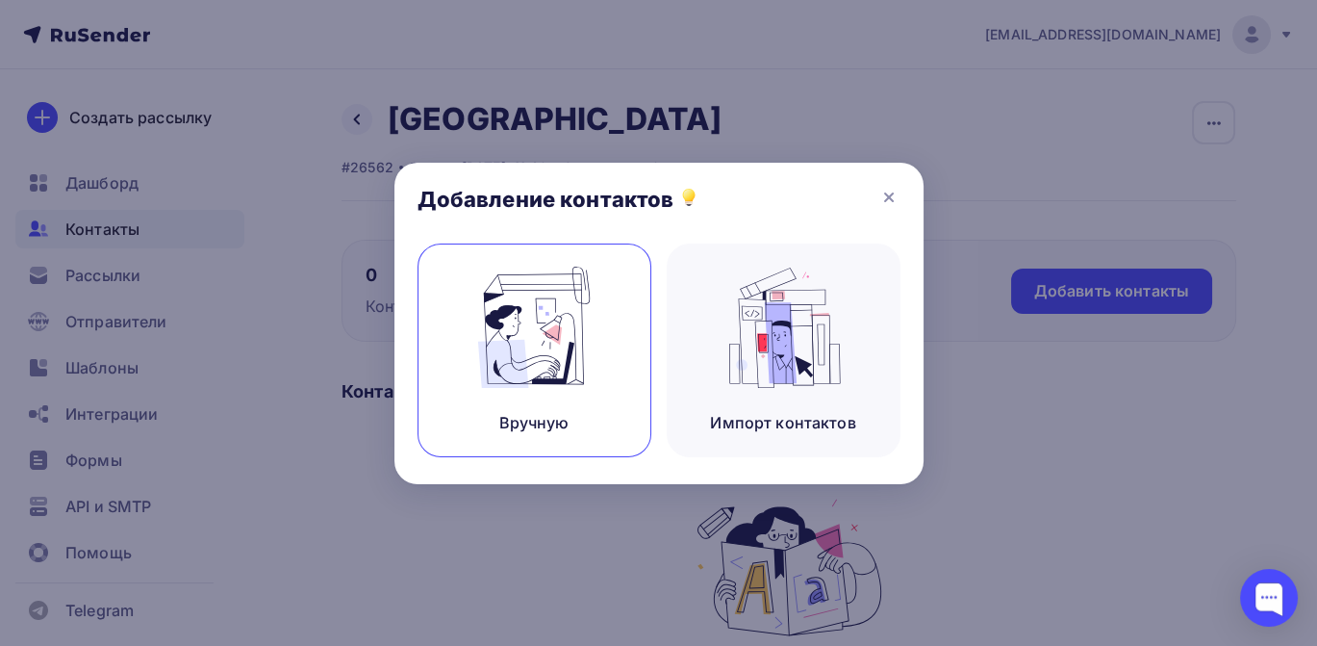
click at [532, 351] on img at bounding box center [534, 327] width 129 height 121
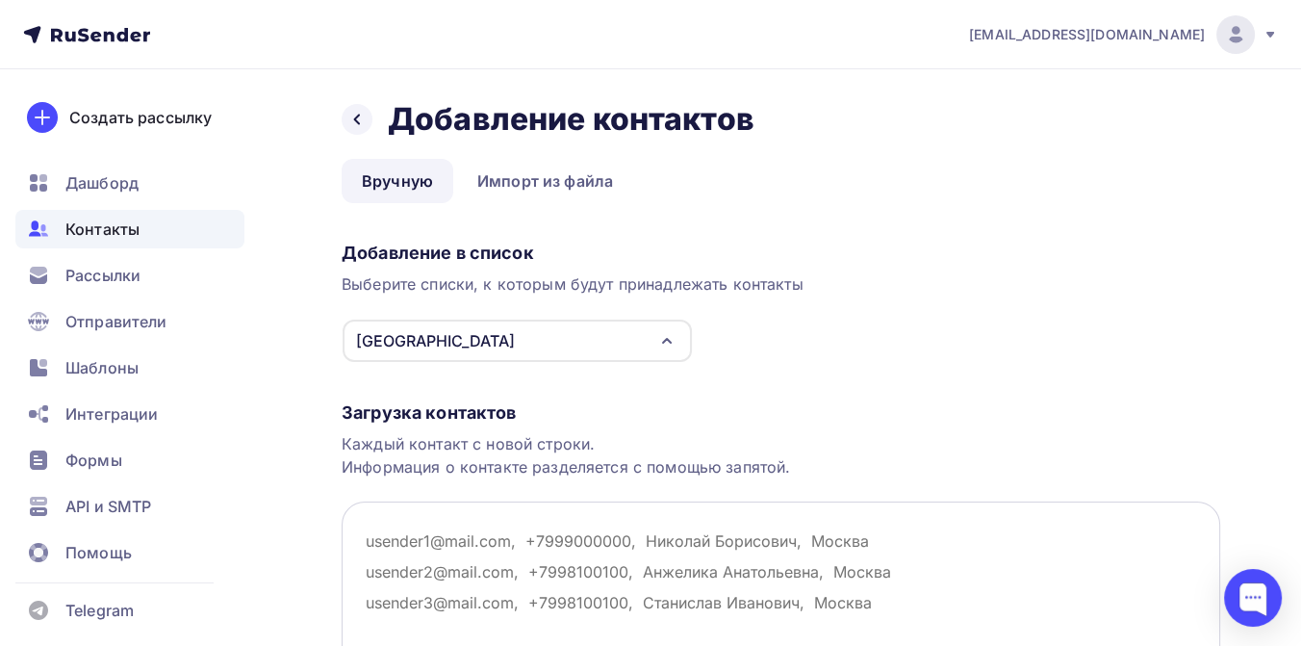
click at [379, 532] on textarea at bounding box center [781, 597] width 878 height 192
paste textarea "[EMAIL_ADDRESS][DOMAIN_NAME] [EMAIL_ADDRESS][DOMAIN_NAME] [EMAIL_ADDRESS][DOMAI…"
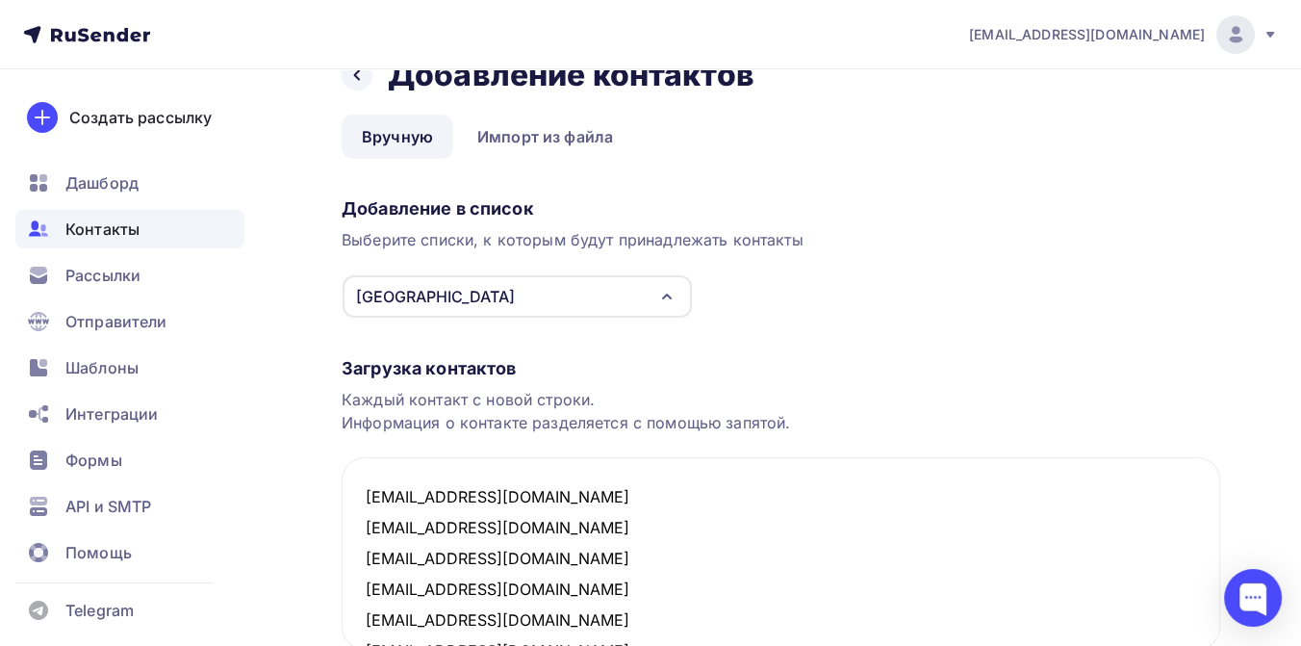
type textarea "[EMAIL_ADDRESS][DOMAIN_NAME] [EMAIL_ADDRESS][DOMAIN_NAME] [EMAIL_ADDRESS][DOMAI…"
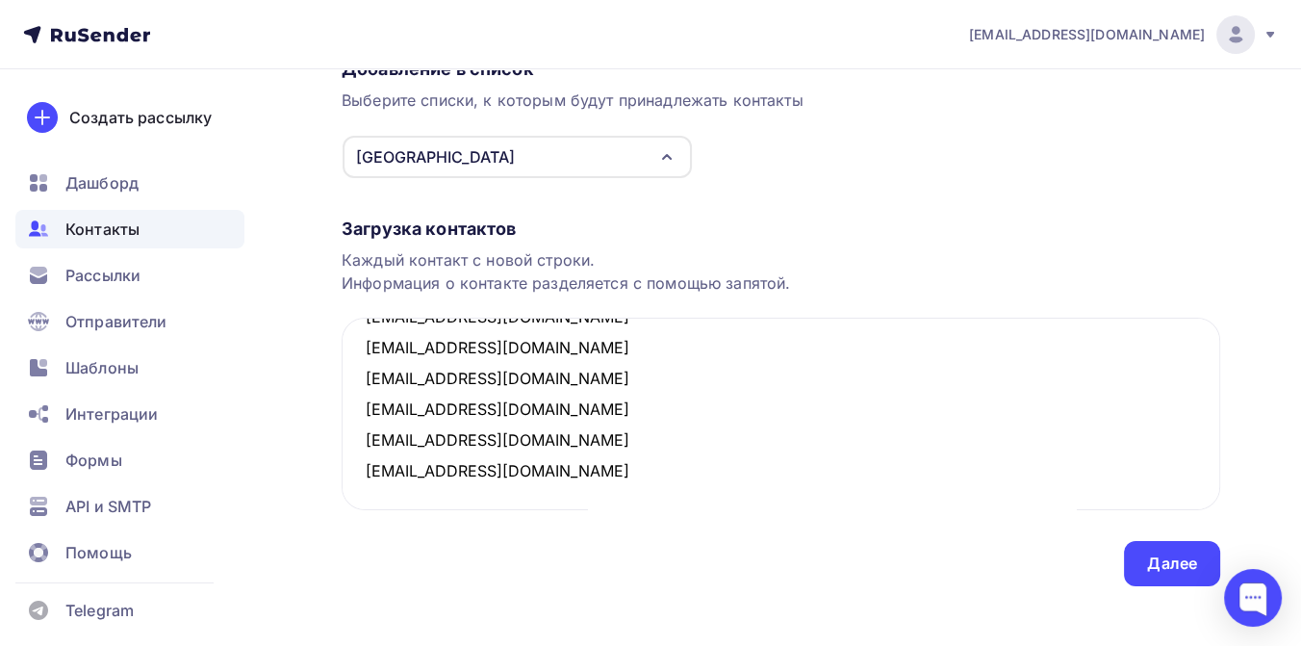
scroll to position [199, 0]
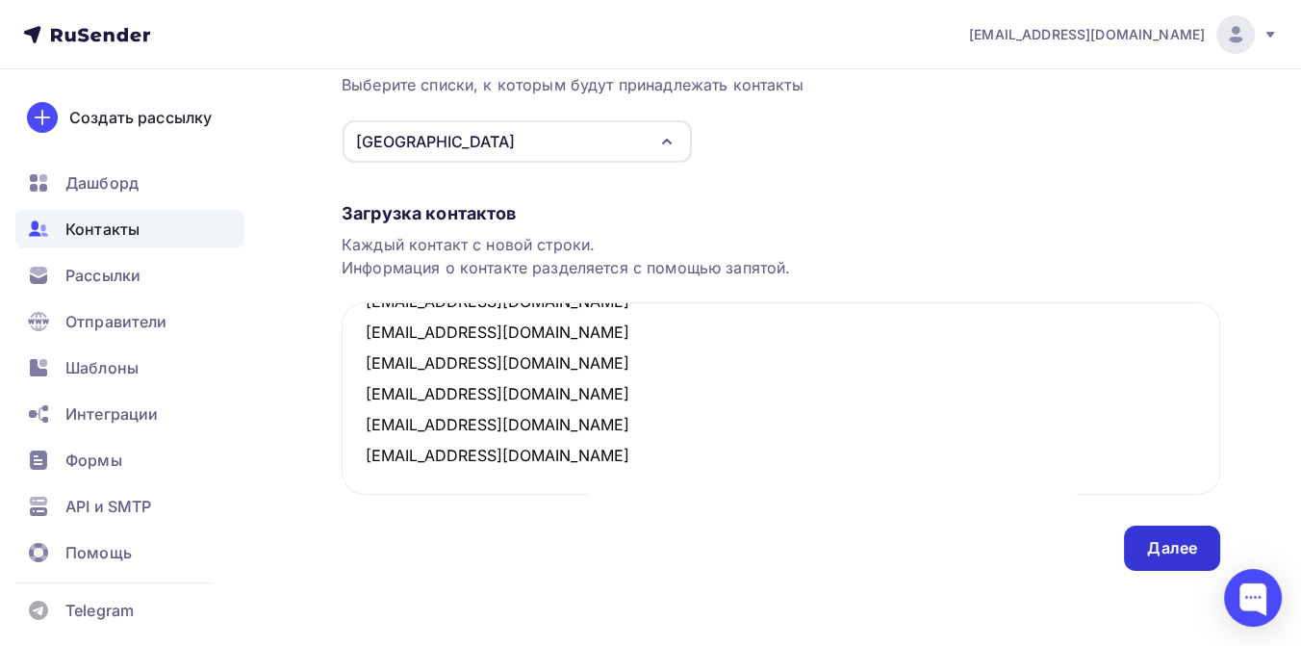
click at [1176, 544] on div "Далее" at bounding box center [1172, 548] width 50 height 22
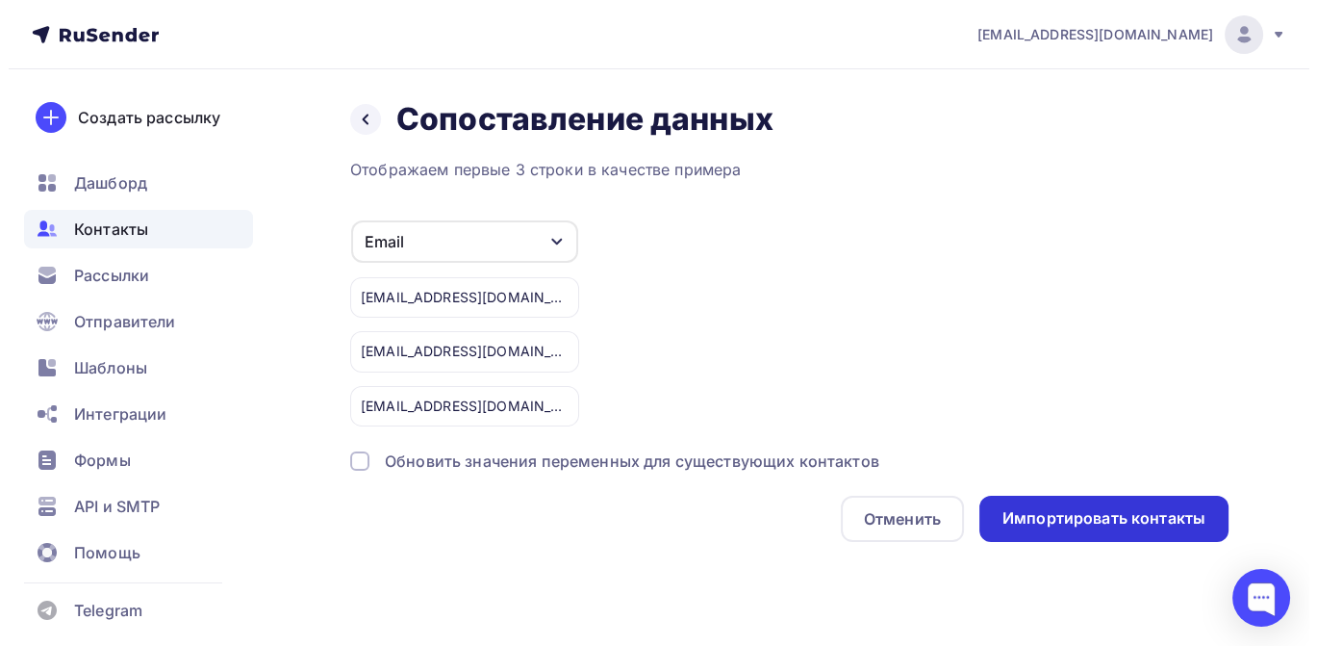
scroll to position [0, 0]
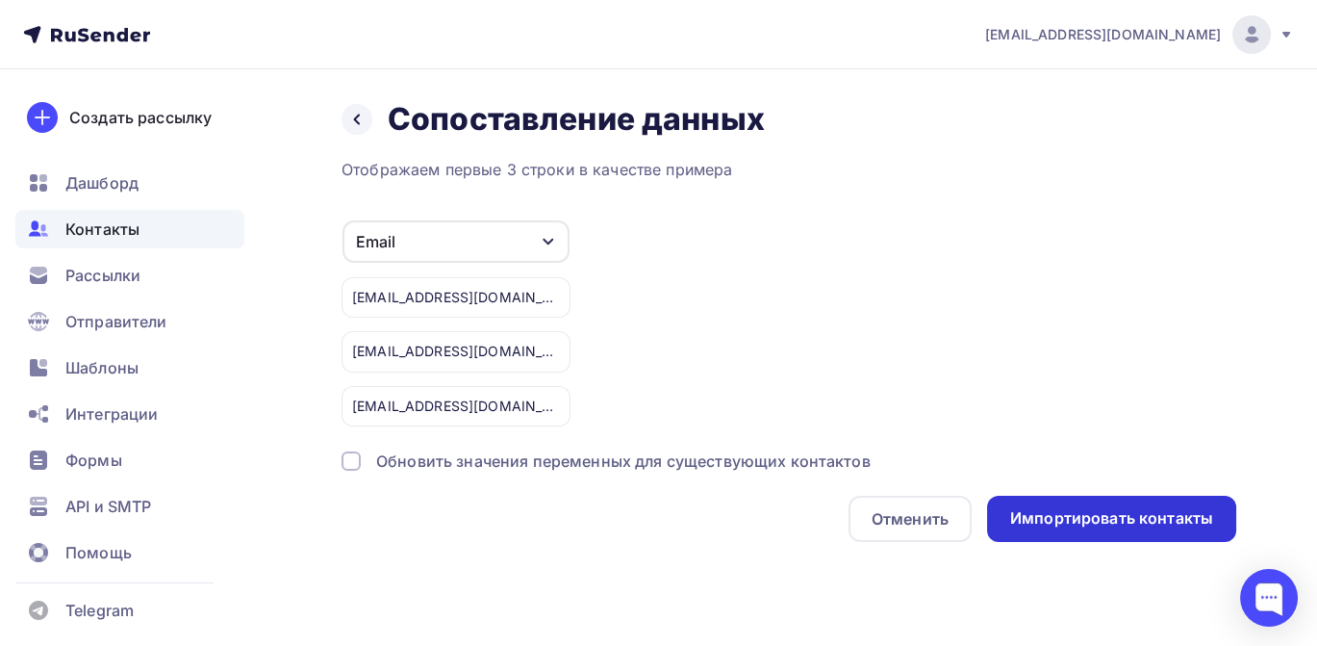
click at [1032, 507] on div "Импортировать контакты" at bounding box center [1111, 518] width 203 height 22
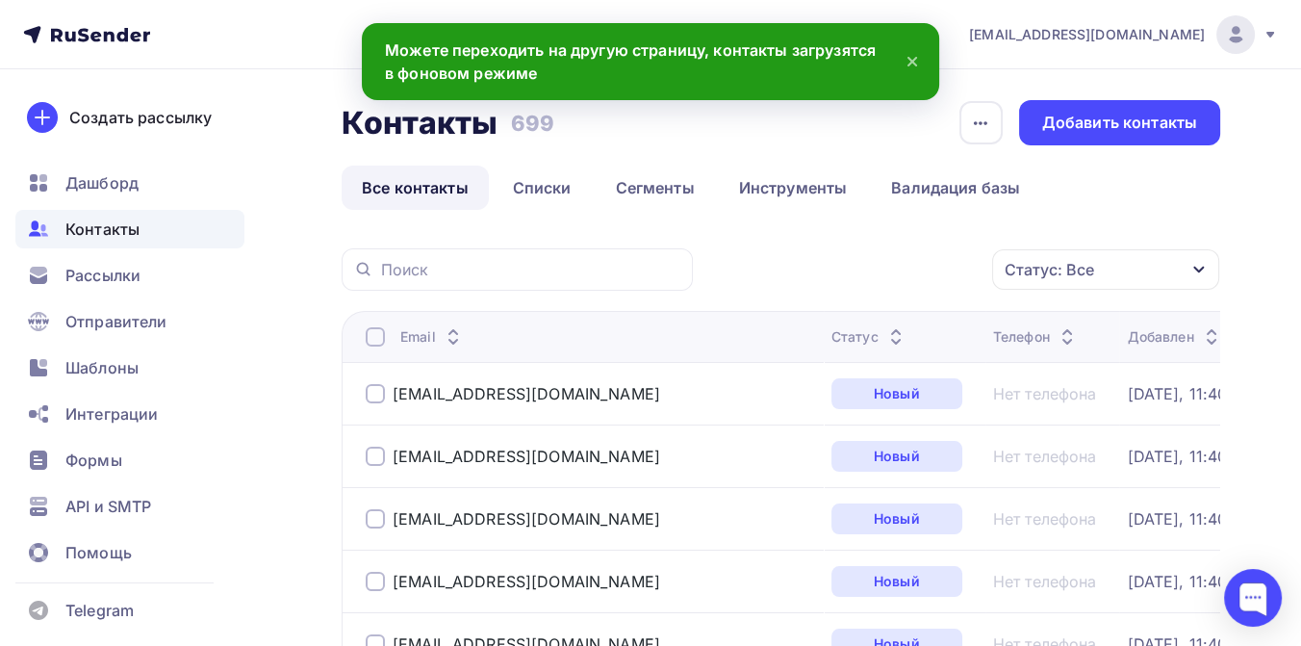
click at [120, 223] on span "Контакты" at bounding box center [102, 228] width 74 height 23
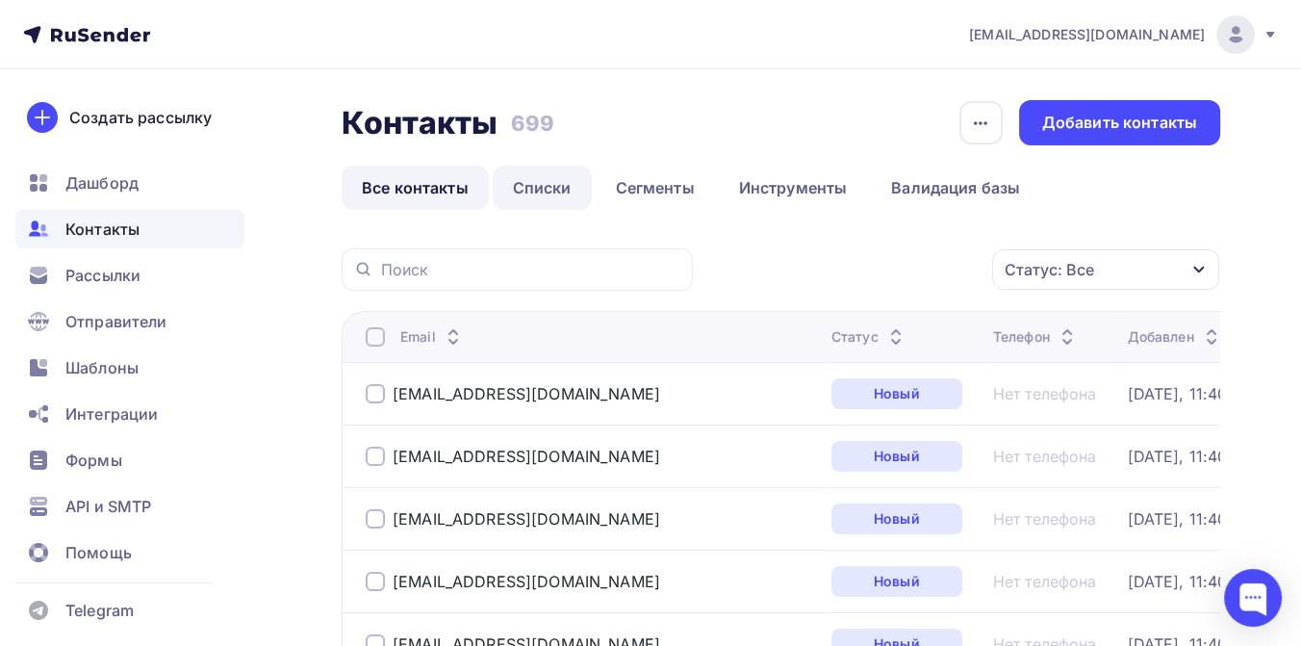
click at [547, 191] on link "Списки" at bounding box center [542, 187] width 99 height 44
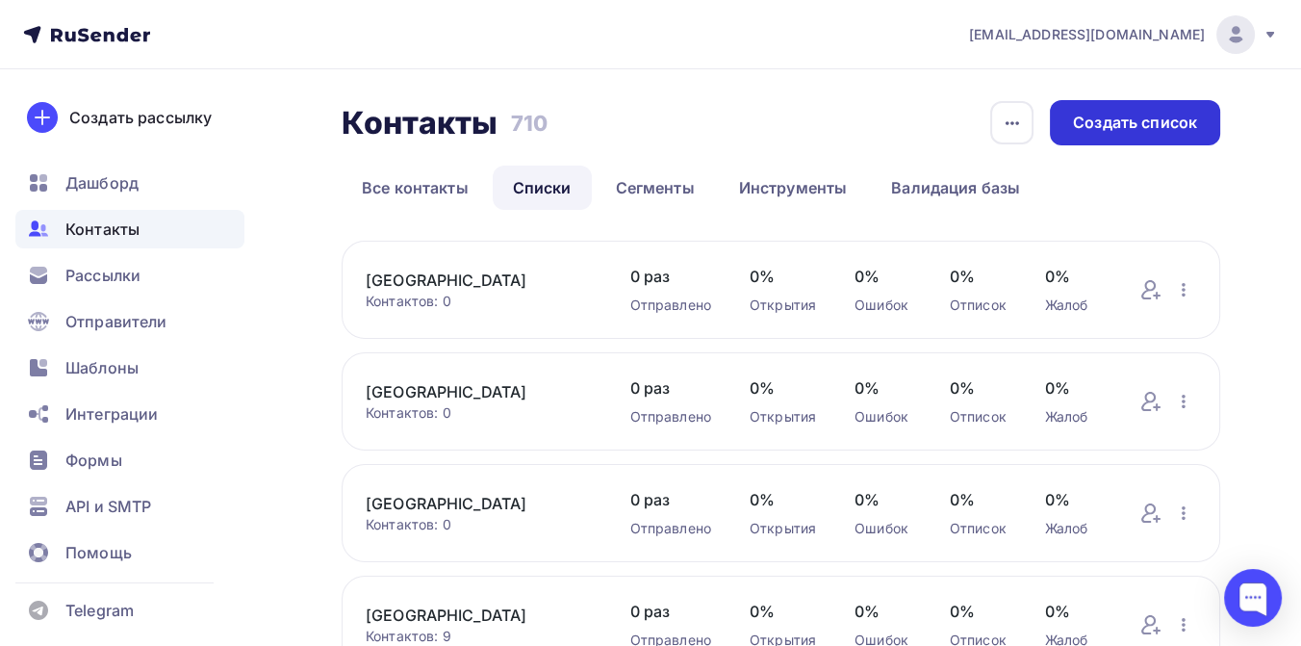
click at [1081, 110] on div "Создать список" at bounding box center [1135, 122] width 170 height 45
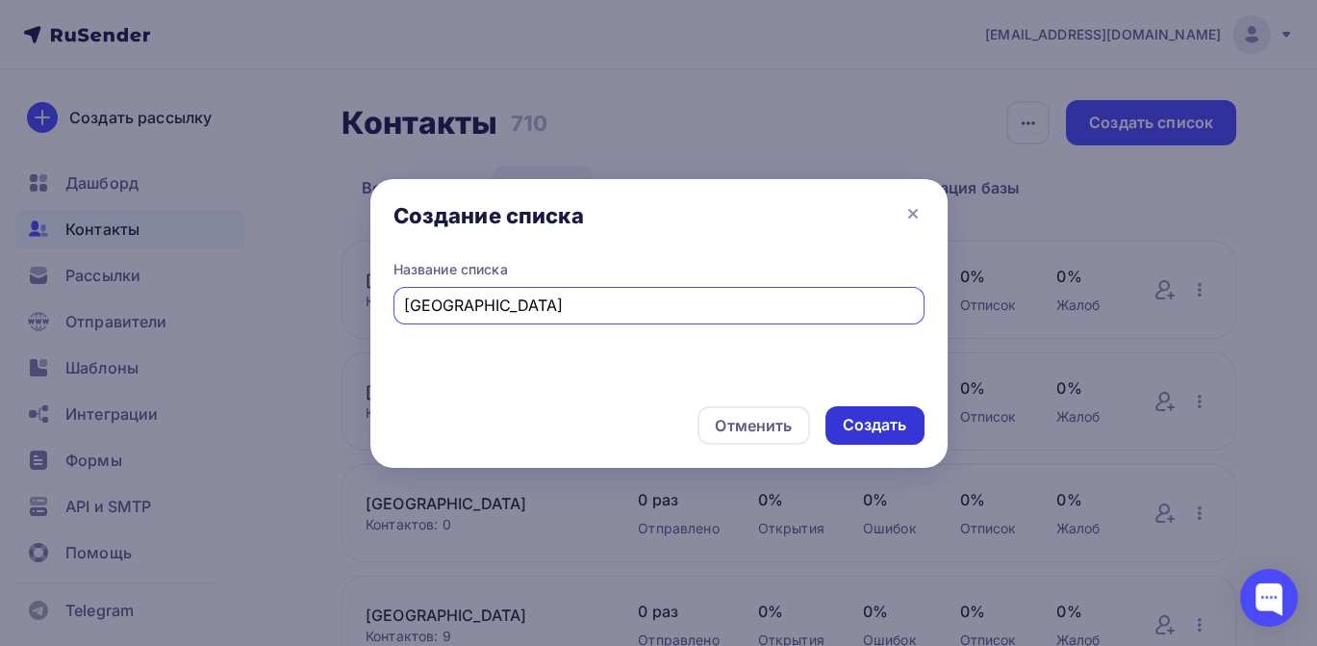
type input "[GEOGRAPHIC_DATA]"
click at [850, 420] on div "Создать" at bounding box center [875, 425] width 64 height 22
